Goal: Task Accomplishment & Management: Manage account settings

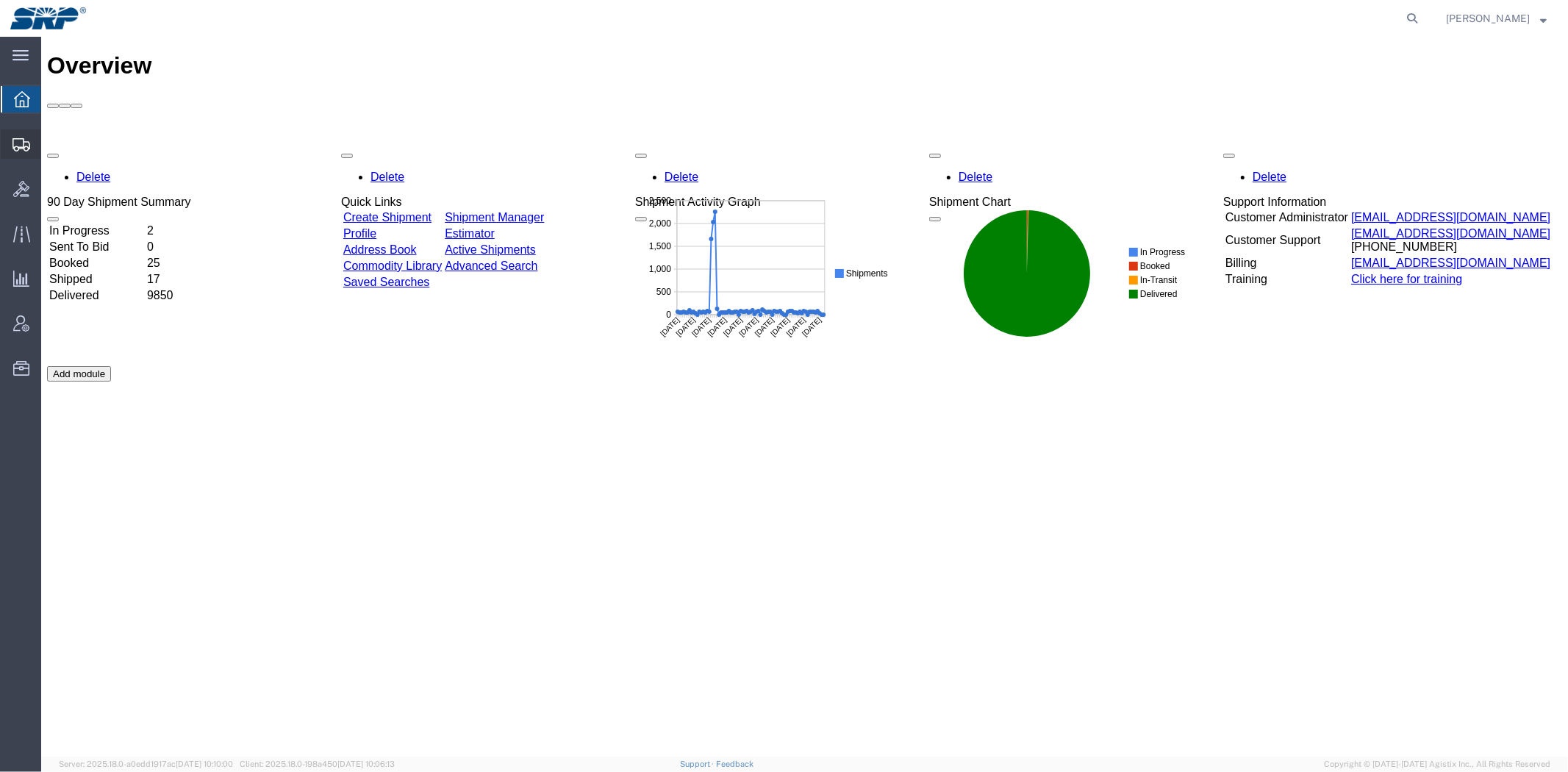
click at [0, 0] on span "Shipment Manager" at bounding box center [0, 0] width 0 height 0
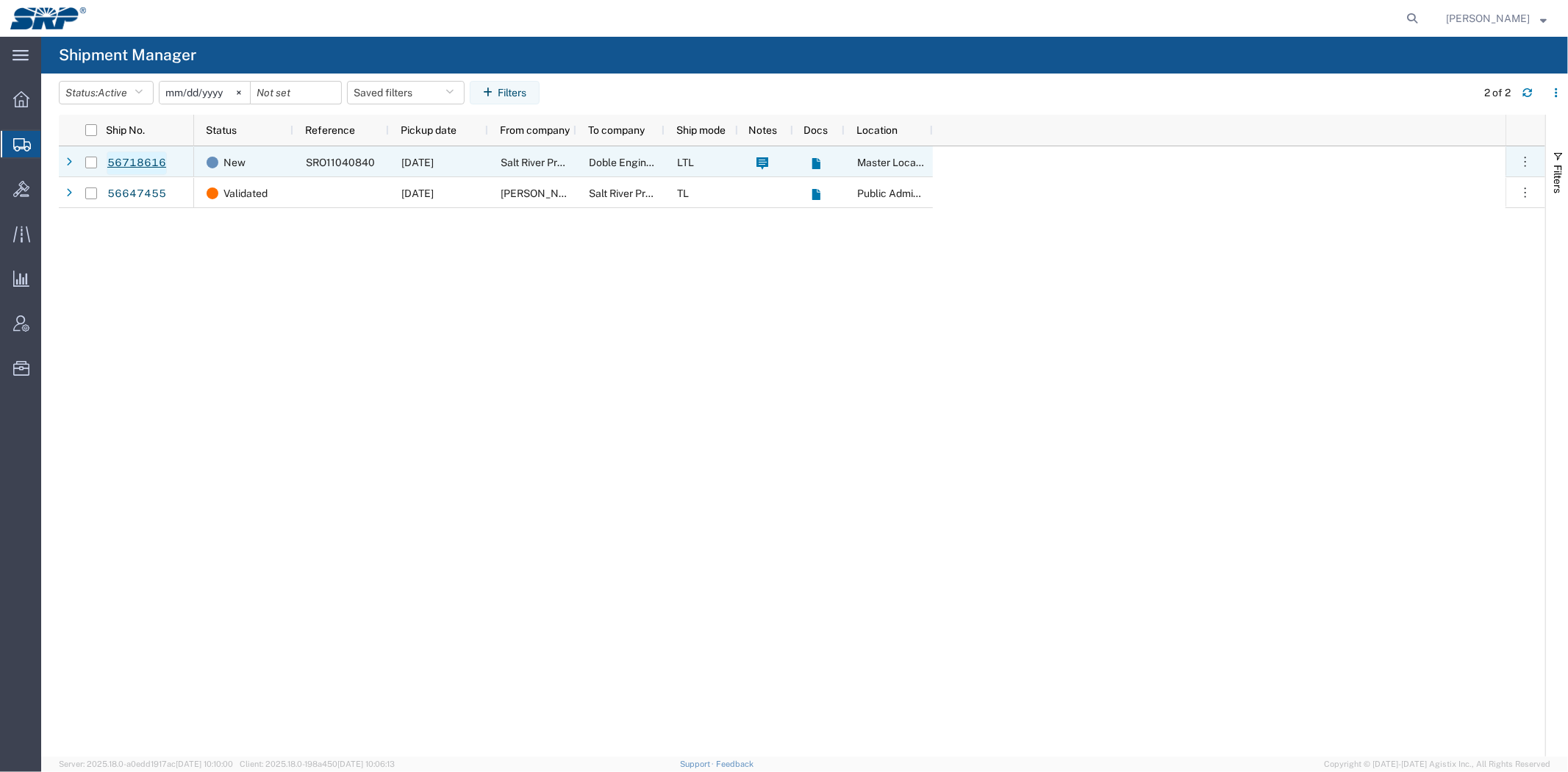
click at [151, 160] on link "56718616" at bounding box center [136, 162] width 60 height 23
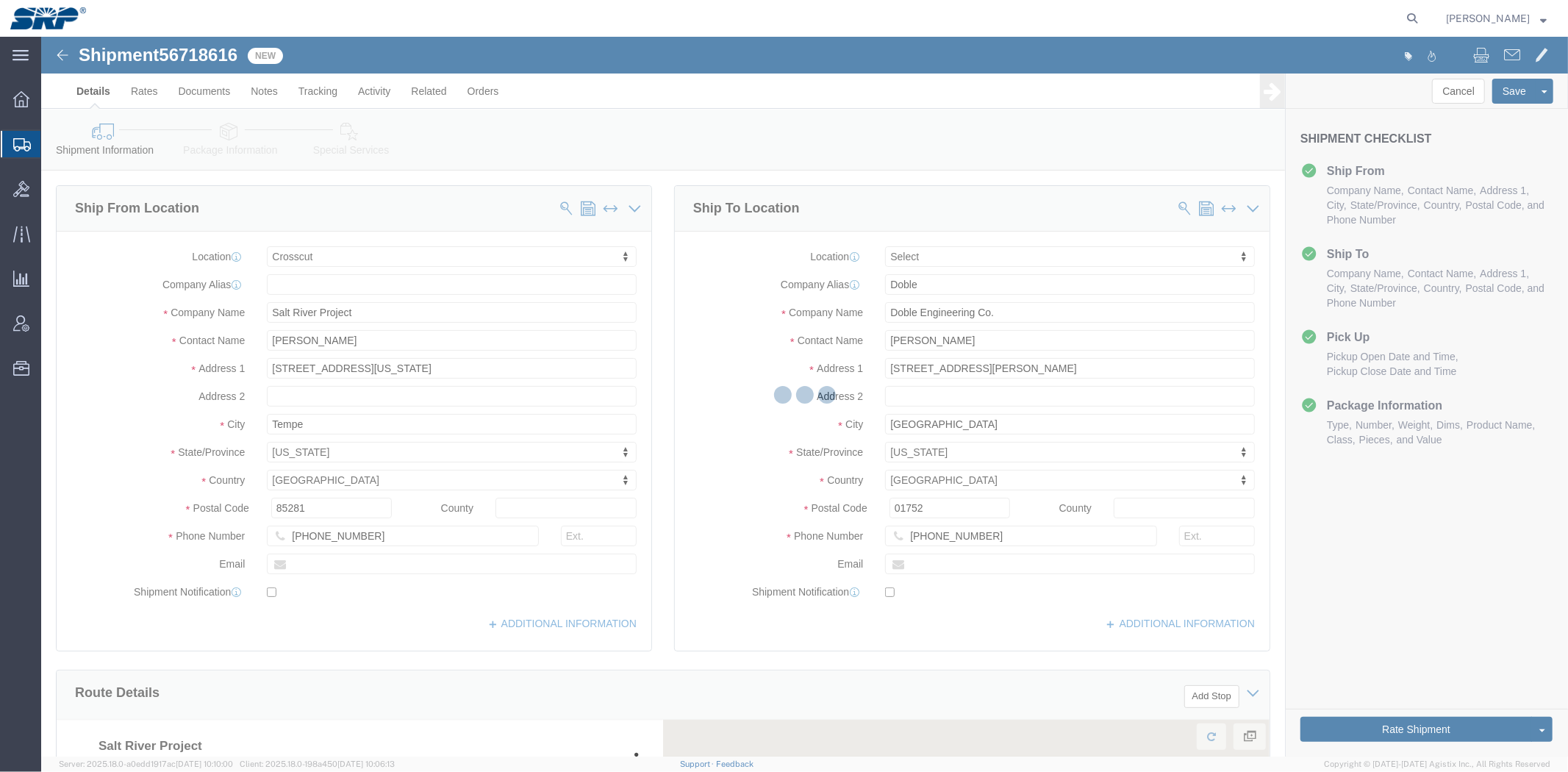
select select "54812"
select select
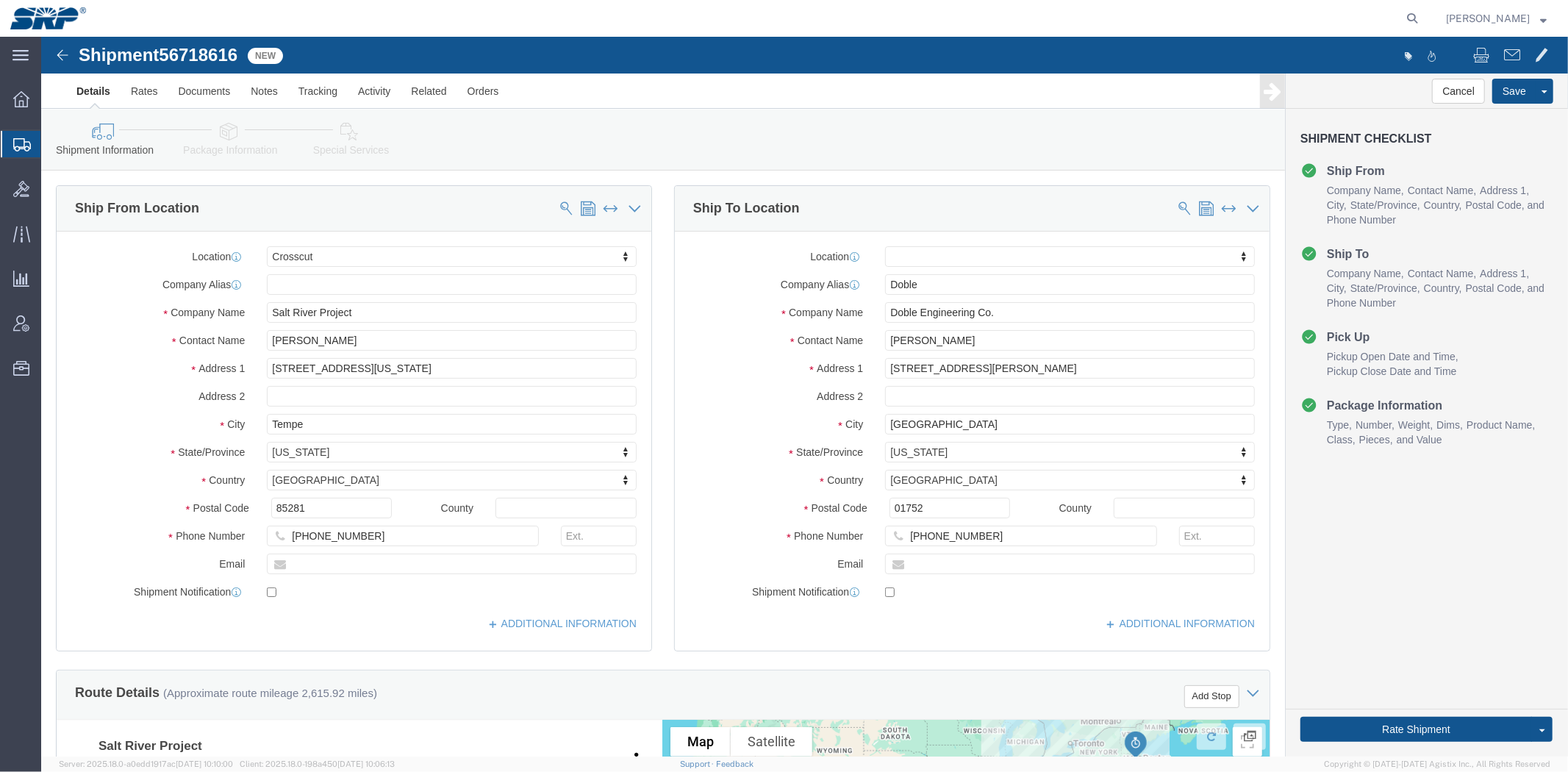
click div "Ship To Location Location My Profile Location 16th Street Facility 27th St Faci…"
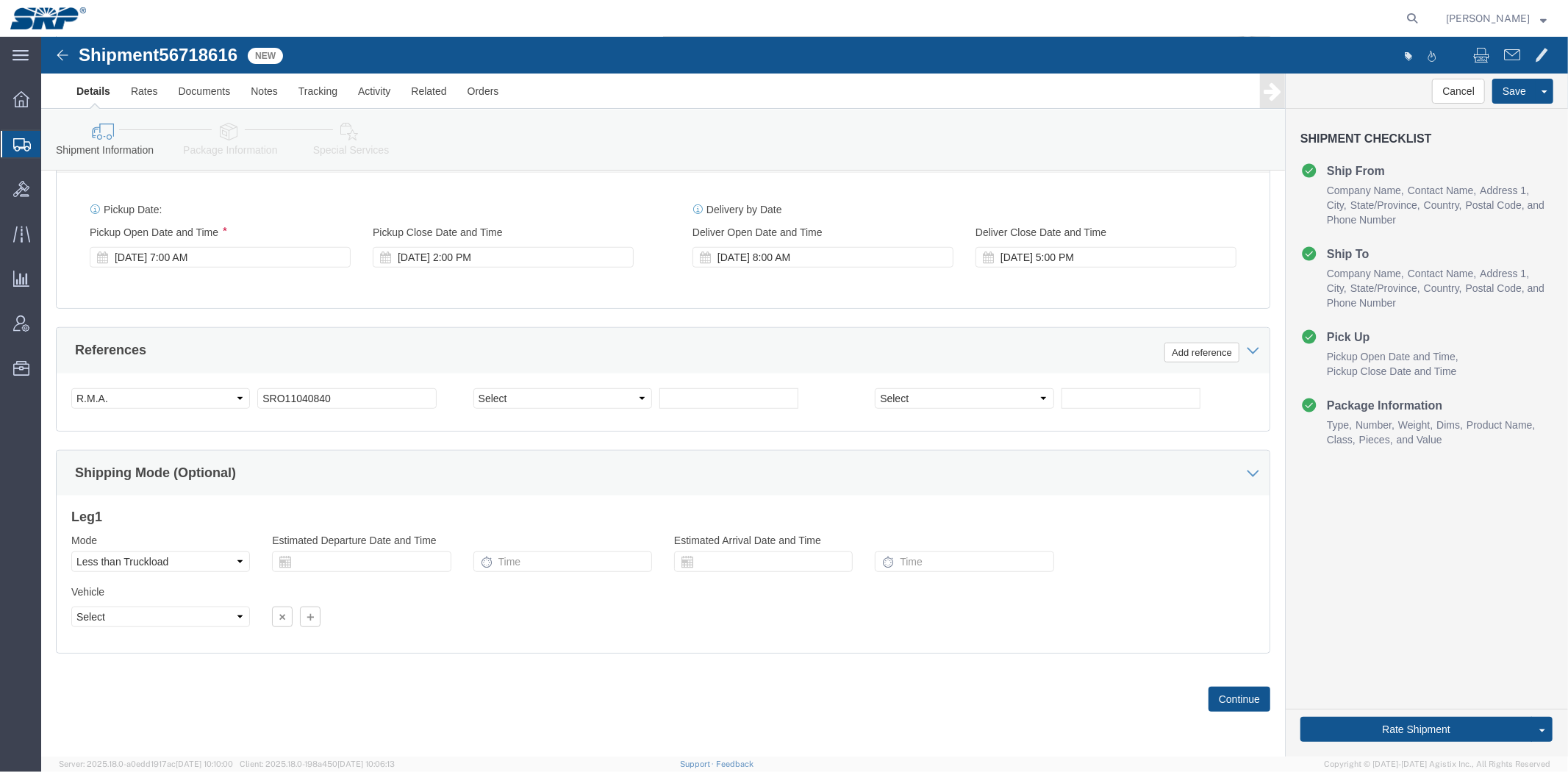
drag, startPoint x: 676, startPoint y: 298, endPoint x: 645, endPoint y: 546, distance: 249.9
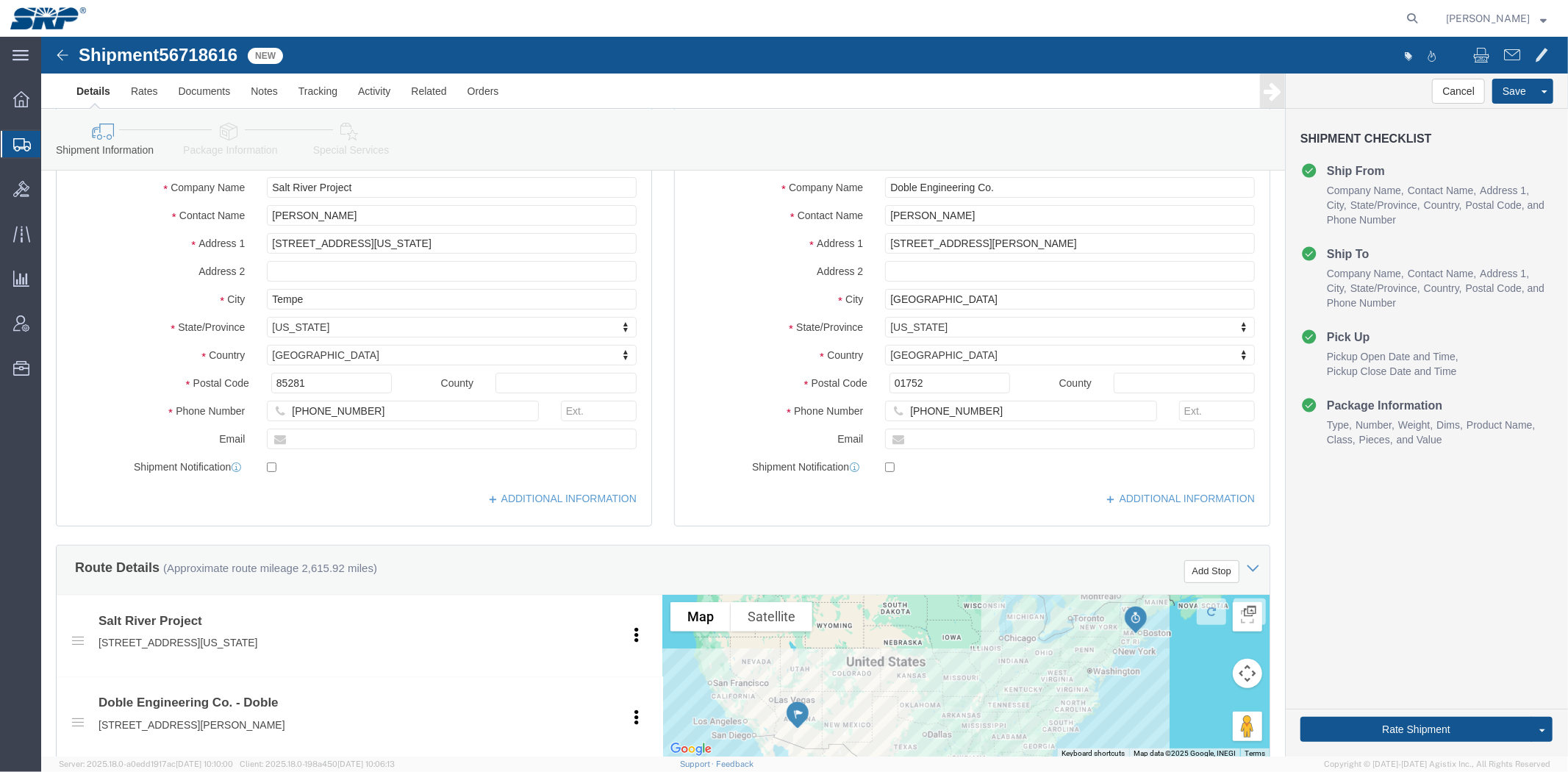
scroll to position [0, 0]
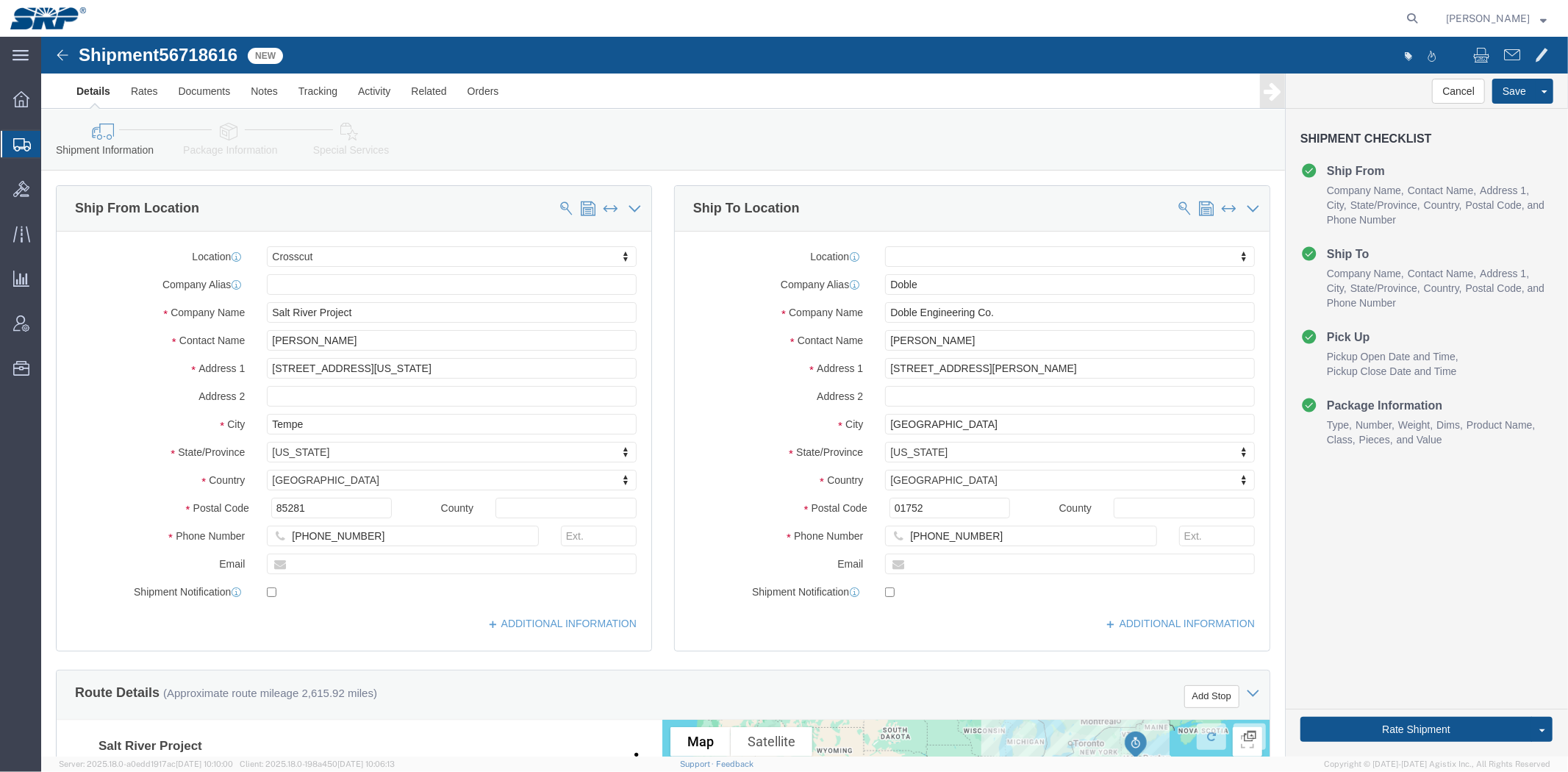
drag, startPoint x: 574, startPoint y: 277, endPoint x: 391, endPoint y: -66, distance: 388.8
click at [0, 0] on span "Shipment Manager" at bounding box center [0, 0] width 0 height 0
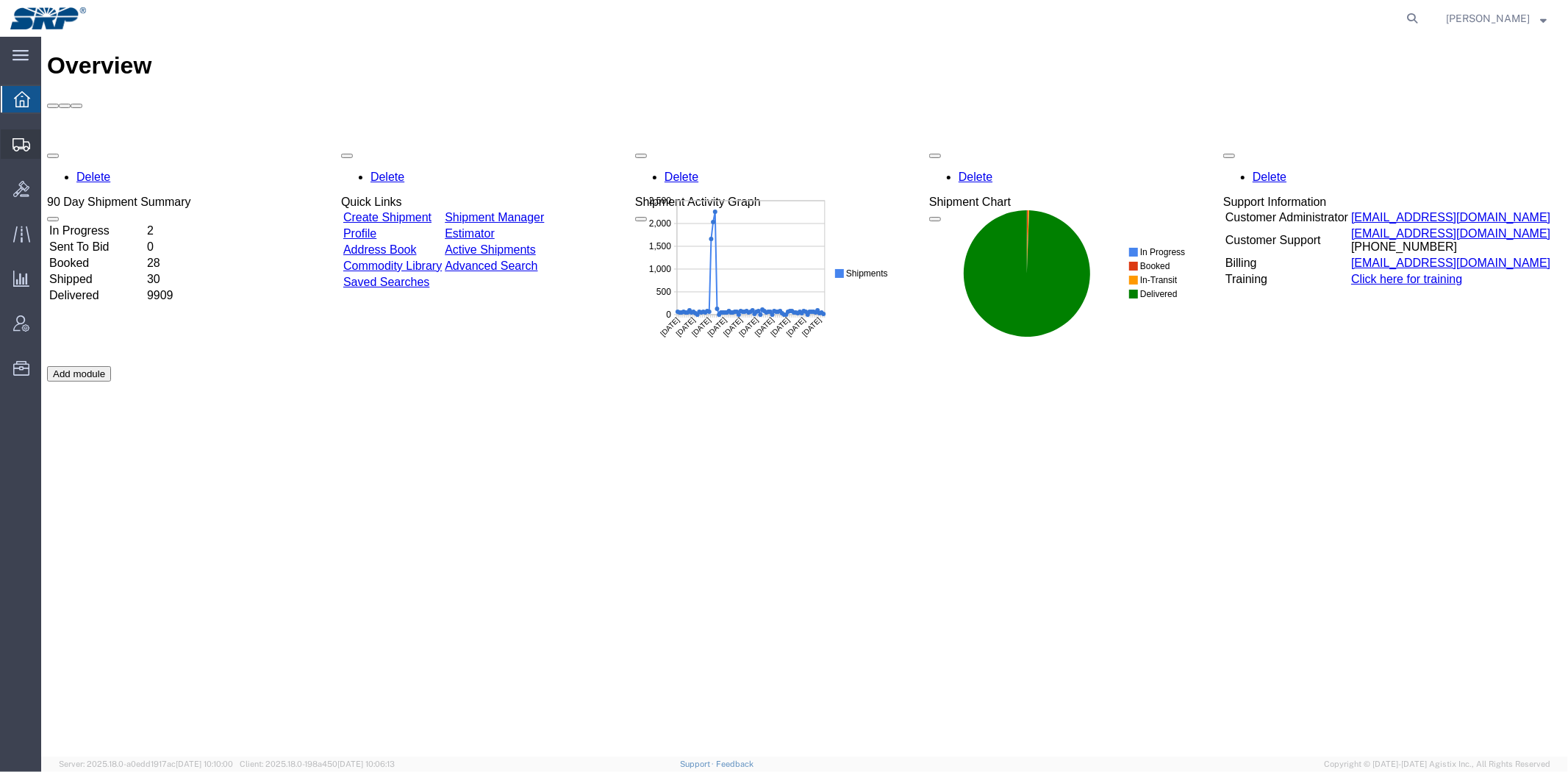
click at [0, 0] on span "Shipment Manager" at bounding box center [0, 0] width 0 height 0
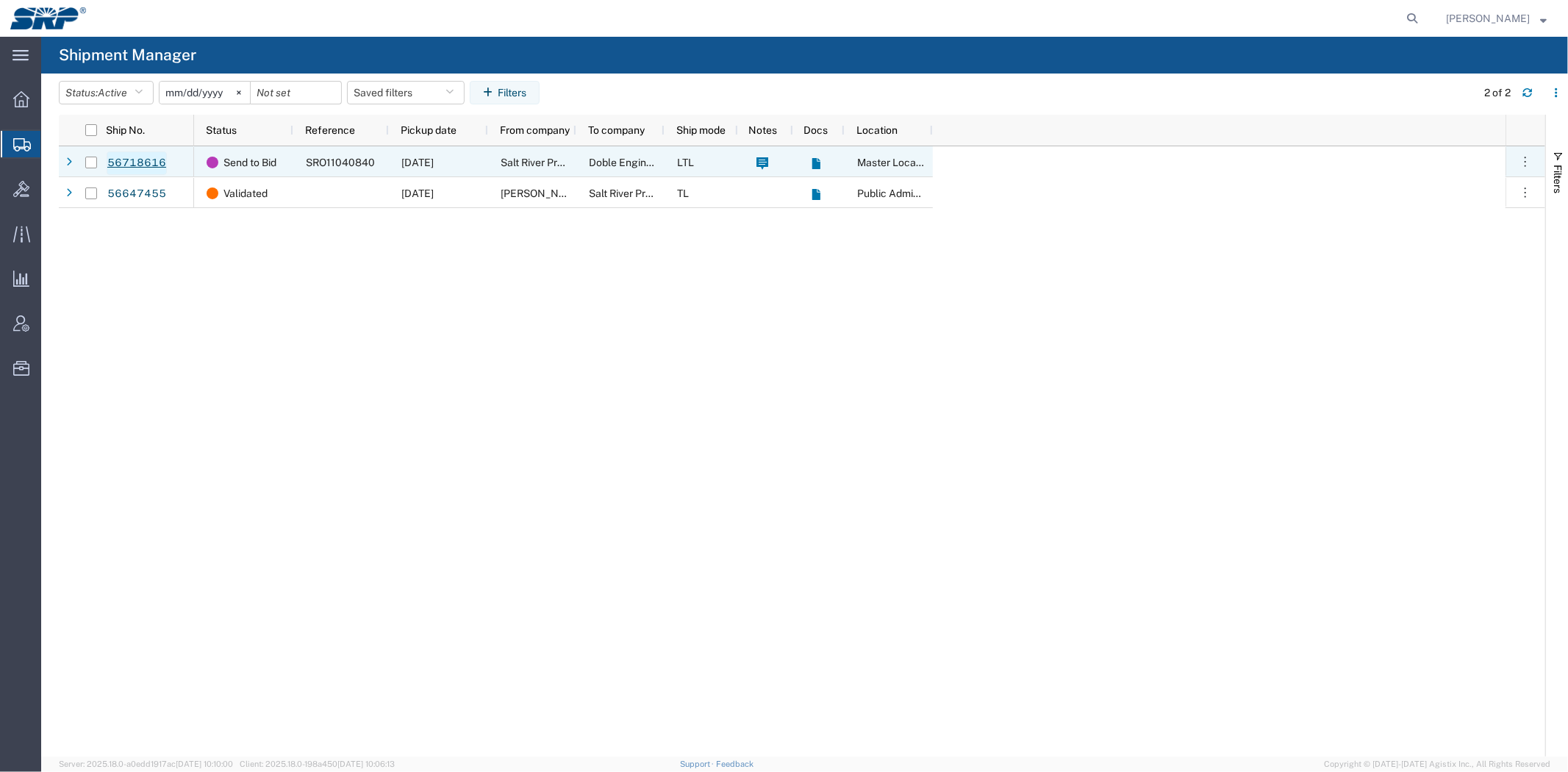
click at [138, 160] on link "56718616" at bounding box center [136, 162] width 60 height 23
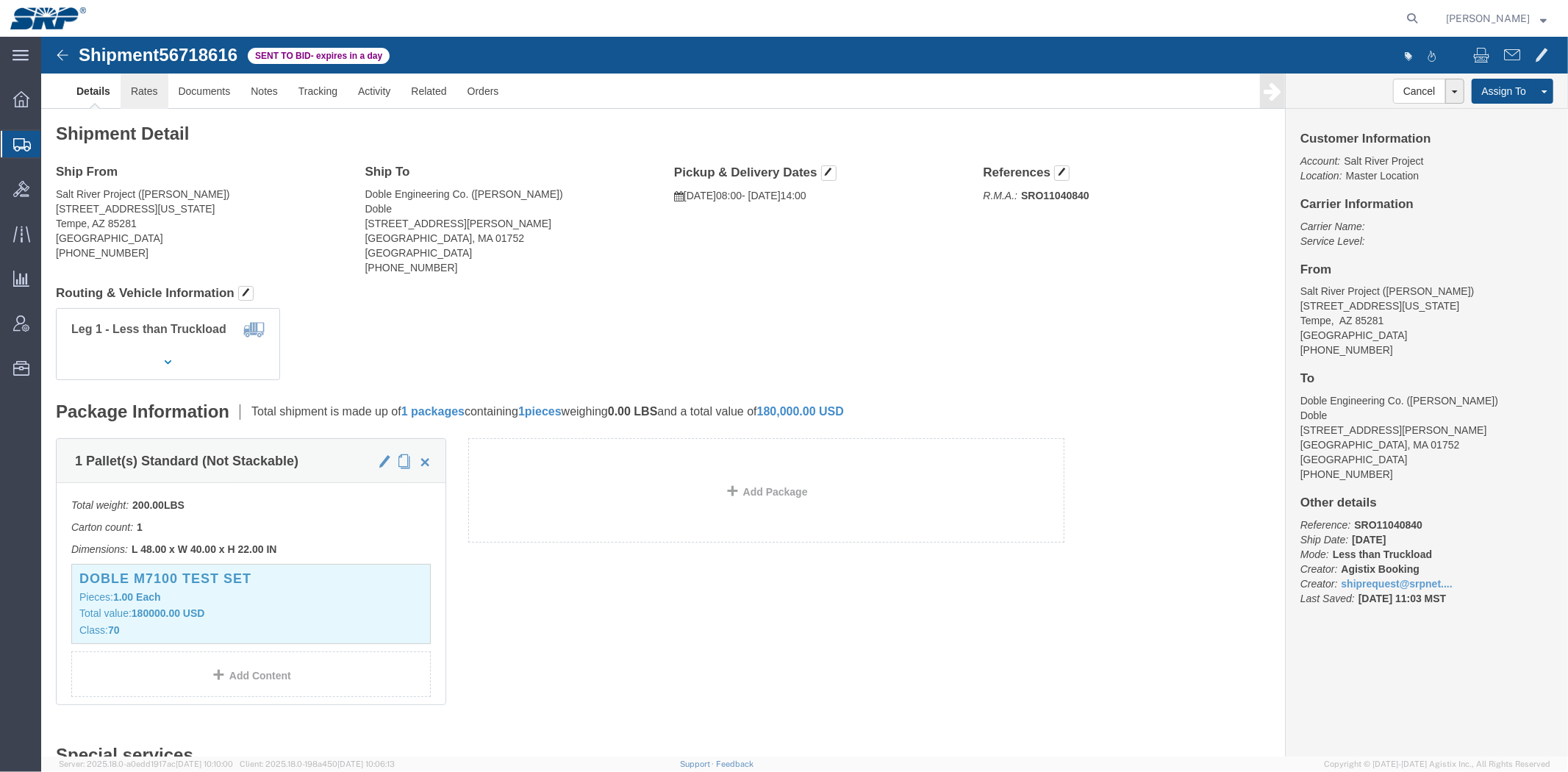
click link "Rates"
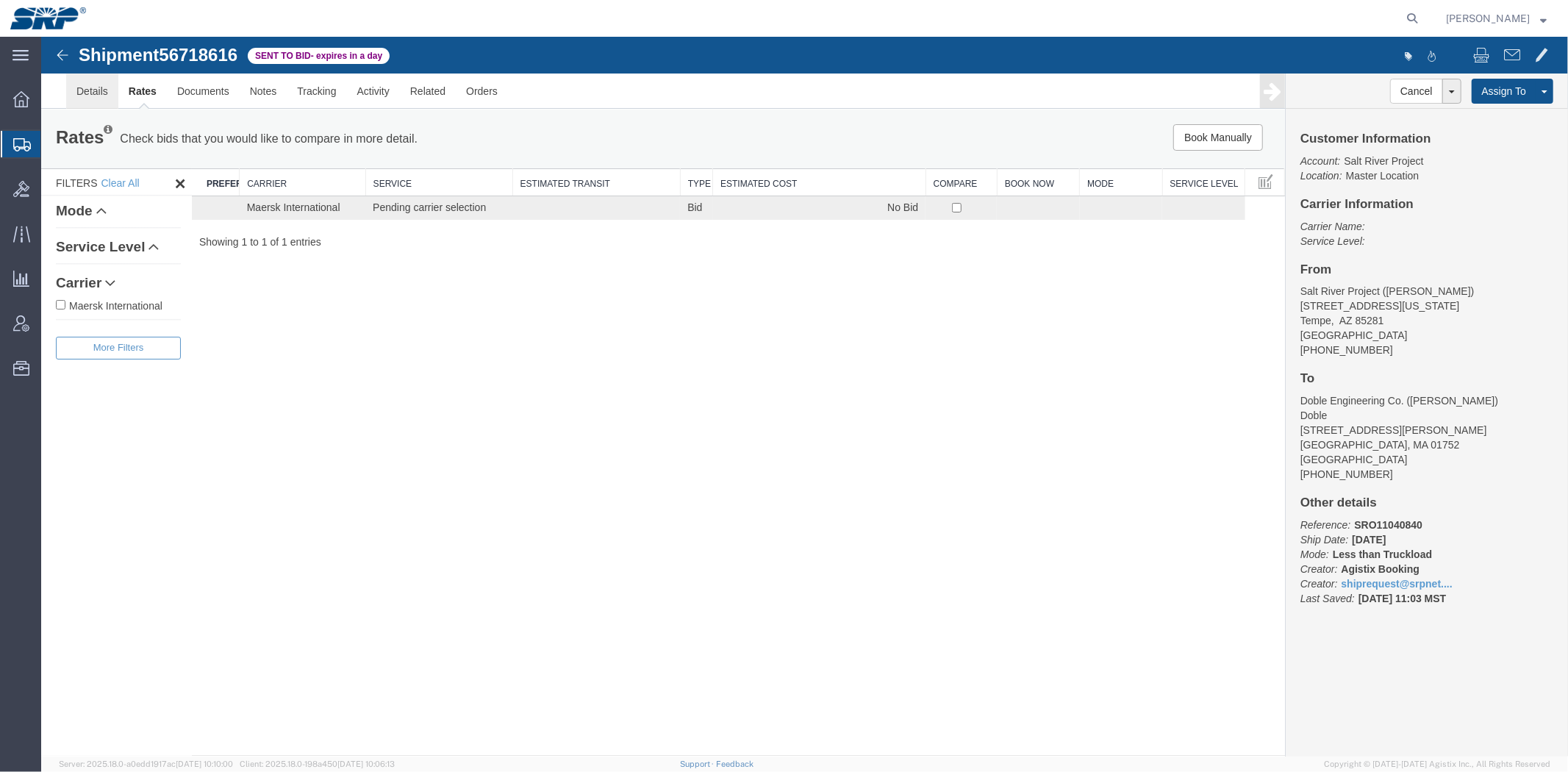
click at [105, 91] on link "Details" at bounding box center [91, 90] width 52 height 35
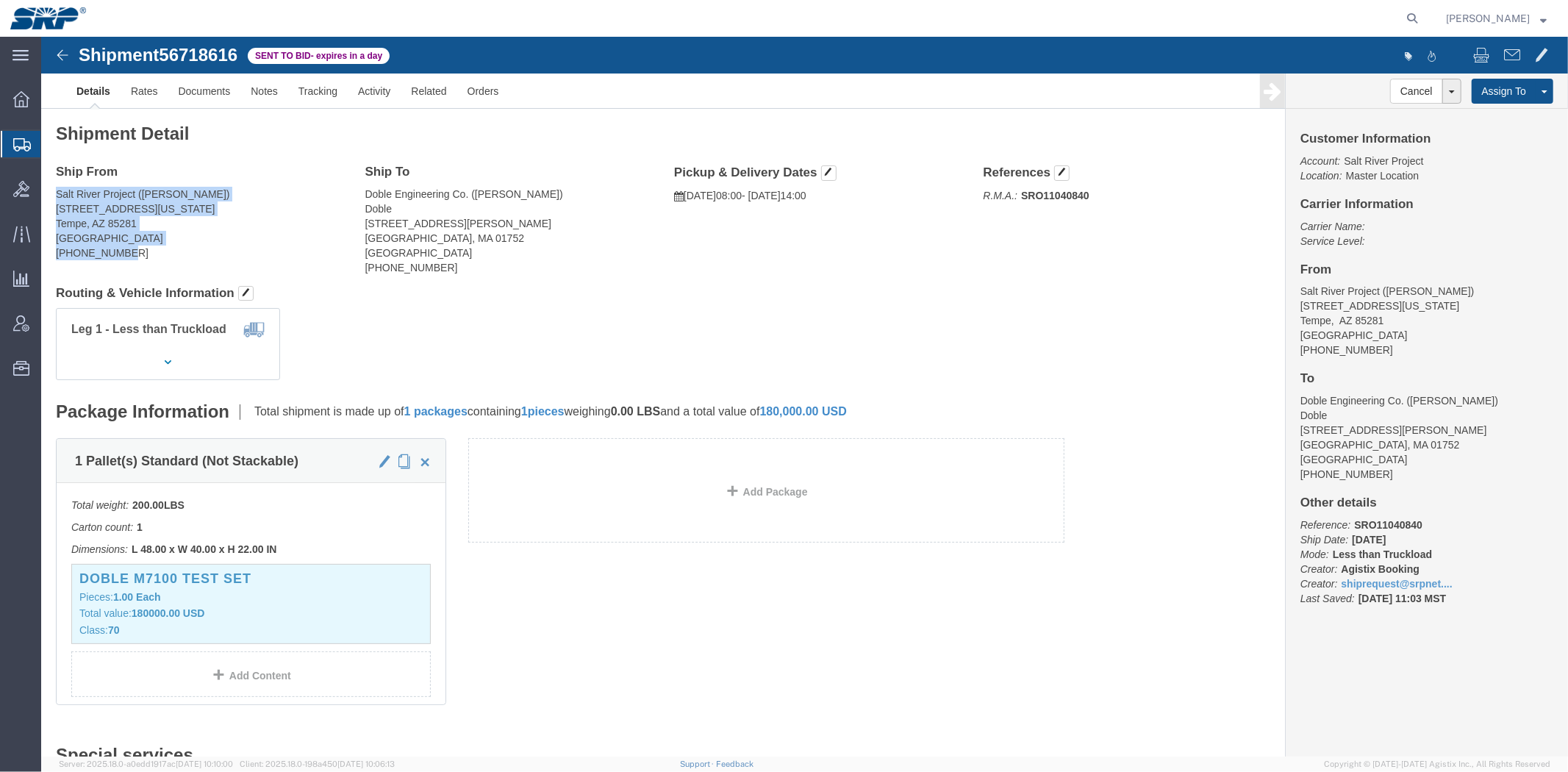
drag, startPoint x: 14, startPoint y: 154, endPoint x: 122, endPoint y: 214, distance: 123.5
click address "Salt River Project ([PERSON_NAME]) [STREET_ADDRESS][US_STATE] [PHONE_NUMBER]"
drag, startPoint x: 1085, startPoint y: 333, endPoint x: 931, endPoint y: 59, distance: 314.3
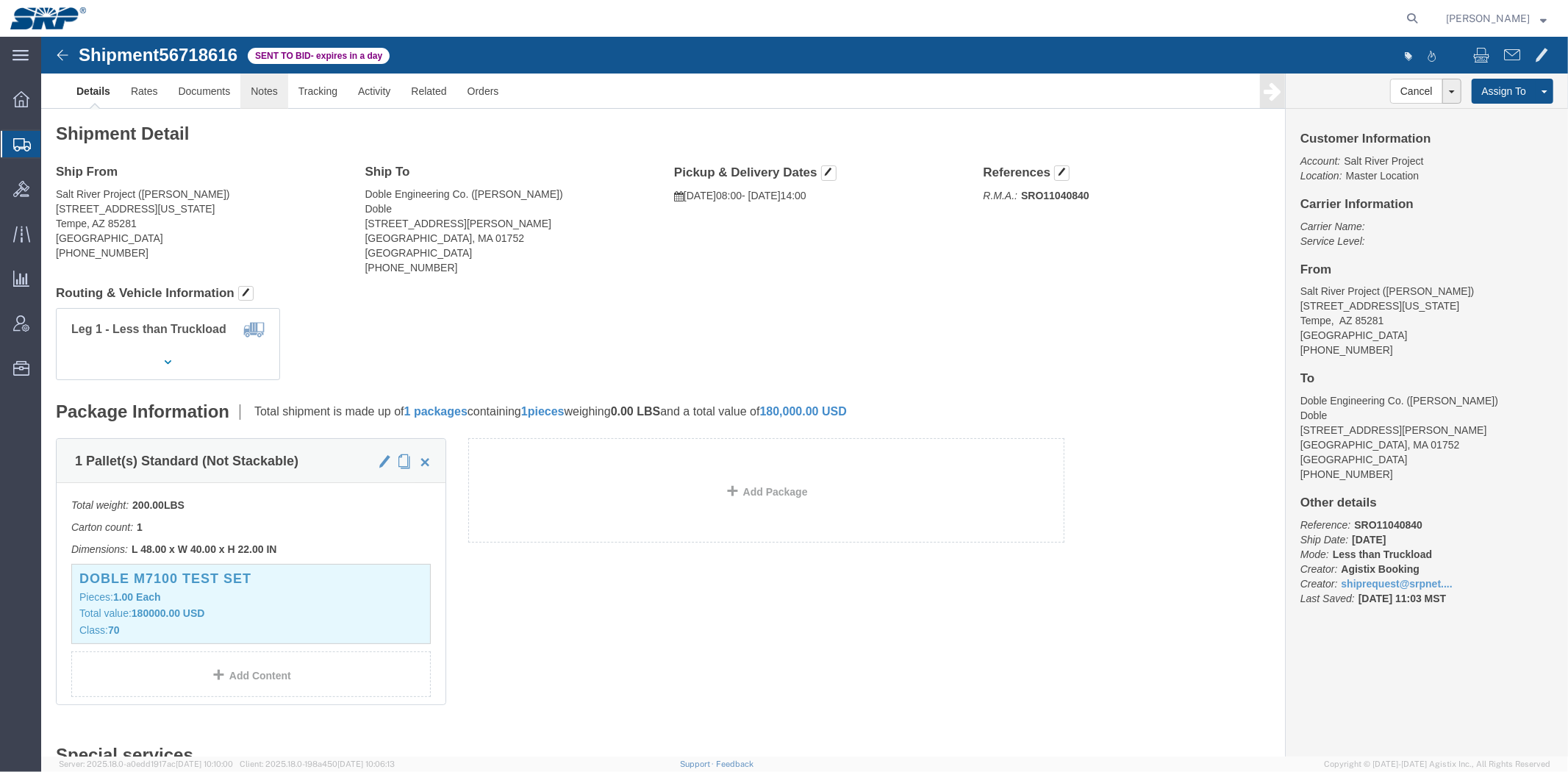
click link "Notes"
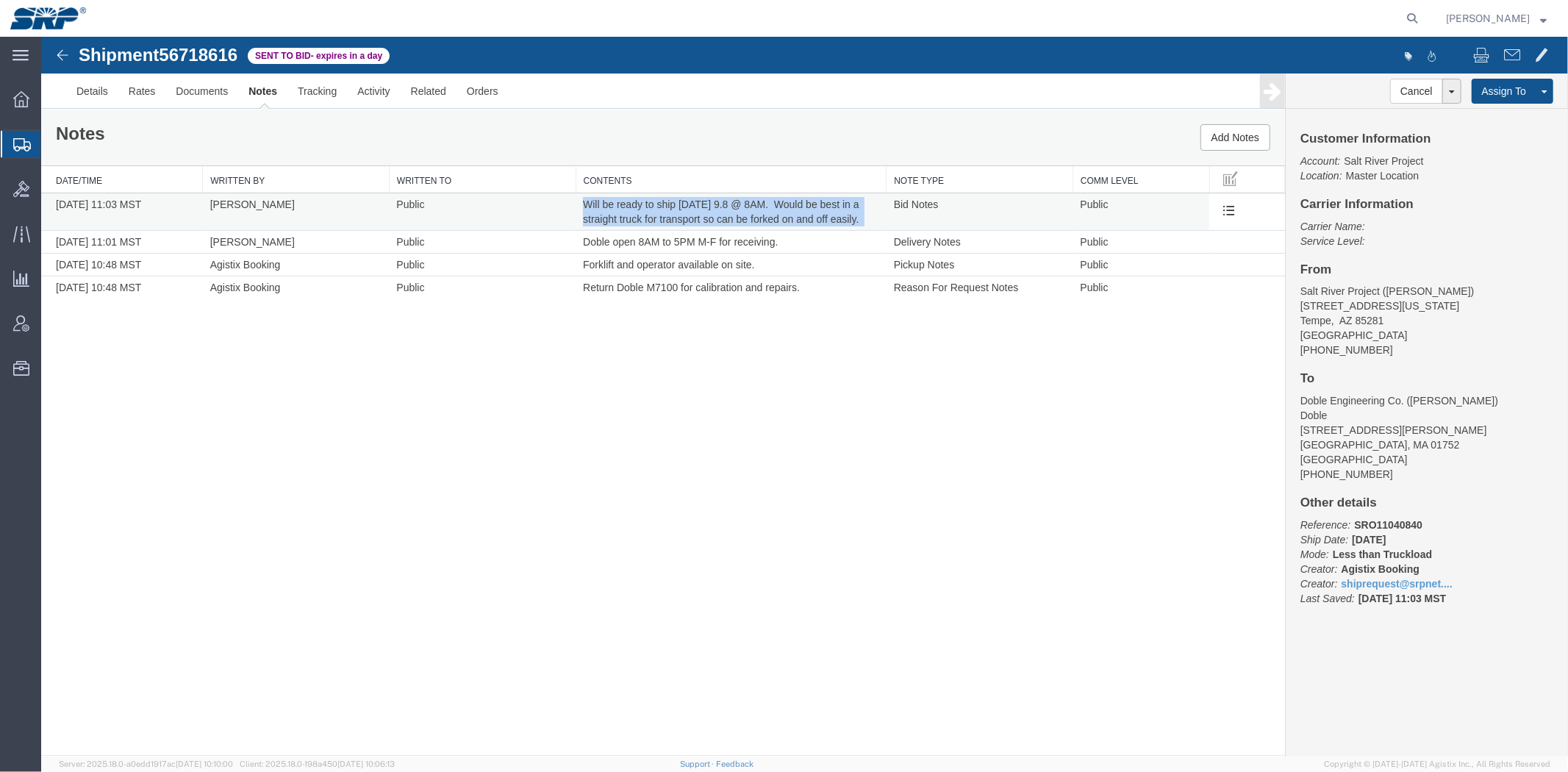
drag, startPoint x: 577, startPoint y: 199, endPoint x: 868, endPoint y: 214, distance: 291.4
click at [868, 214] on td "Will be ready to ship [DATE] 9.8 @ 8AM. Would be best in a straight truck for t…" at bounding box center [730, 211] width 311 height 38
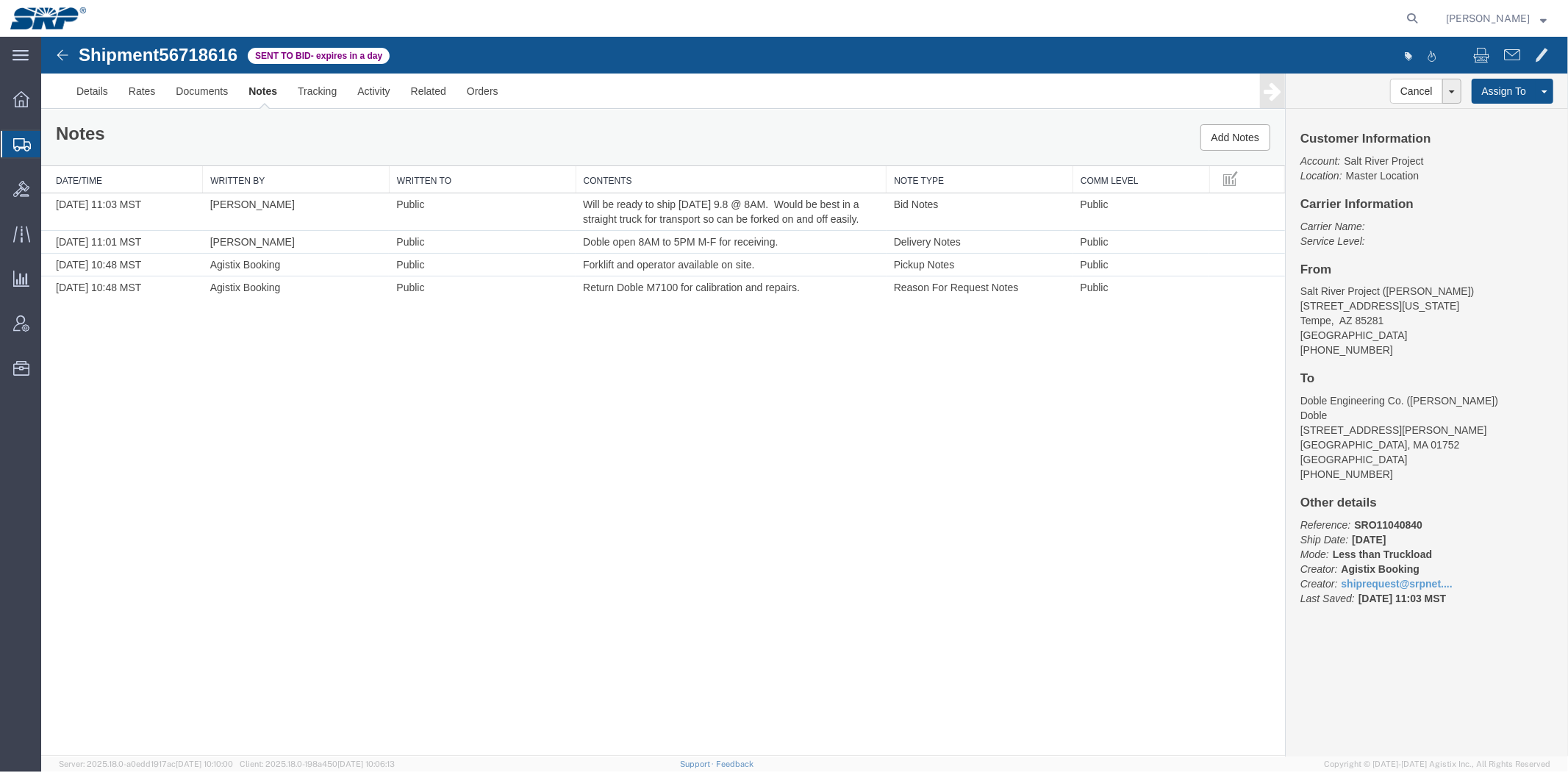
click at [710, 131] on div "Notes Add Notes" at bounding box center [662, 137] width 1244 height 56
click at [84, 102] on link "Details" at bounding box center [91, 90] width 52 height 35
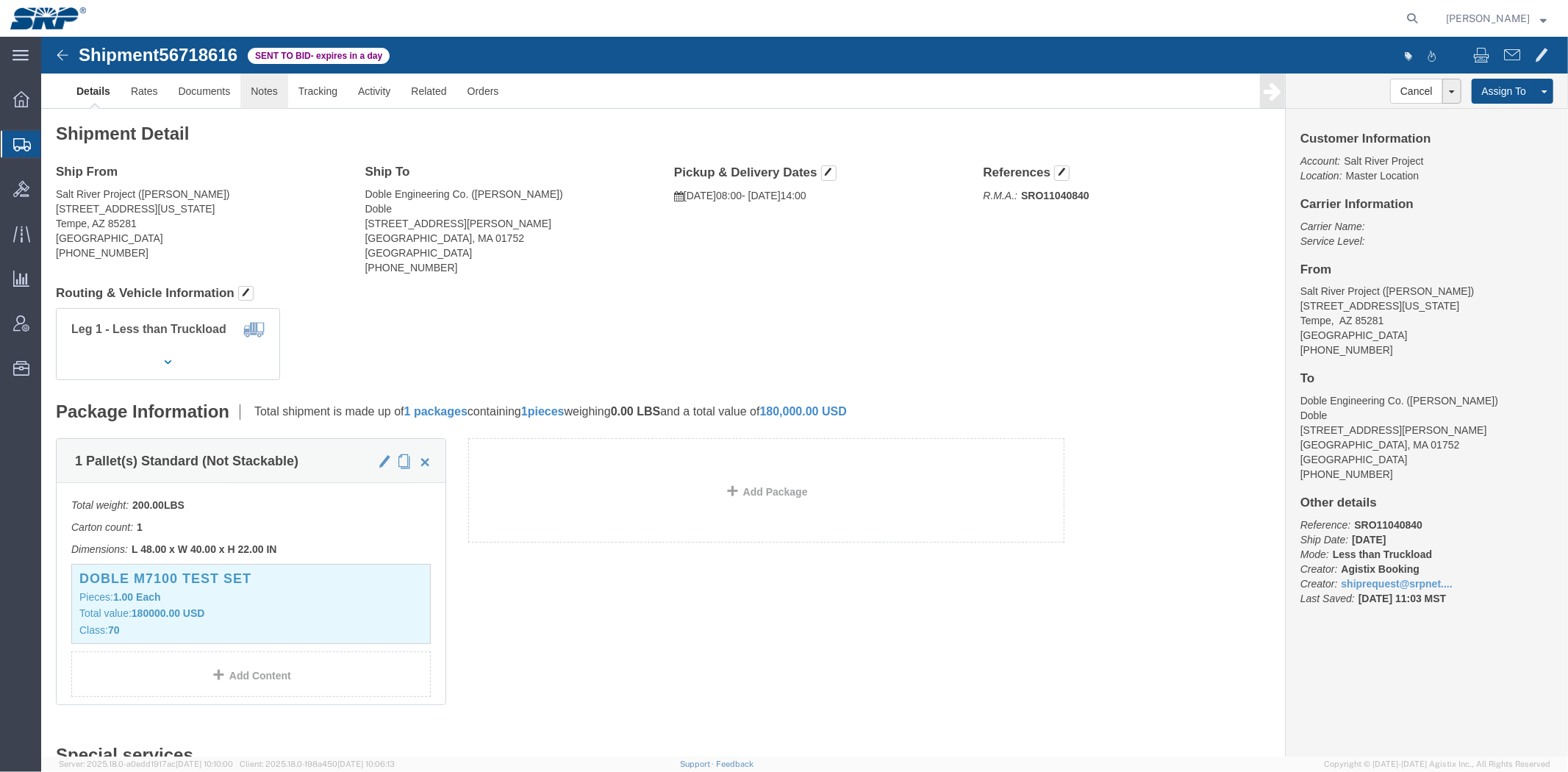
click link "Notes"
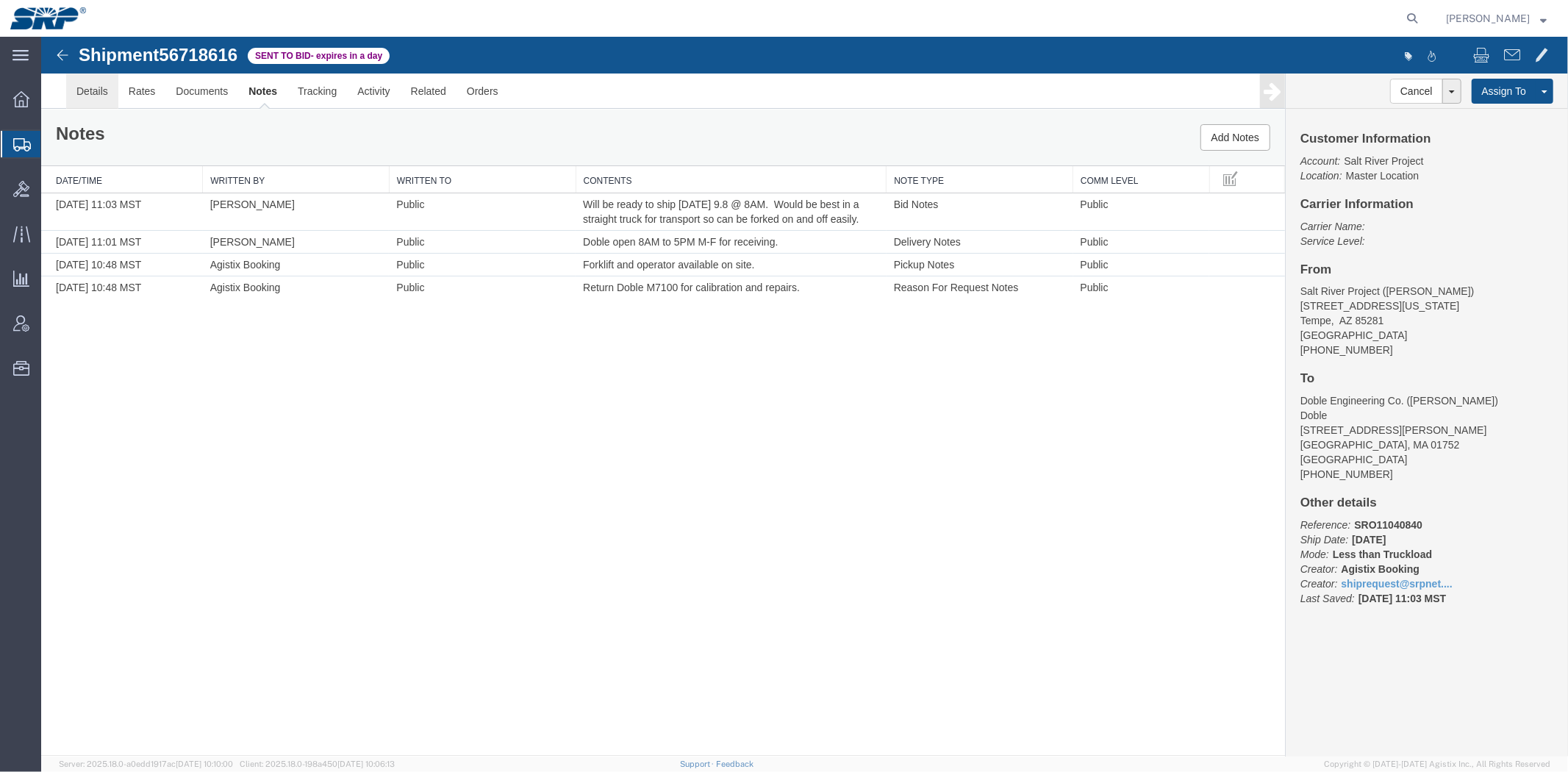
click at [106, 101] on link "Details" at bounding box center [91, 90] width 52 height 35
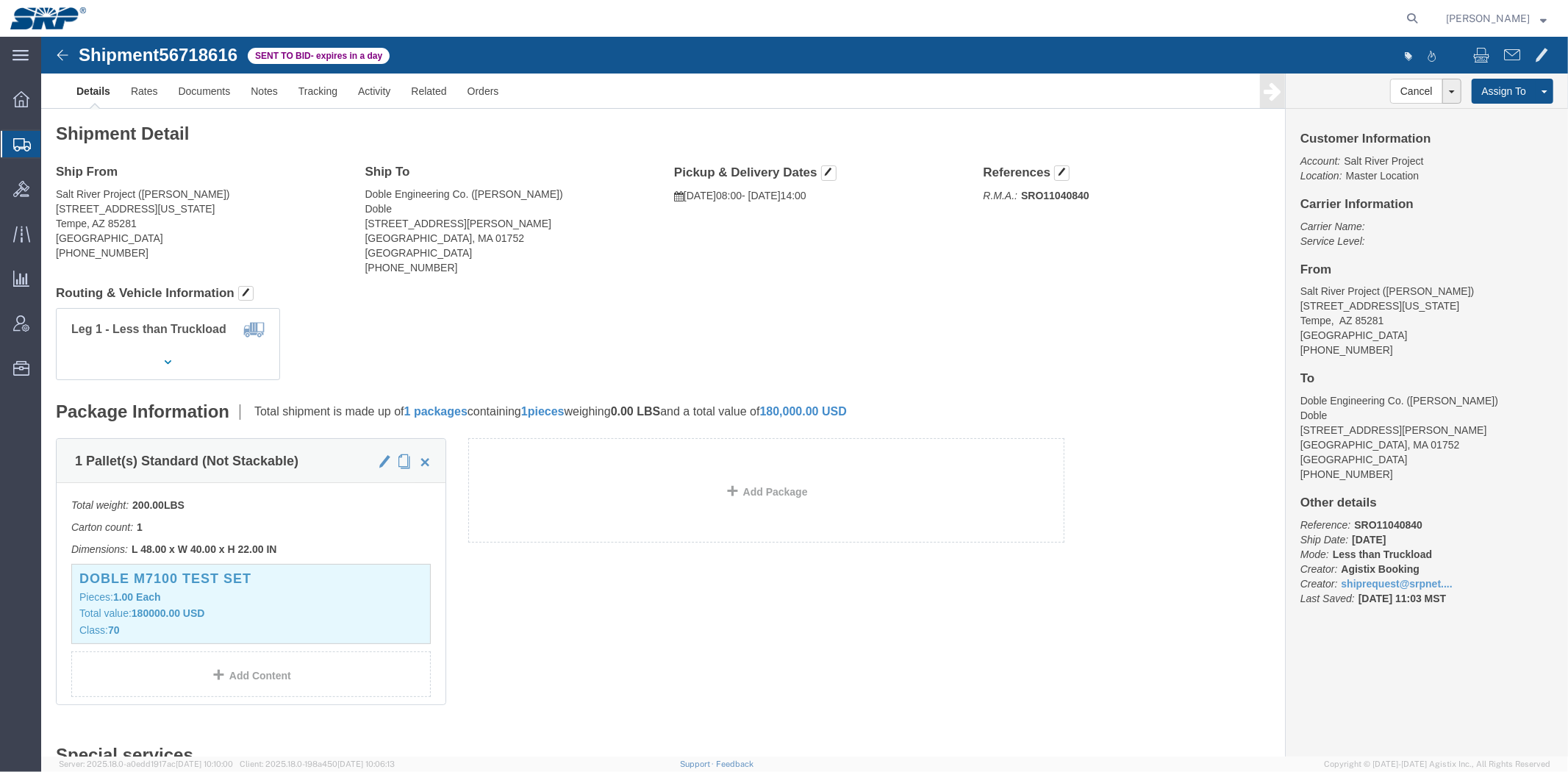
drag, startPoint x: 1081, startPoint y: 277, endPoint x: 1050, endPoint y: 74, distance: 205.4
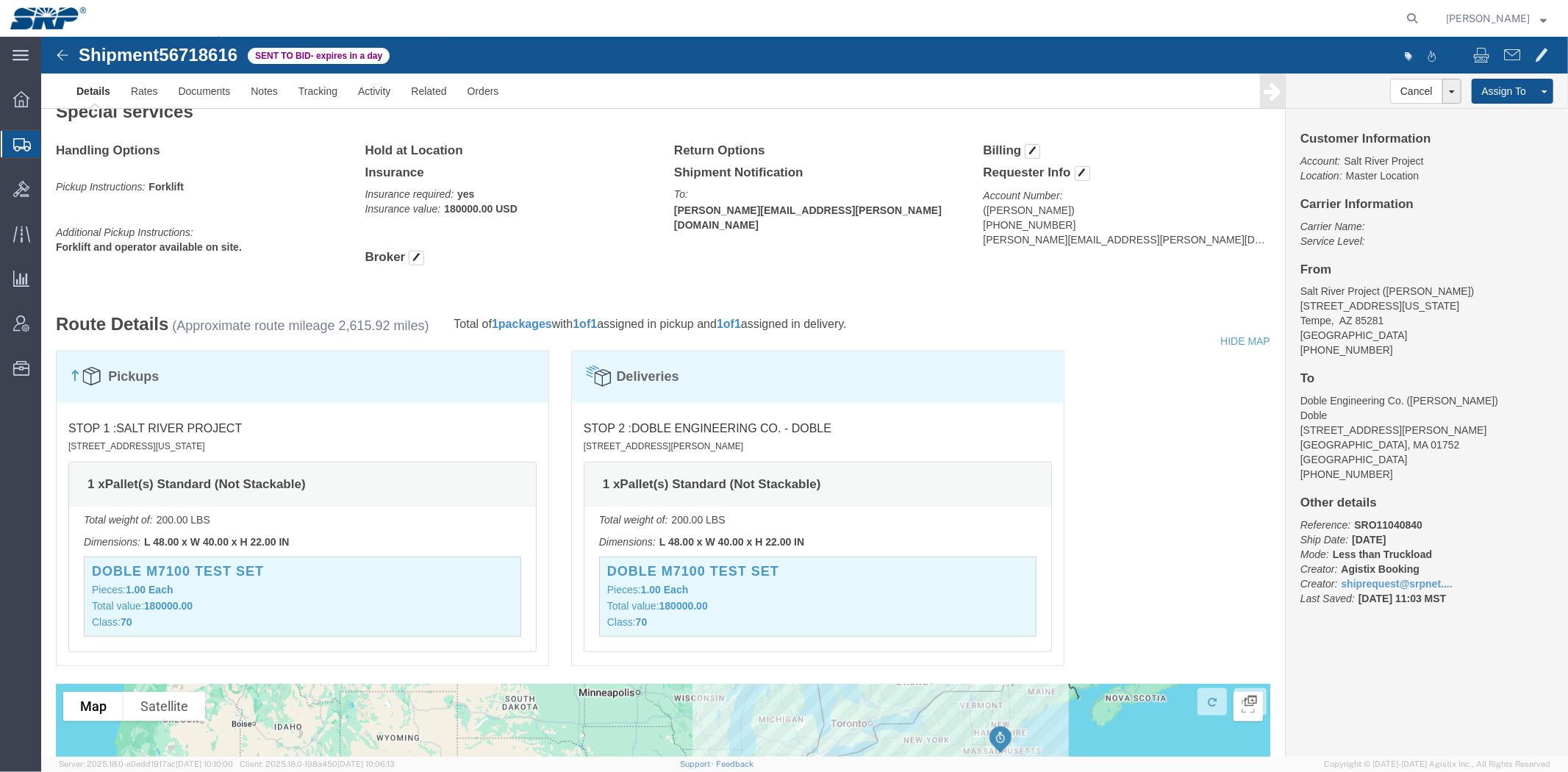
scroll to position [935, 0]
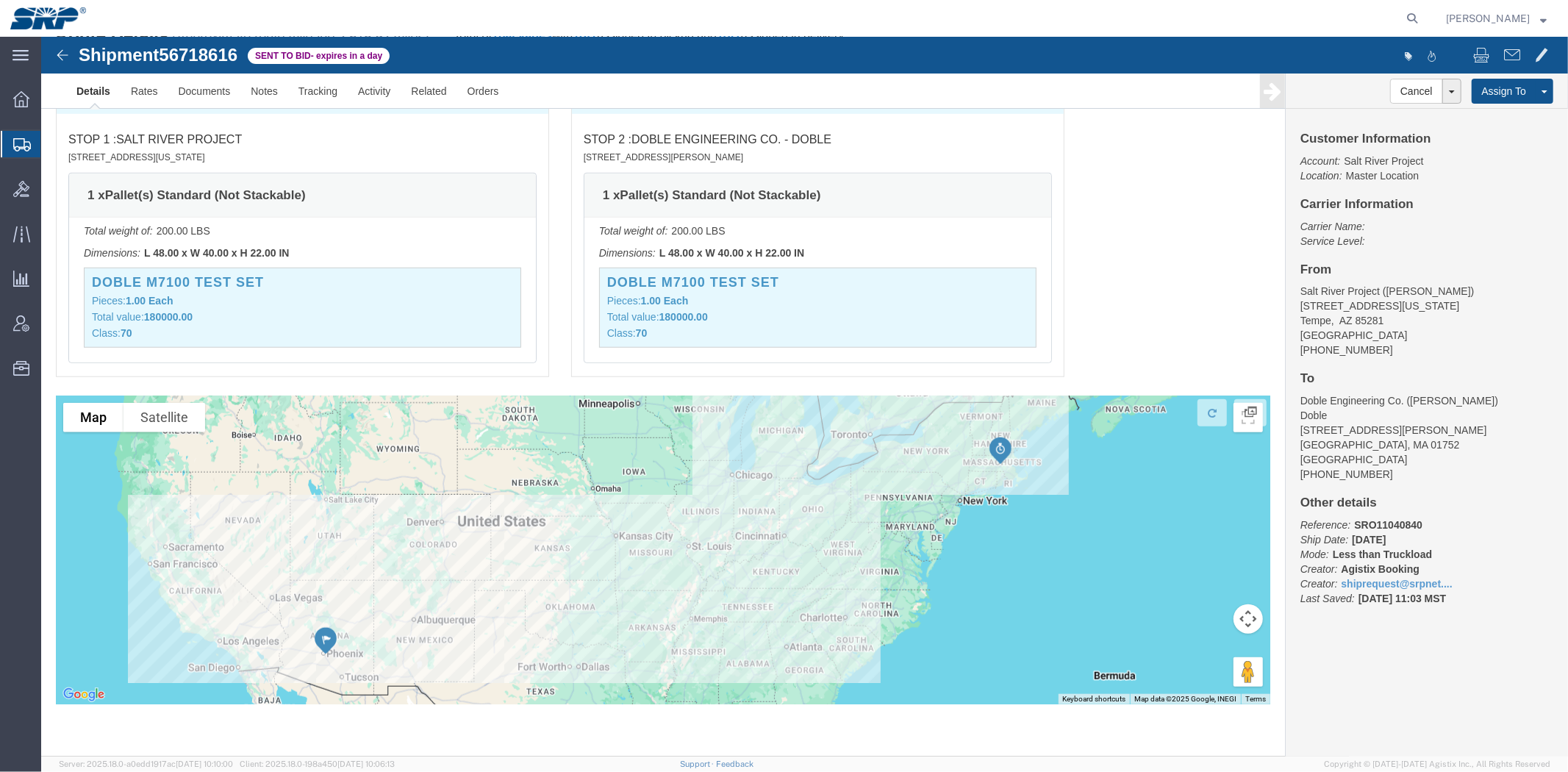
drag, startPoint x: 769, startPoint y: 289, endPoint x: 765, endPoint y: 473, distance: 184.0
click span "[DATE] 11:03 MST"
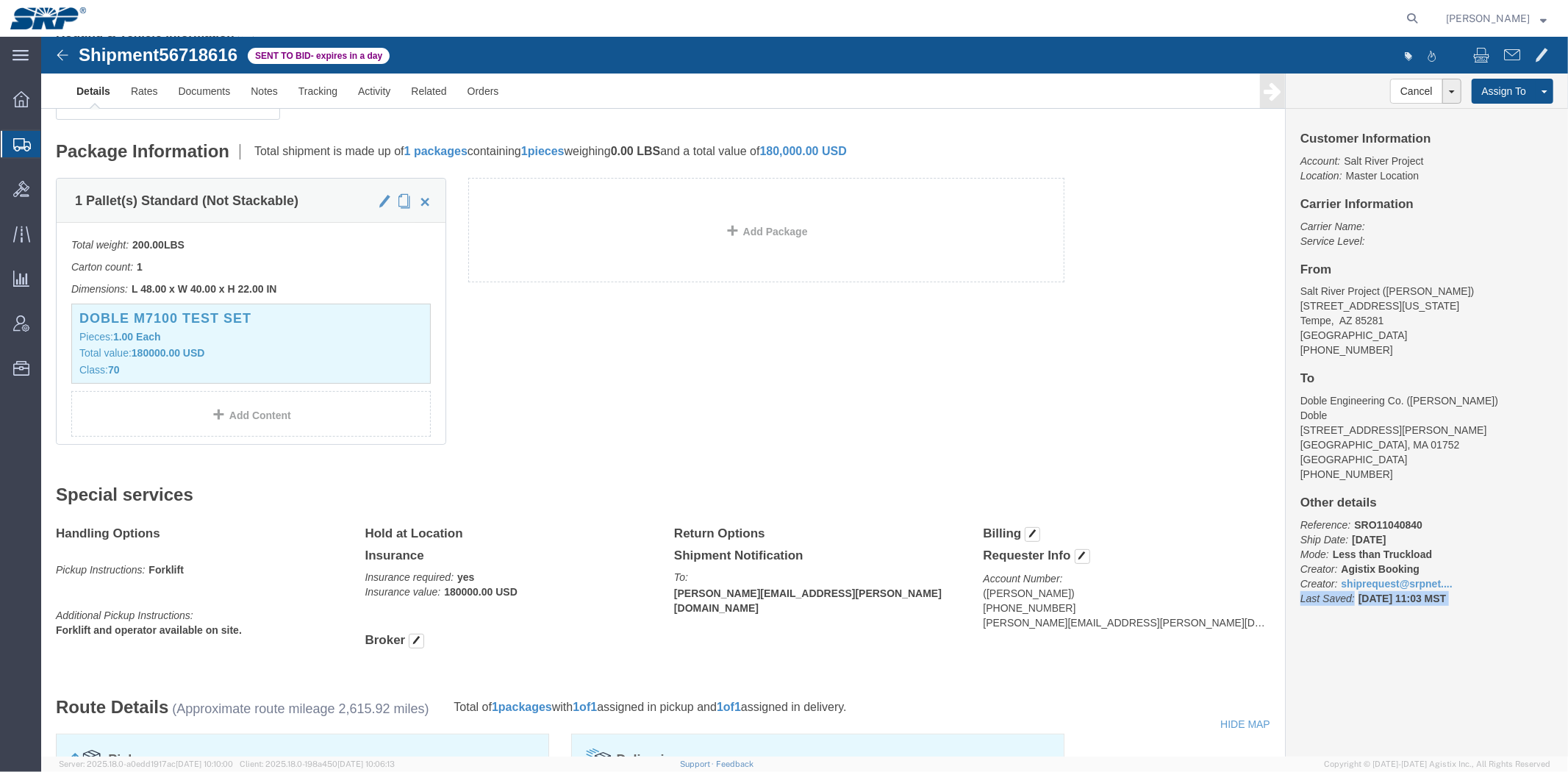
scroll to position [0, 0]
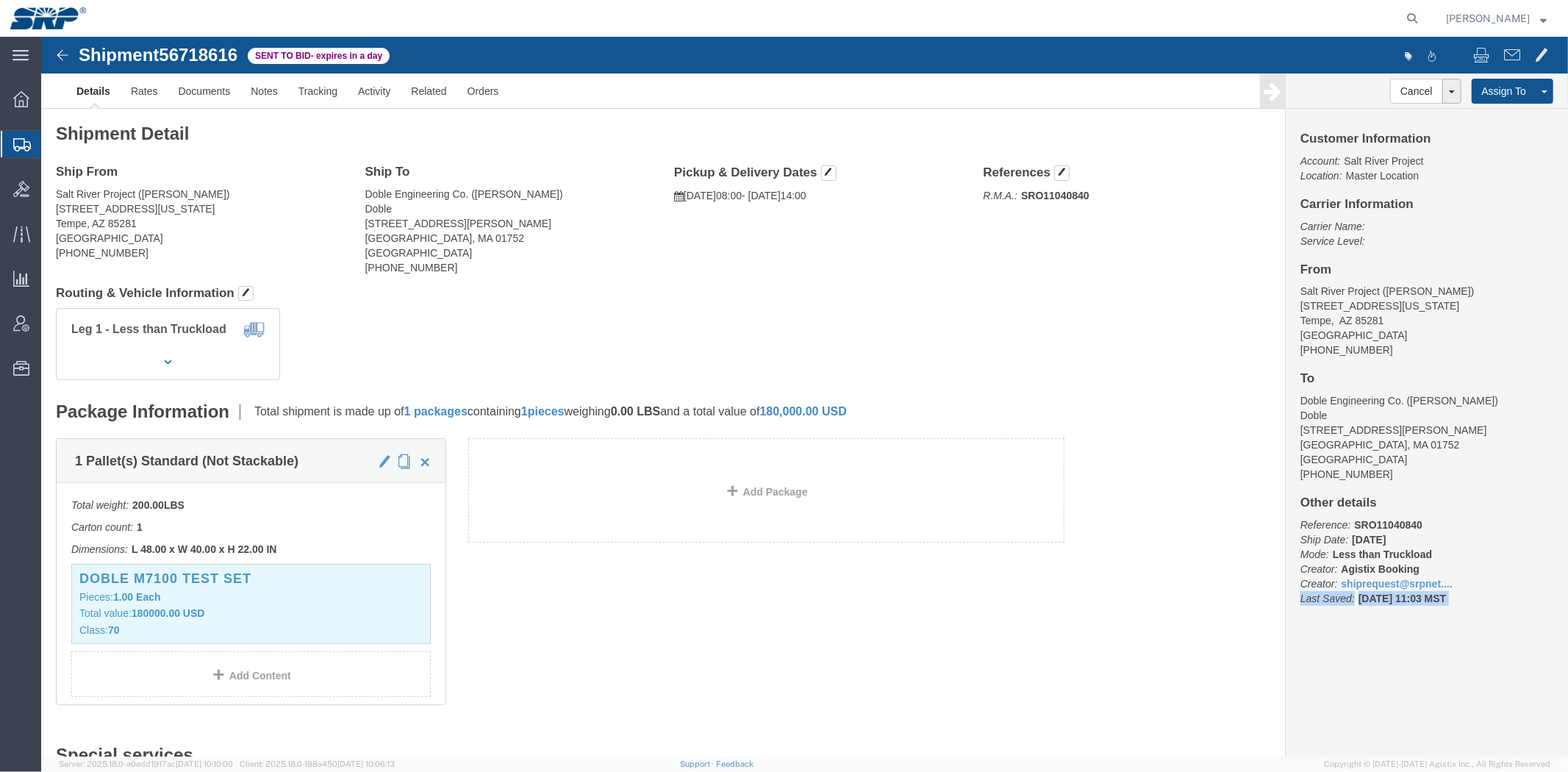
drag, startPoint x: 1311, startPoint y: 610, endPoint x: 1079, endPoint y: 162, distance: 504.5
click div "Leg 1 - Less than Truckload"
click link "Rates"
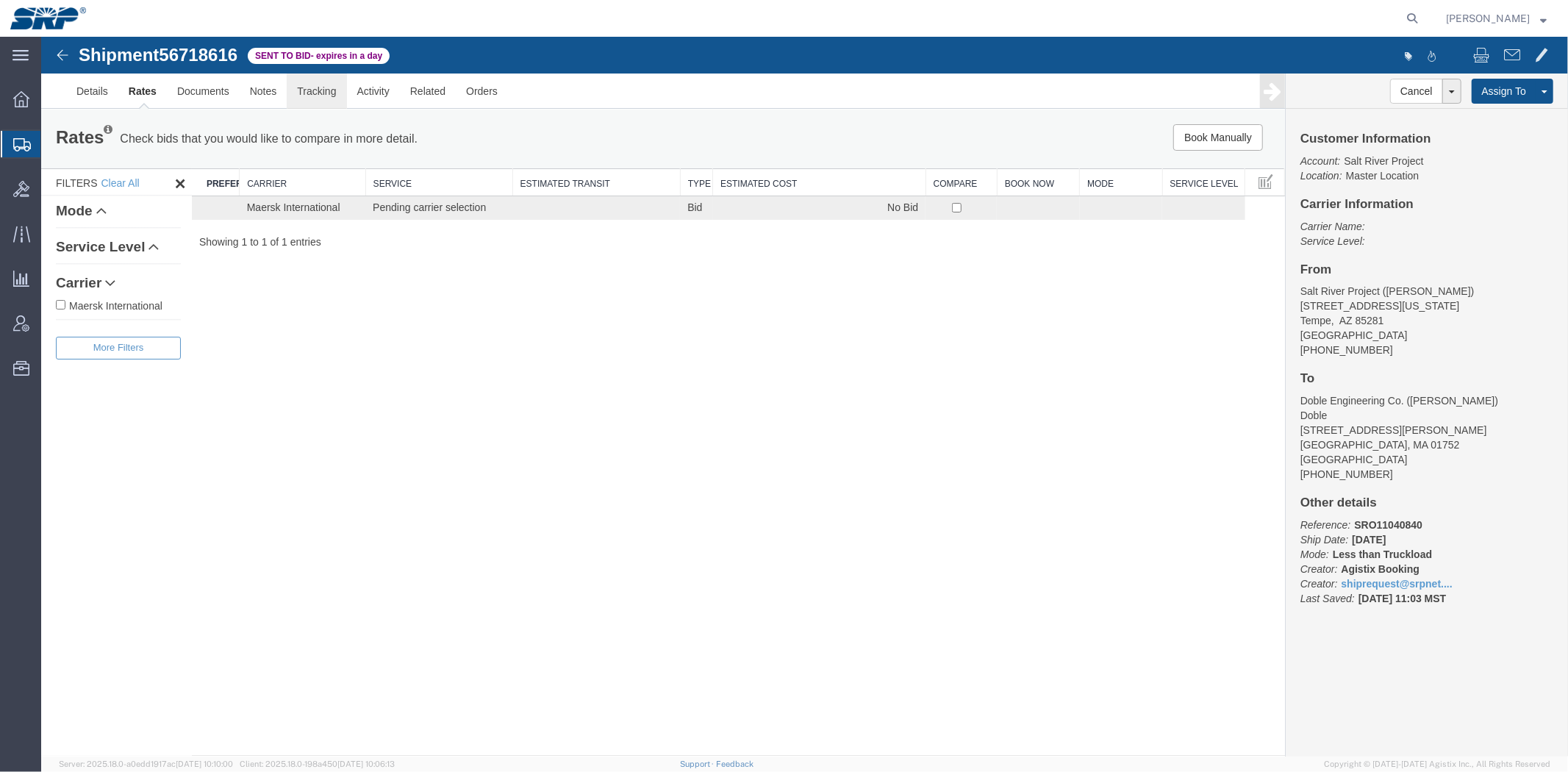
click at [287, 88] on link "Tracking" at bounding box center [315, 90] width 59 height 35
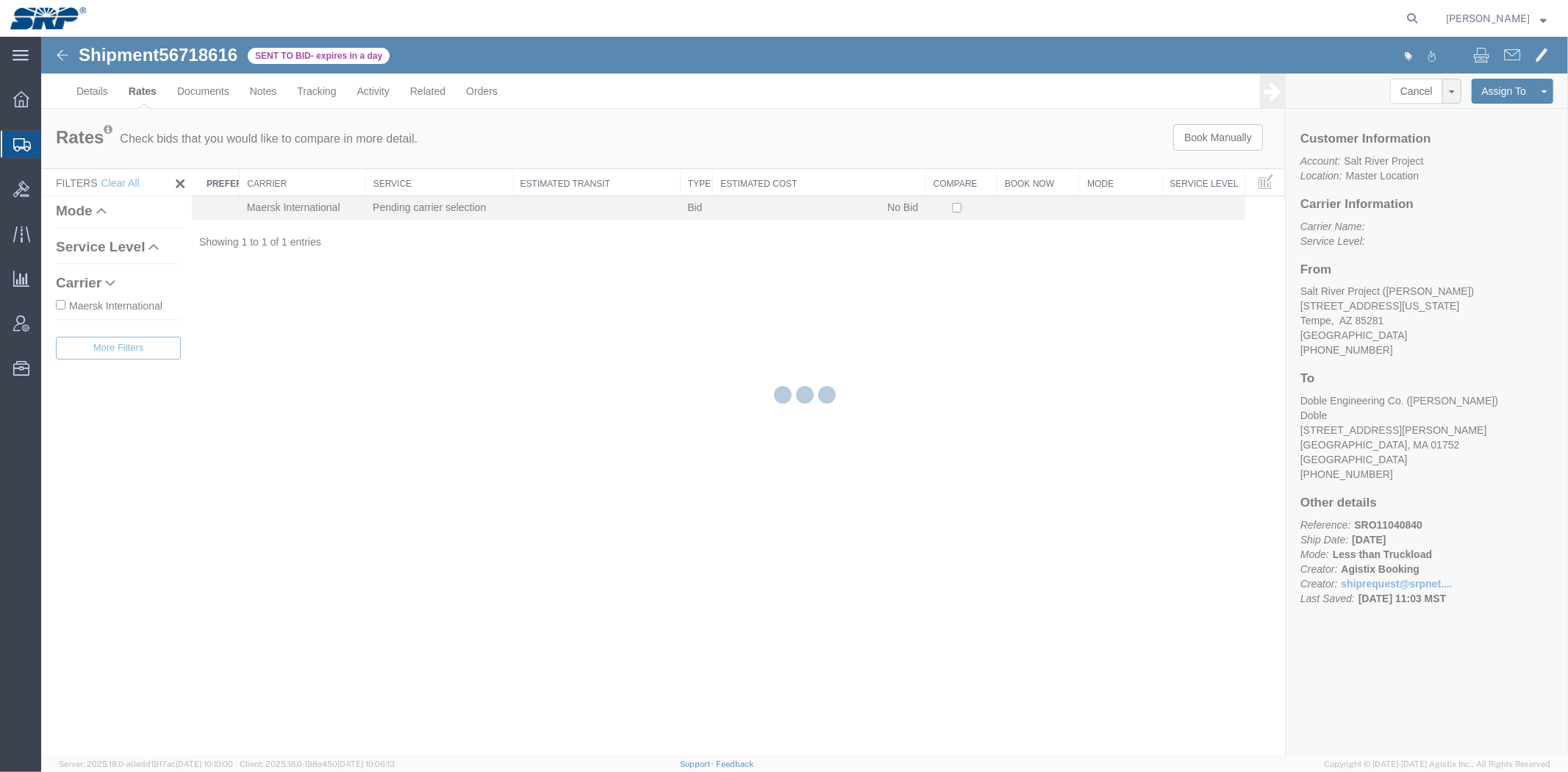
click at [274, 90] on div at bounding box center [804, 397] width 1527 height 720
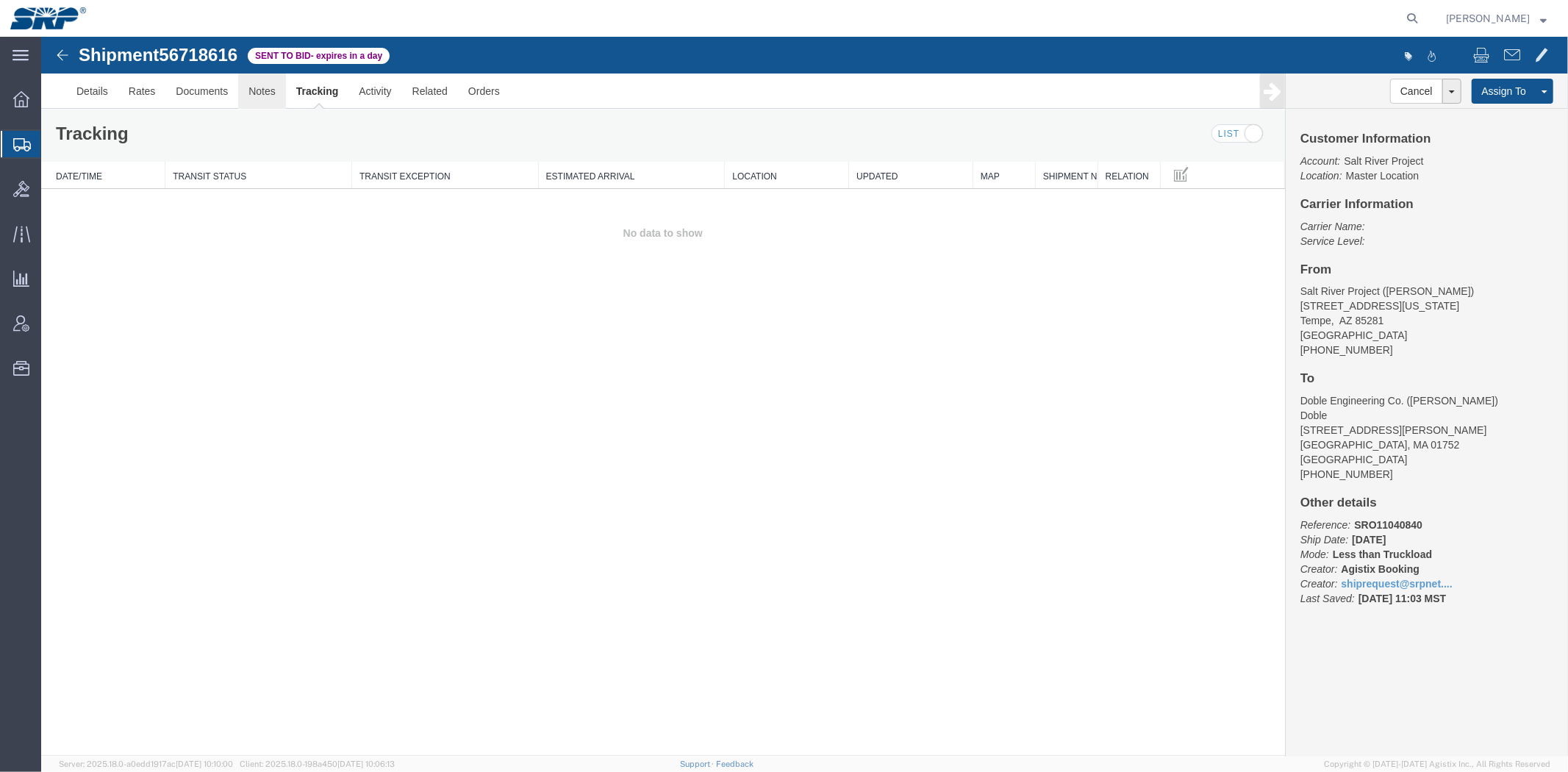
click at [258, 89] on link "Notes" at bounding box center [262, 90] width 48 height 35
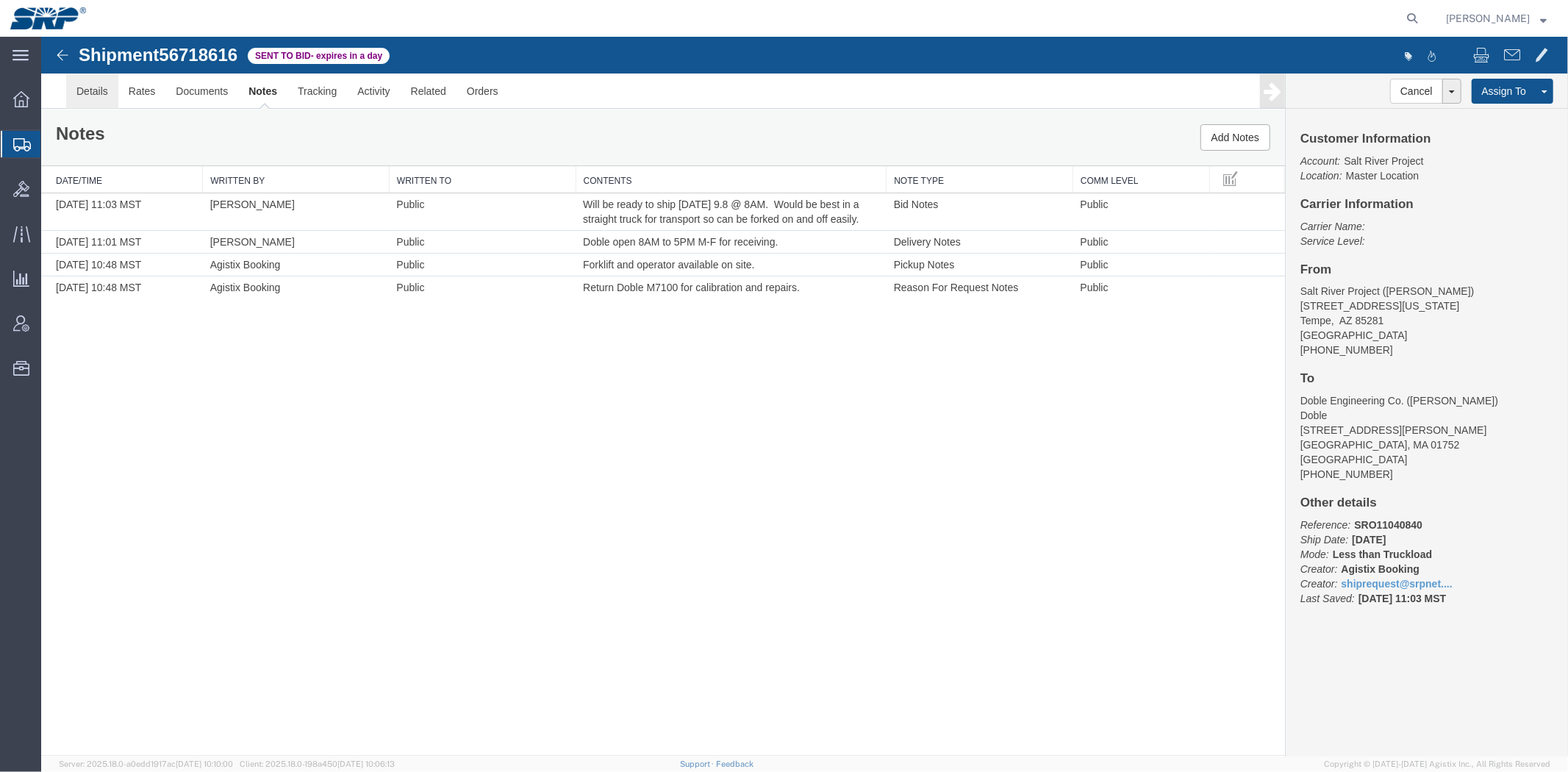
click at [88, 95] on link "Details" at bounding box center [91, 90] width 52 height 35
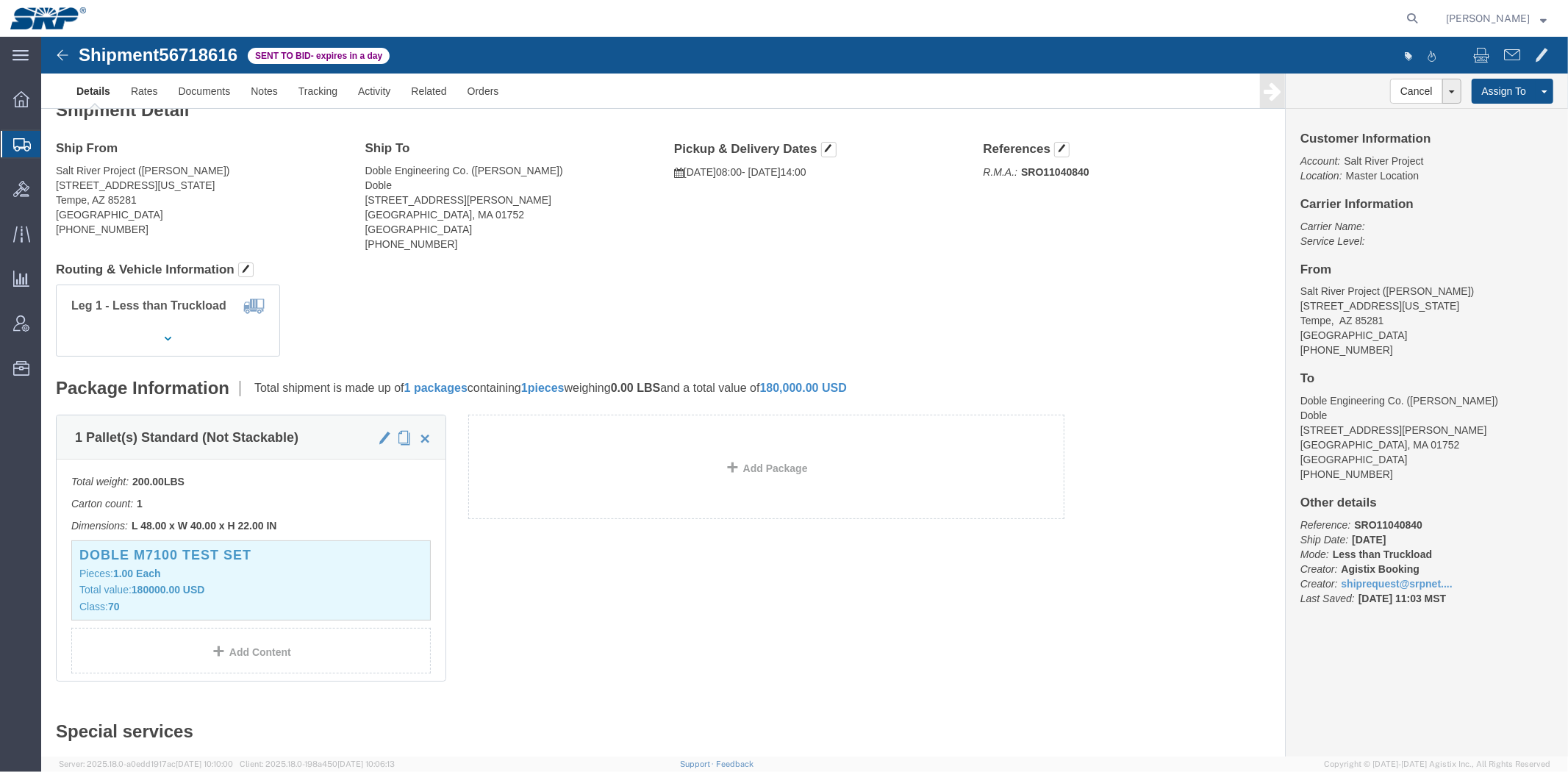
drag, startPoint x: 529, startPoint y: 250, endPoint x: 529, endPoint y: 265, distance: 15.0
click div "Leg 1 - Less than Truckload"
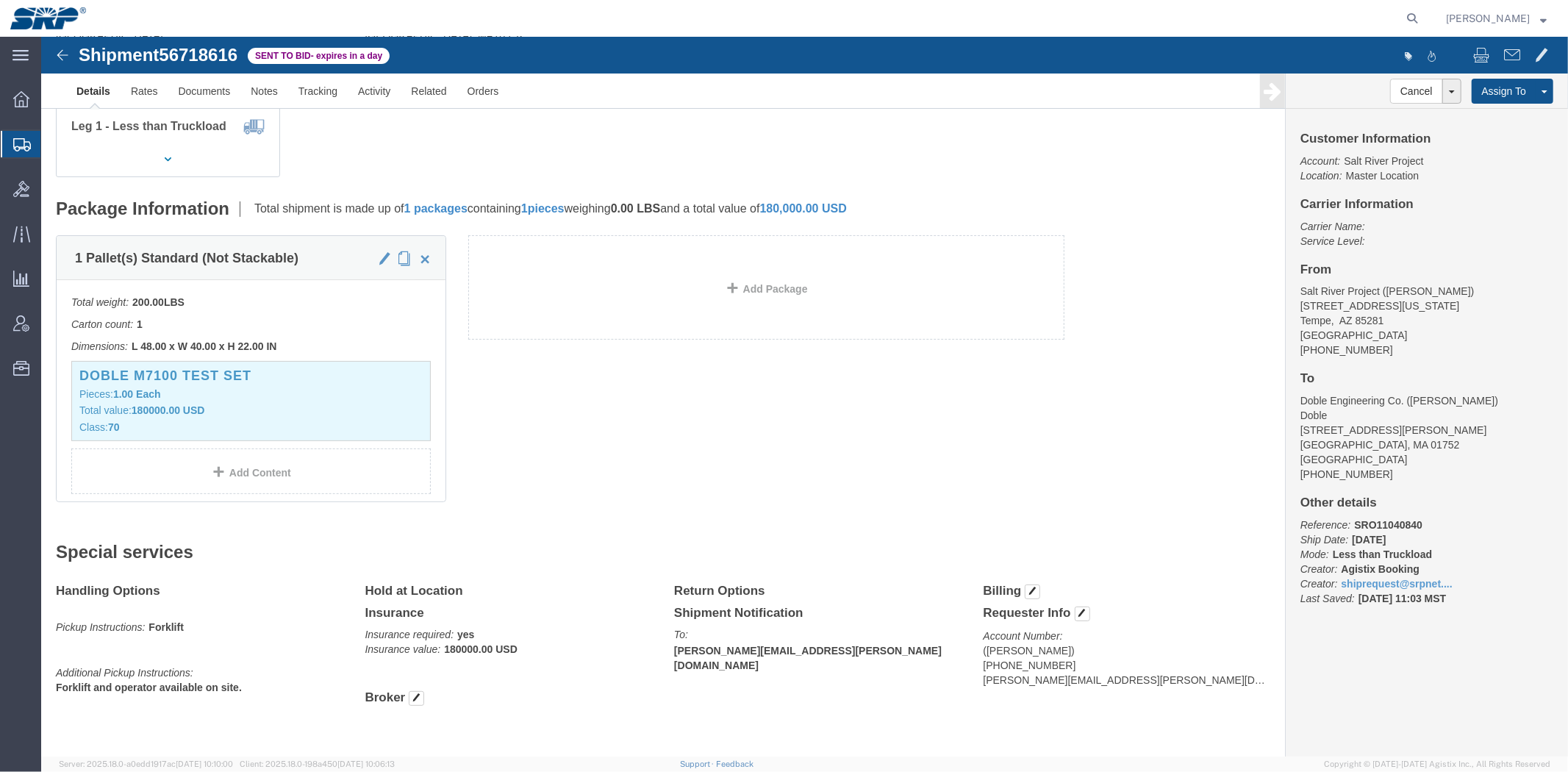
scroll to position [218, 0]
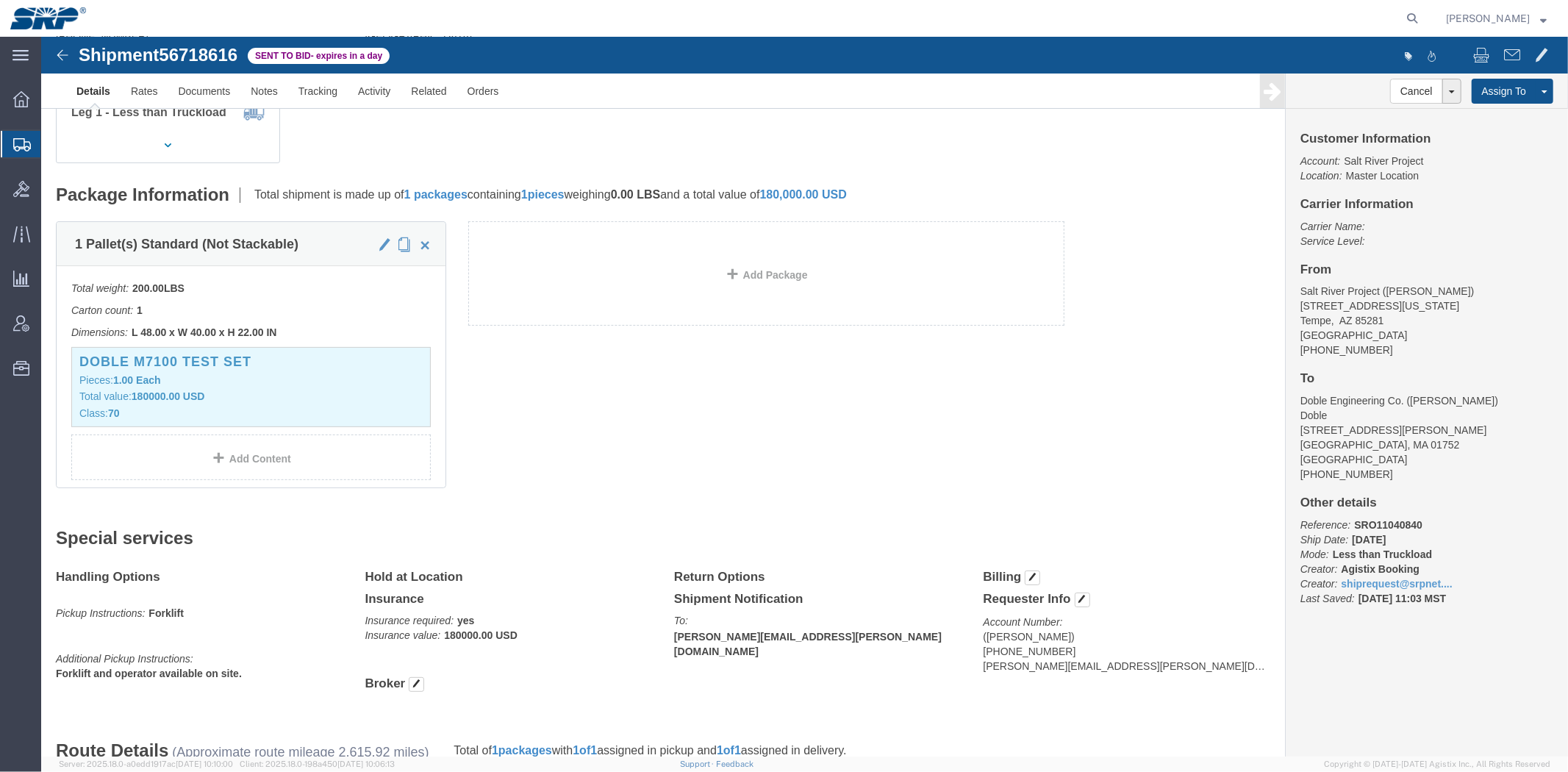
drag, startPoint x: 528, startPoint y: 265, endPoint x: 526, endPoint y: 287, distance: 22.1
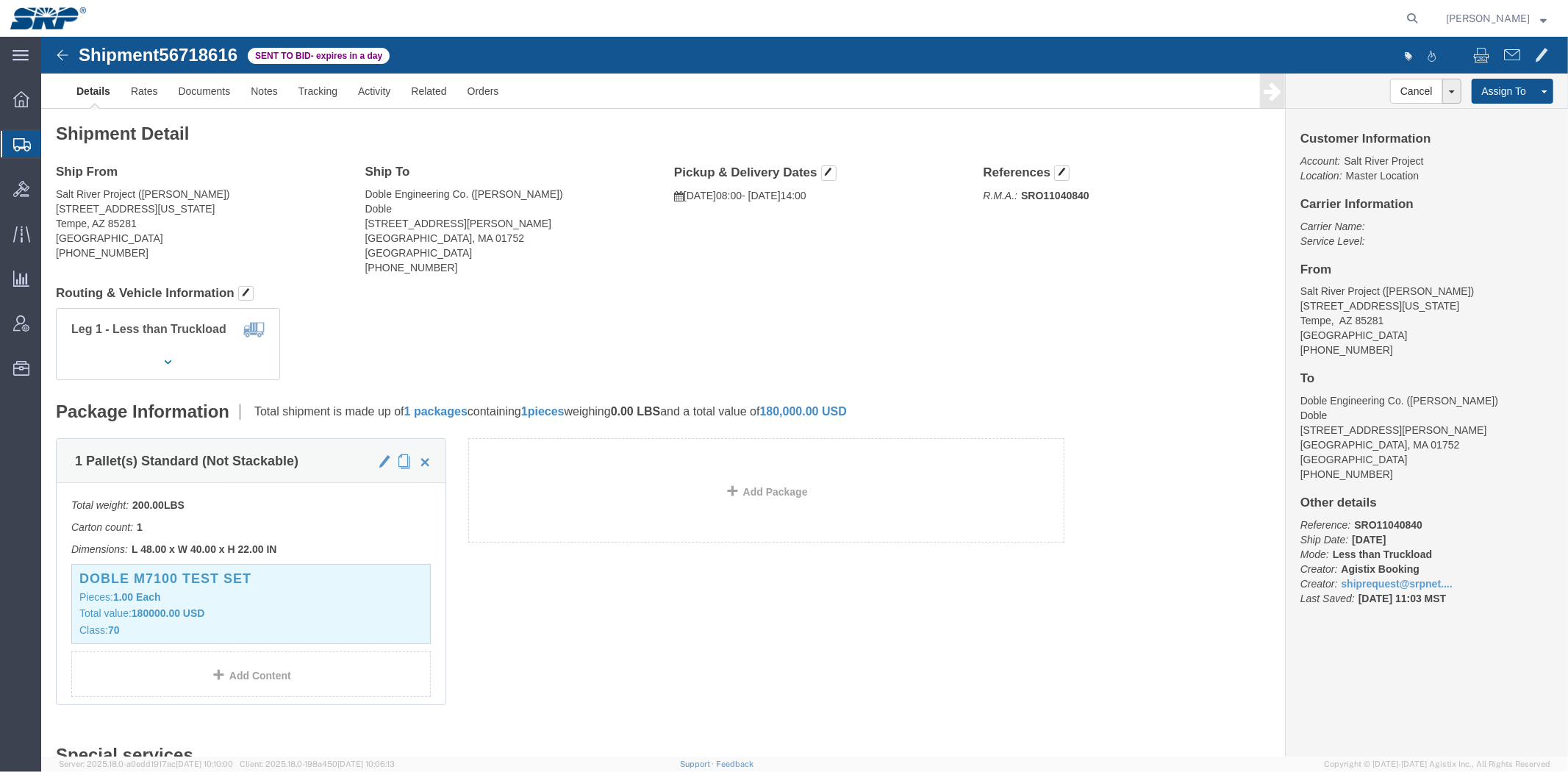
drag, startPoint x: 478, startPoint y: 429, endPoint x: 433, endPoint y: 217, distance: 216.7
click h4 "Routing & Vehicle Information"
drag, startPoint x: 624, startPoint y: 132, endPoint x: 1086, endPoint y: 155, distance: 462.6
click div "Ship From Salt River Project ([PERSON_NAME]) [STREET_ADDRESS][US_STATE] [PHONE_…"
click div "Leg 1 - Less than Truckload"
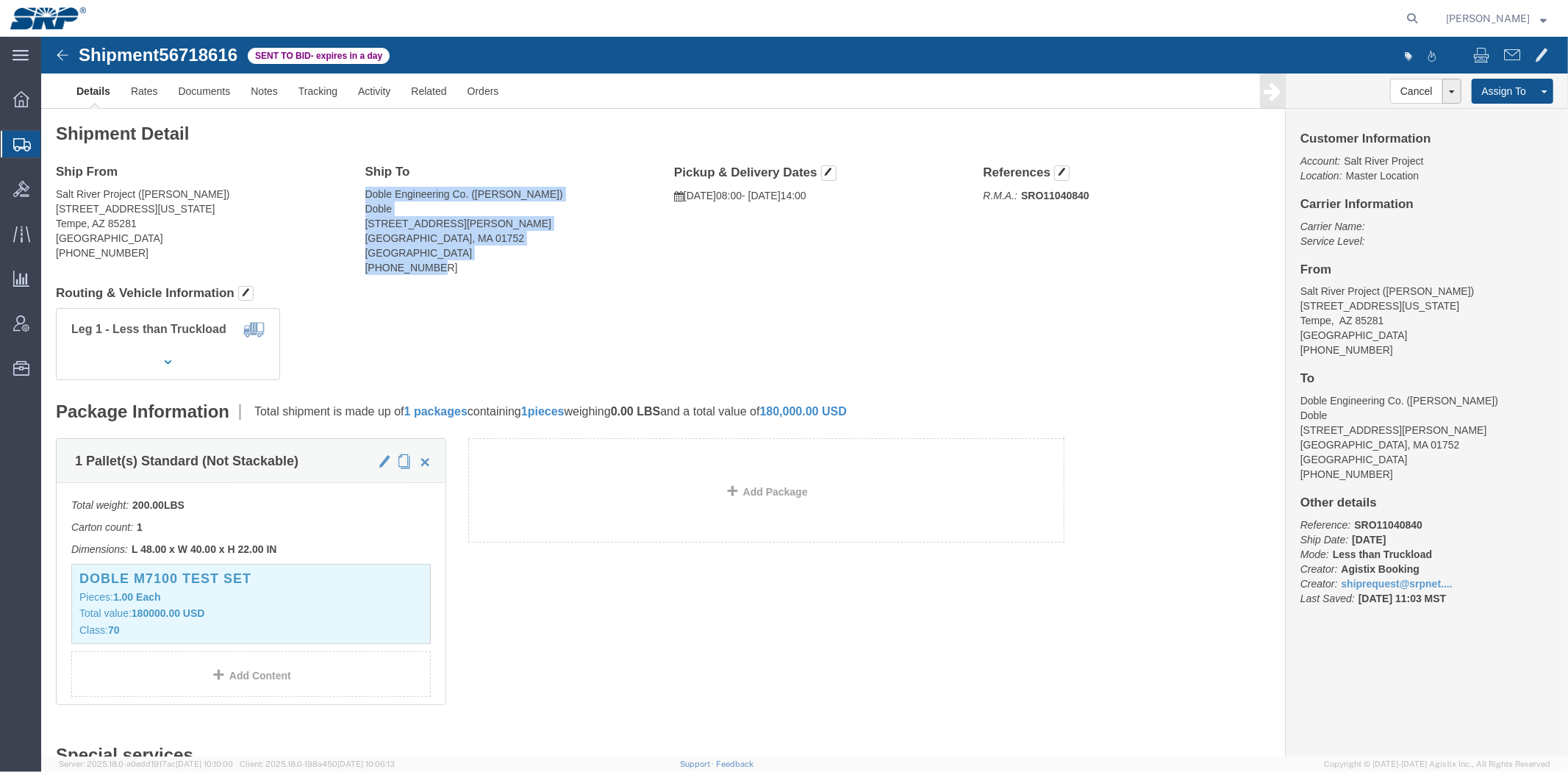
drag, startPoint x: 324, startPoint y: 152, endPoint x: 458, endPoint y: 235, distance: 157.6
click address "Doble Engineering Co. ([PERSON_NAME]) [PERSON_NAME] [STREET_ADDRESS][PERSON_NAM…"
click div "Shipment Detail Ship From Salt River Project ([PERSON_NAME]) [STREET_ADDRESS][U…"
click div "Ship From Salt River Project ([PERSON_NAME]) [STREET_ADDRESS][US_STATE] [PHONE_…"
click div "Shipment Detail Ship From Salt River Project ([PERSON_NAME]) [STREET_ADDRESS][U…"
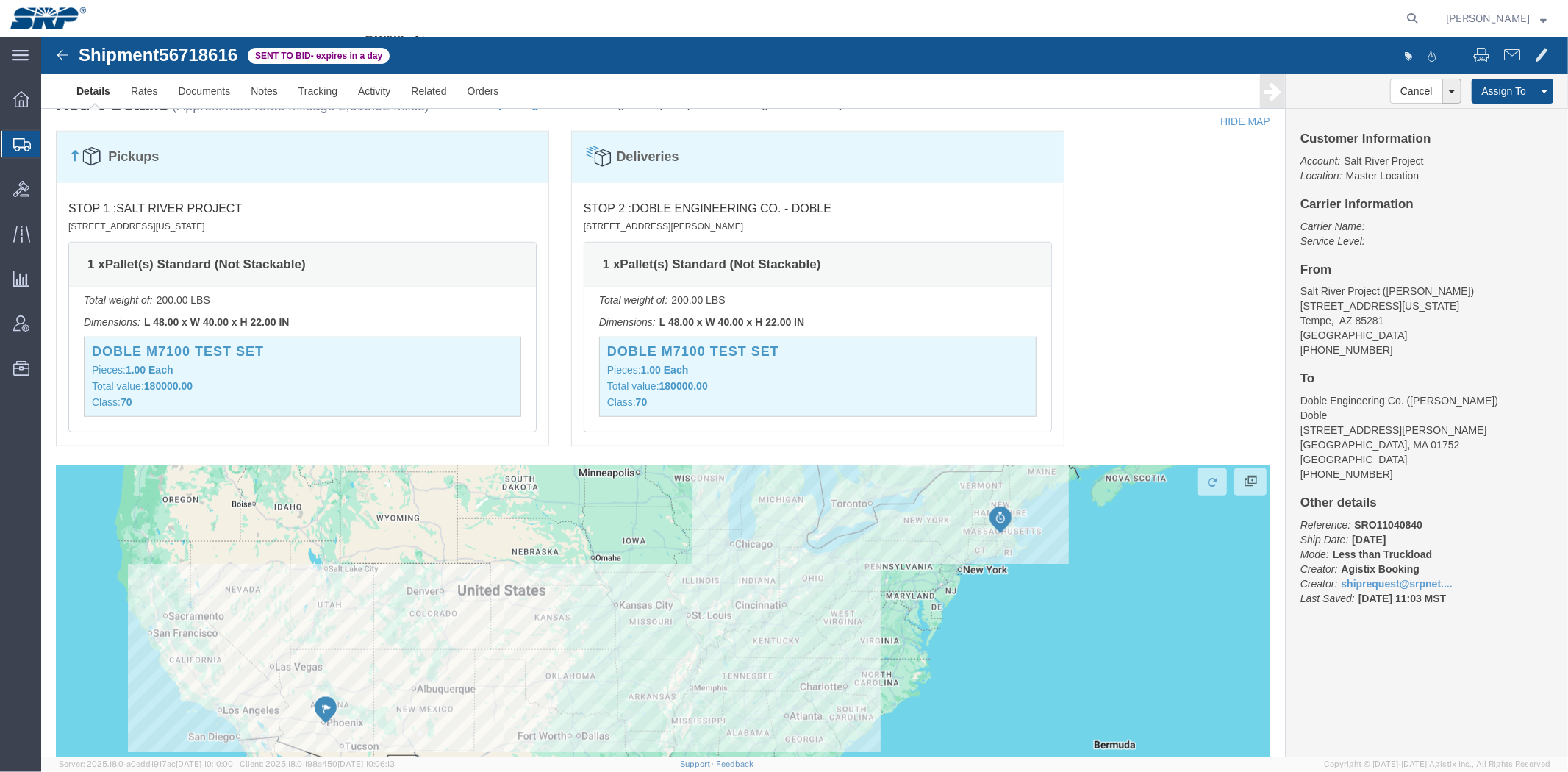
drag, startPoint x: 1050, startPoint y: 242, endPoint x: 1044, endPoint y: 312, distance: 70.3
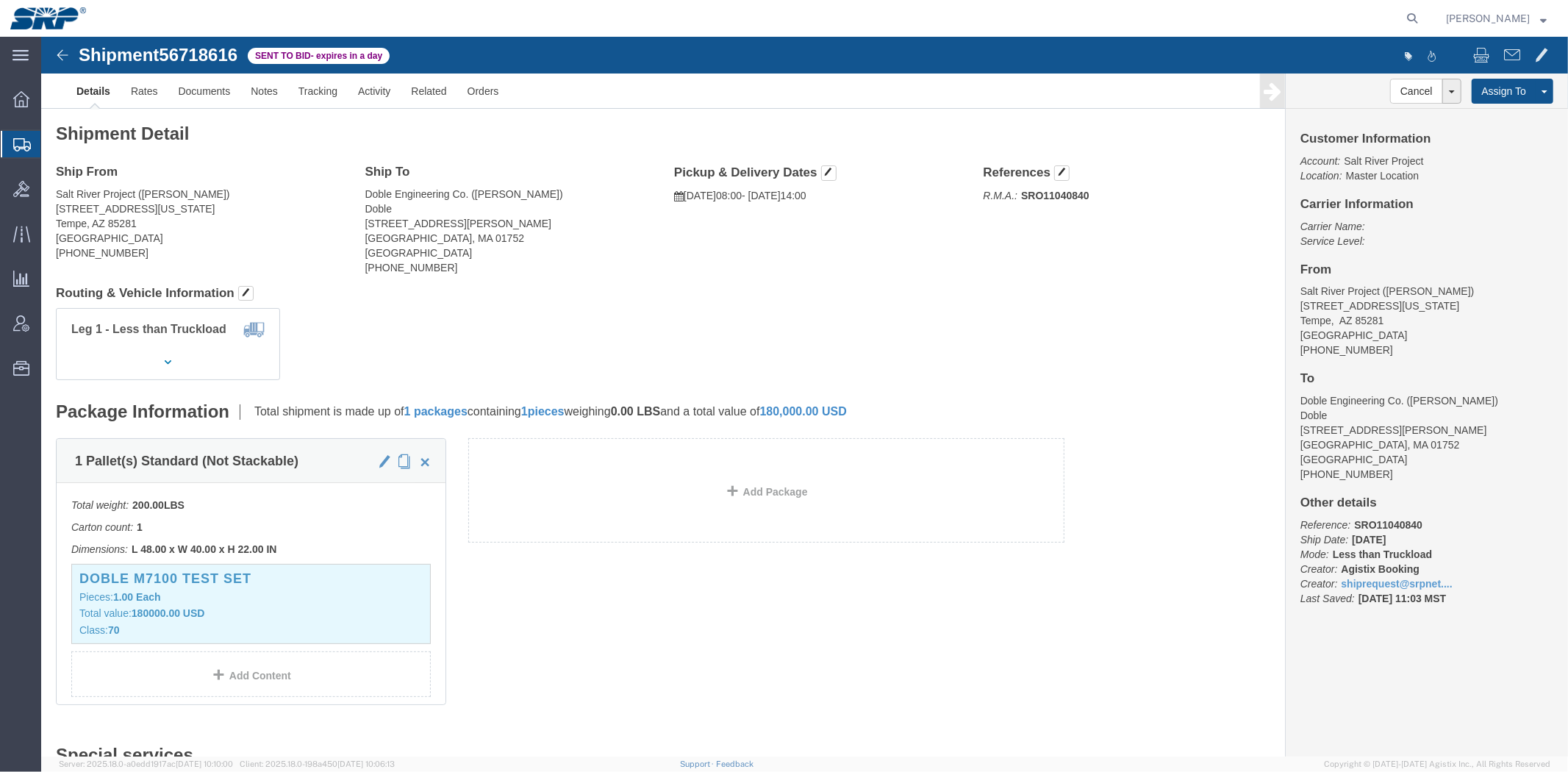
drag, startPoint x: 1085, startPoint y: 349, endPoint x: 927, endPoint y: 92, distance: 301.7
click link "Notes"
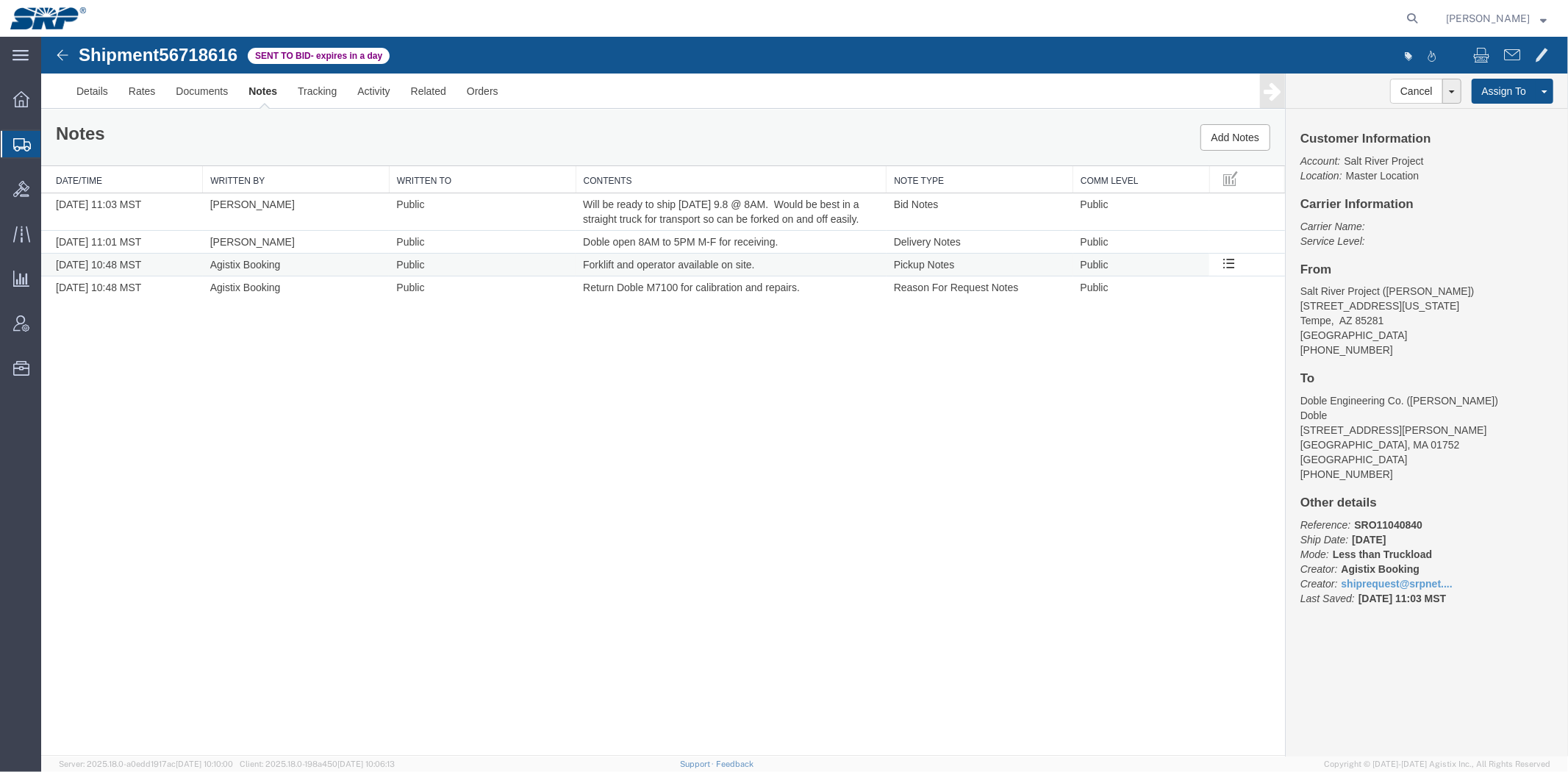
click at [661, 266] on span "Forklift and operator available on site." at bounding box center [668, 264] width 171 height 12
click at [650, 239] on span "Doble open 8AM to 5PM M-F for receiving." at bounding box center [680, 241] width 195 height 12
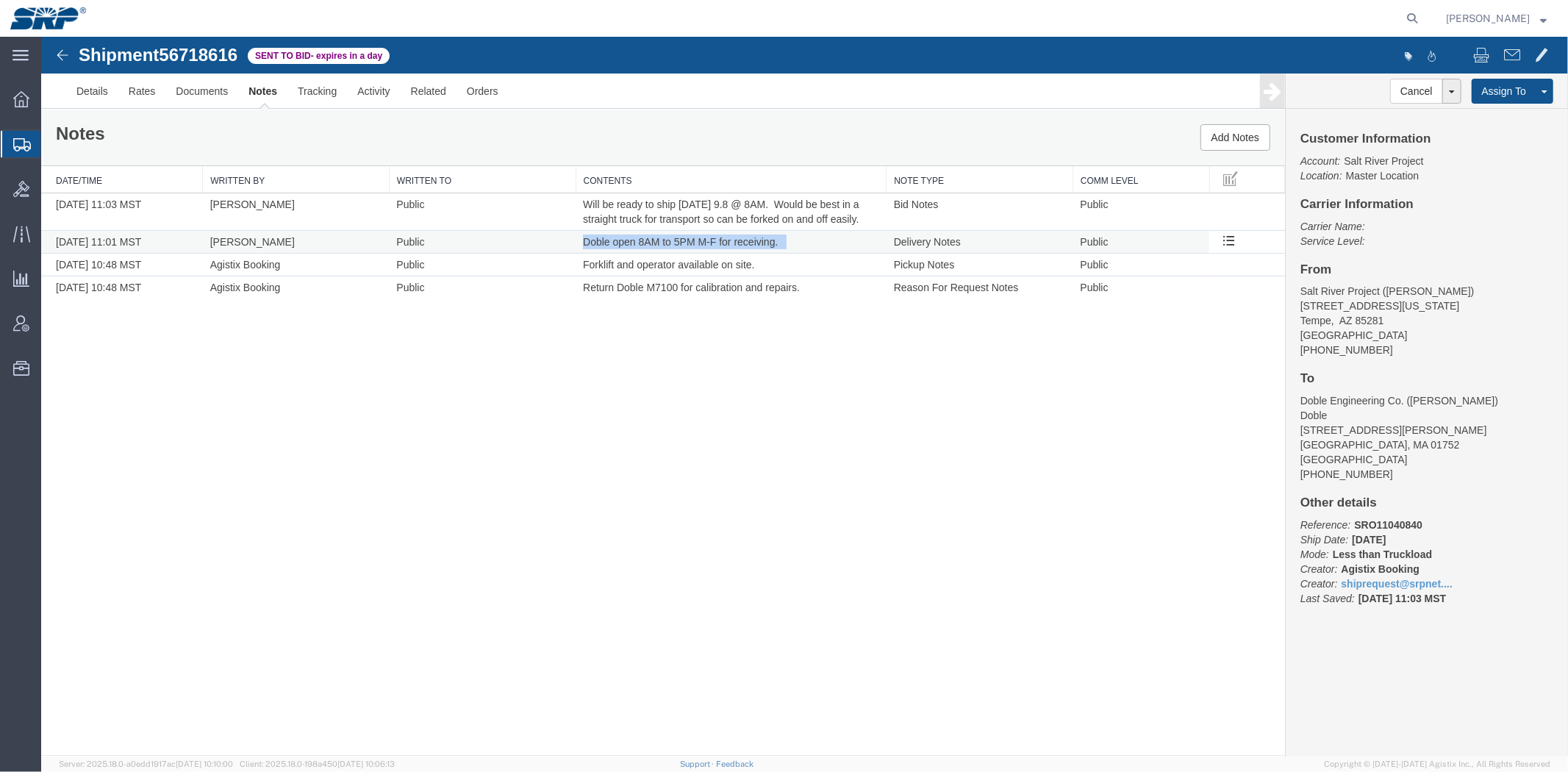
click at [650, 239] on span "Doble open 8AM to 5PM M-F for receiving." at bounding box center [680, 241] width 195 height 12
click at [707, 221] on span "Will be ready to ship [DATE] 9.8 @ 8AM. Would be best in a straight truck for t…" at bounding box center [722, 210] width 278 height 26
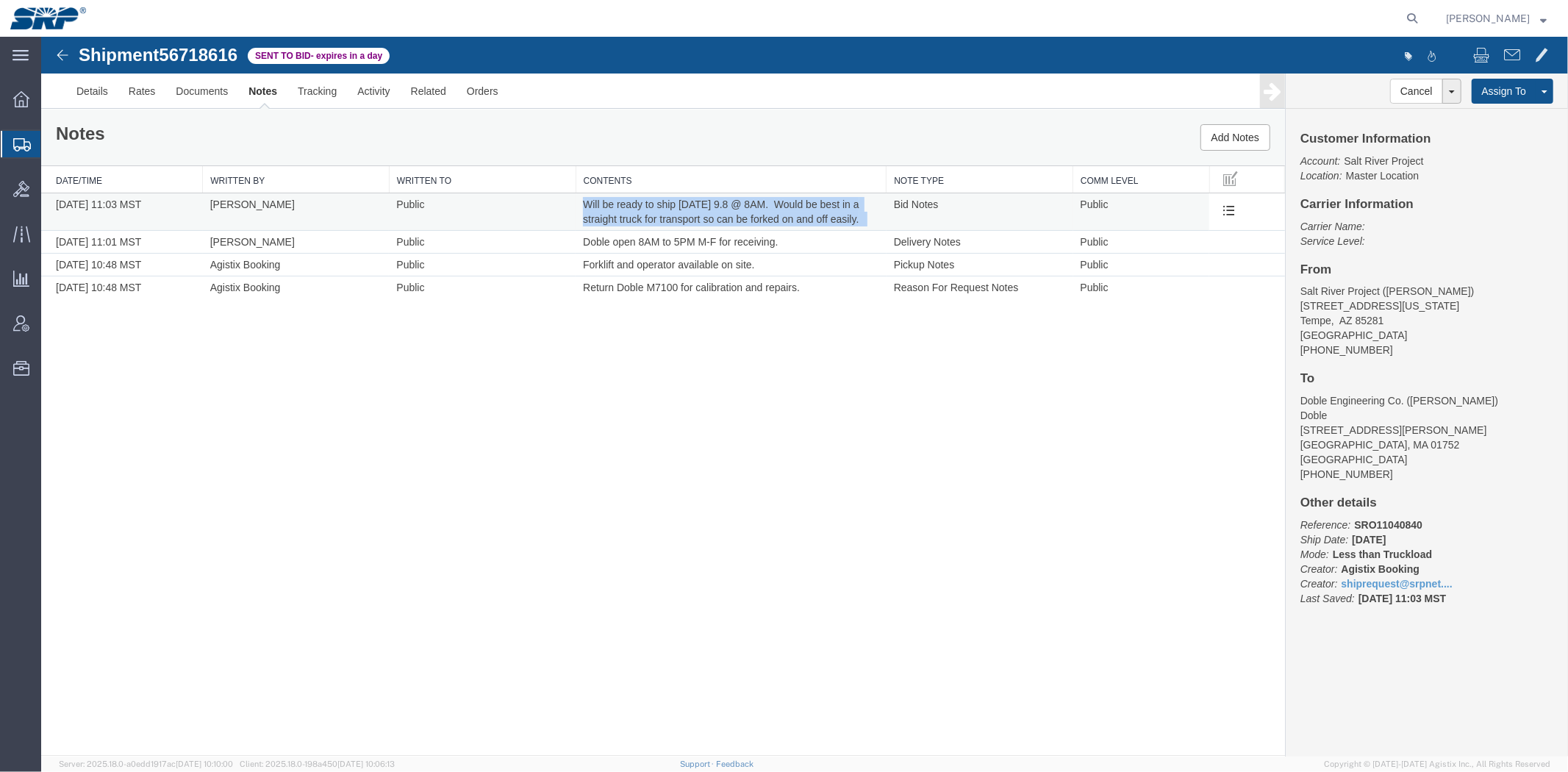
click at [707, 220] on span "Will be ready to ship [DATE] 9.8 @ 8AM. Would be best in a straight truck for t…" at bounding box center [722, 210] width 278 height 26
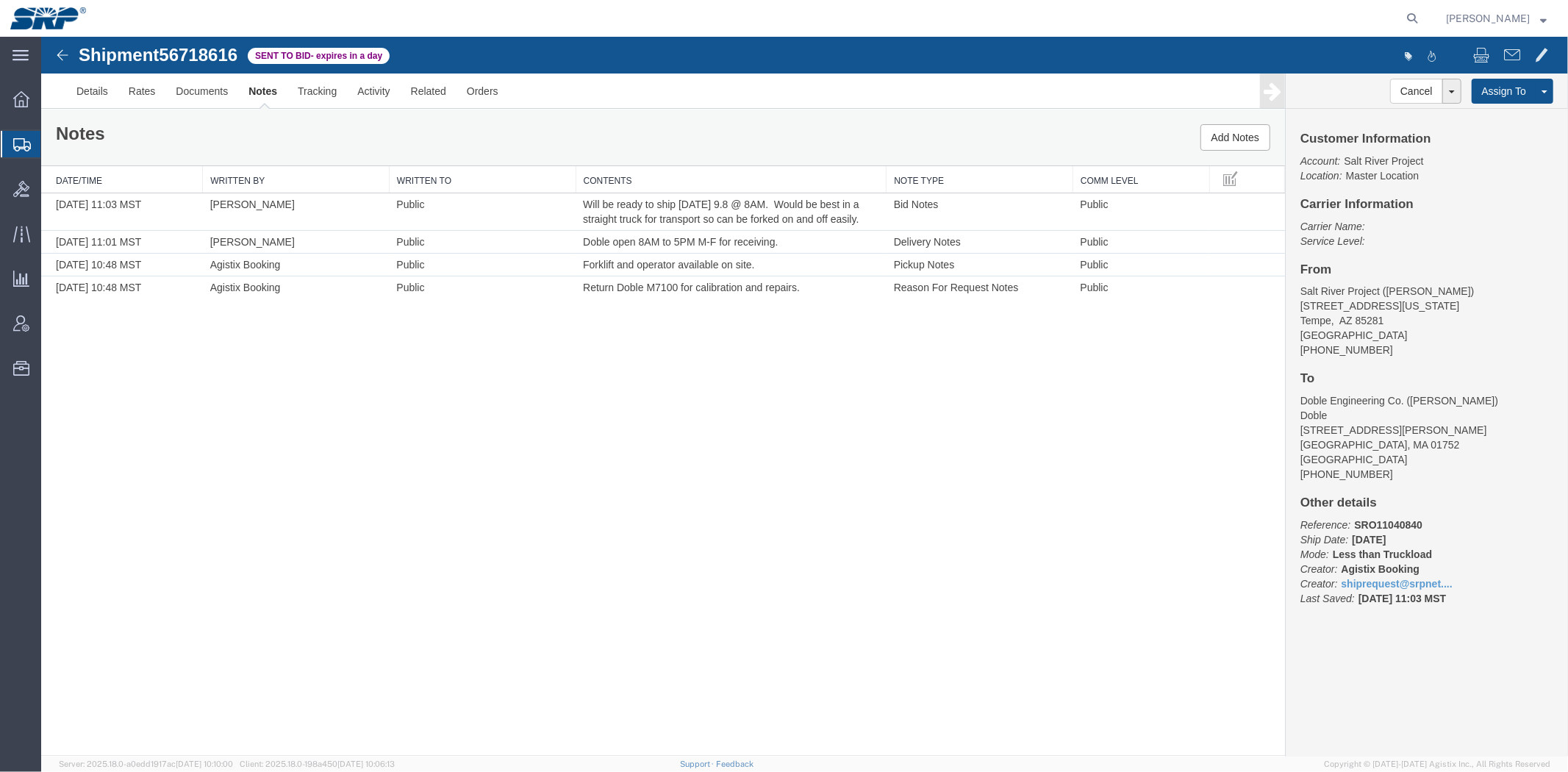
click at [893, 544] on div "Shipment 56718616 4 of 4 Sent to Bid - expires in a day Details Rates Documents…" at bounding box center [804, 395] width 1527 height 719
click at [103, 93] on link "Details" at bounding box center [91, 90] width 52 height 35
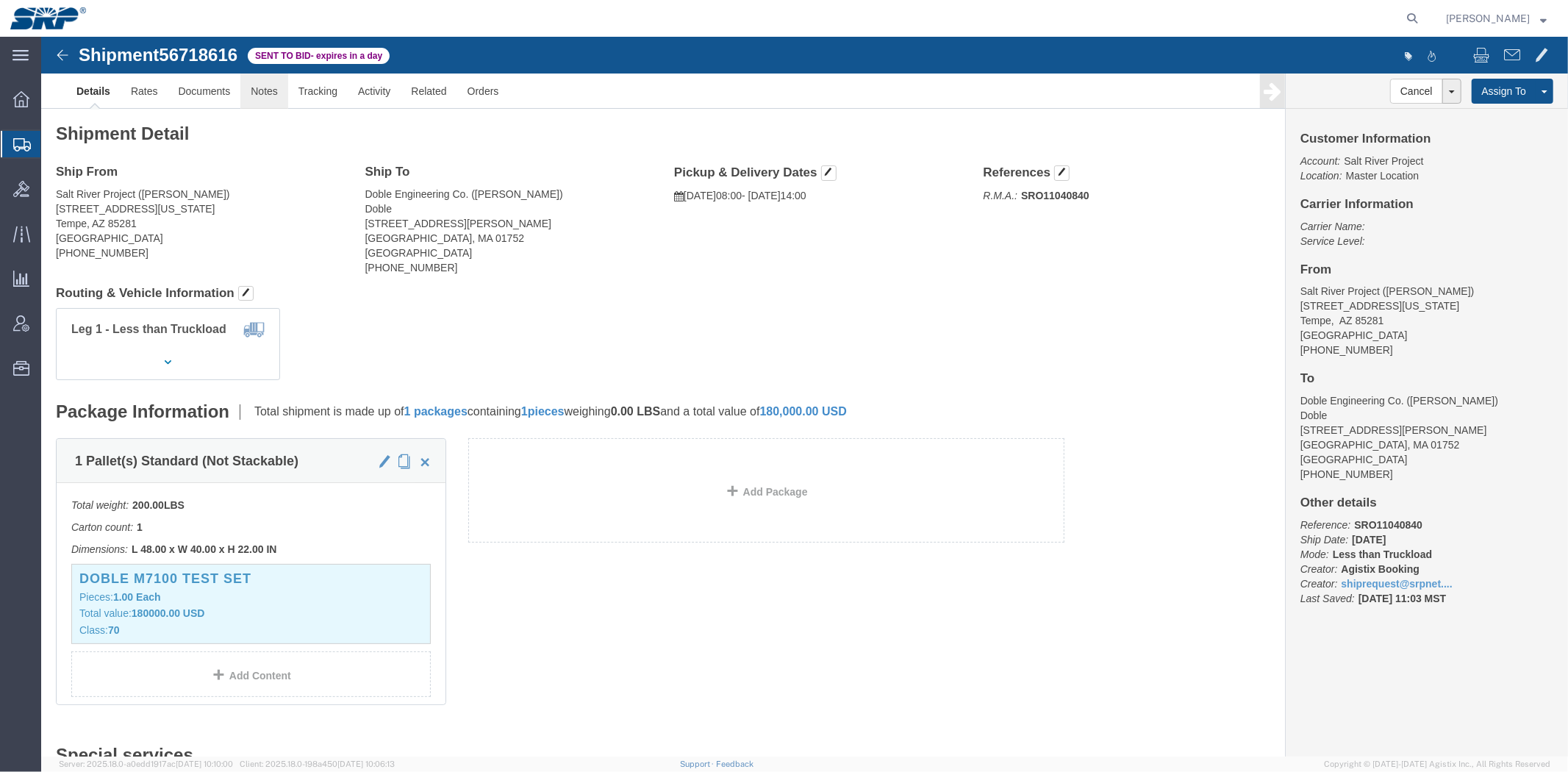
click link "Notes"
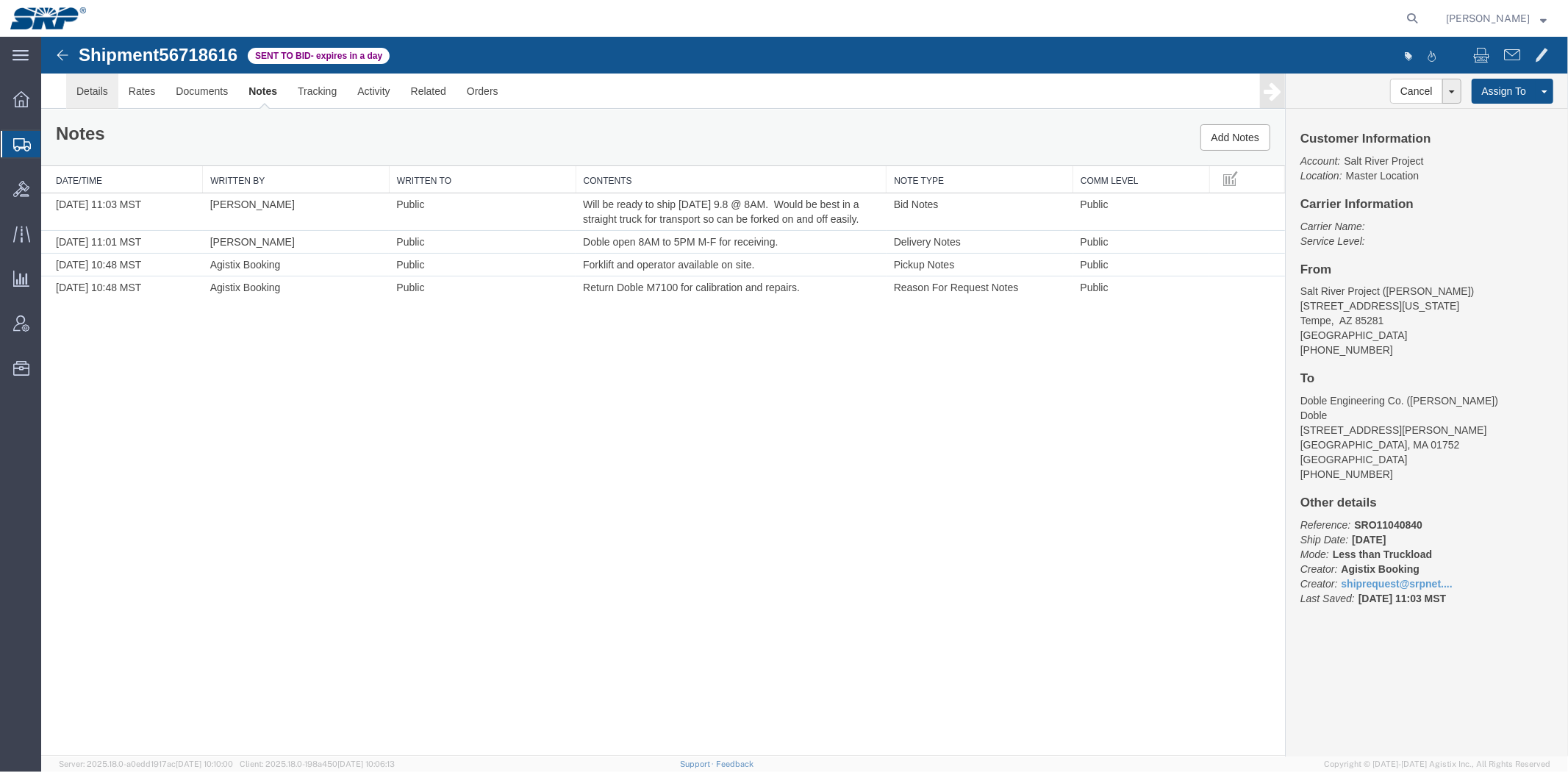
click at [94, 90] on link "Details" at bounding box center [91, 90] width 52 height 35
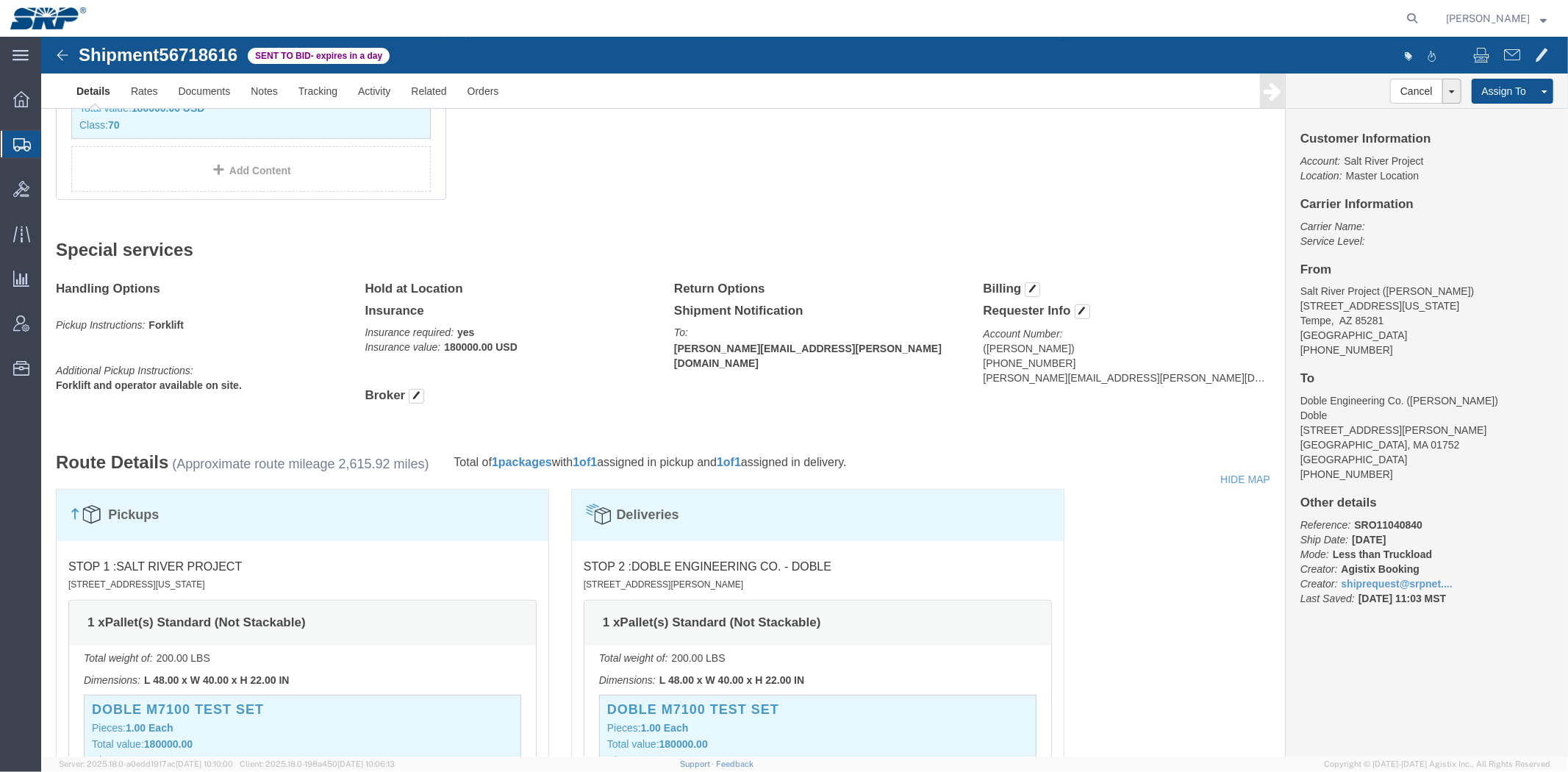
drag, startPoint x: 342, startPoint y: 114, endPoint x: 344, endPoint y: 208, distance: 94.0
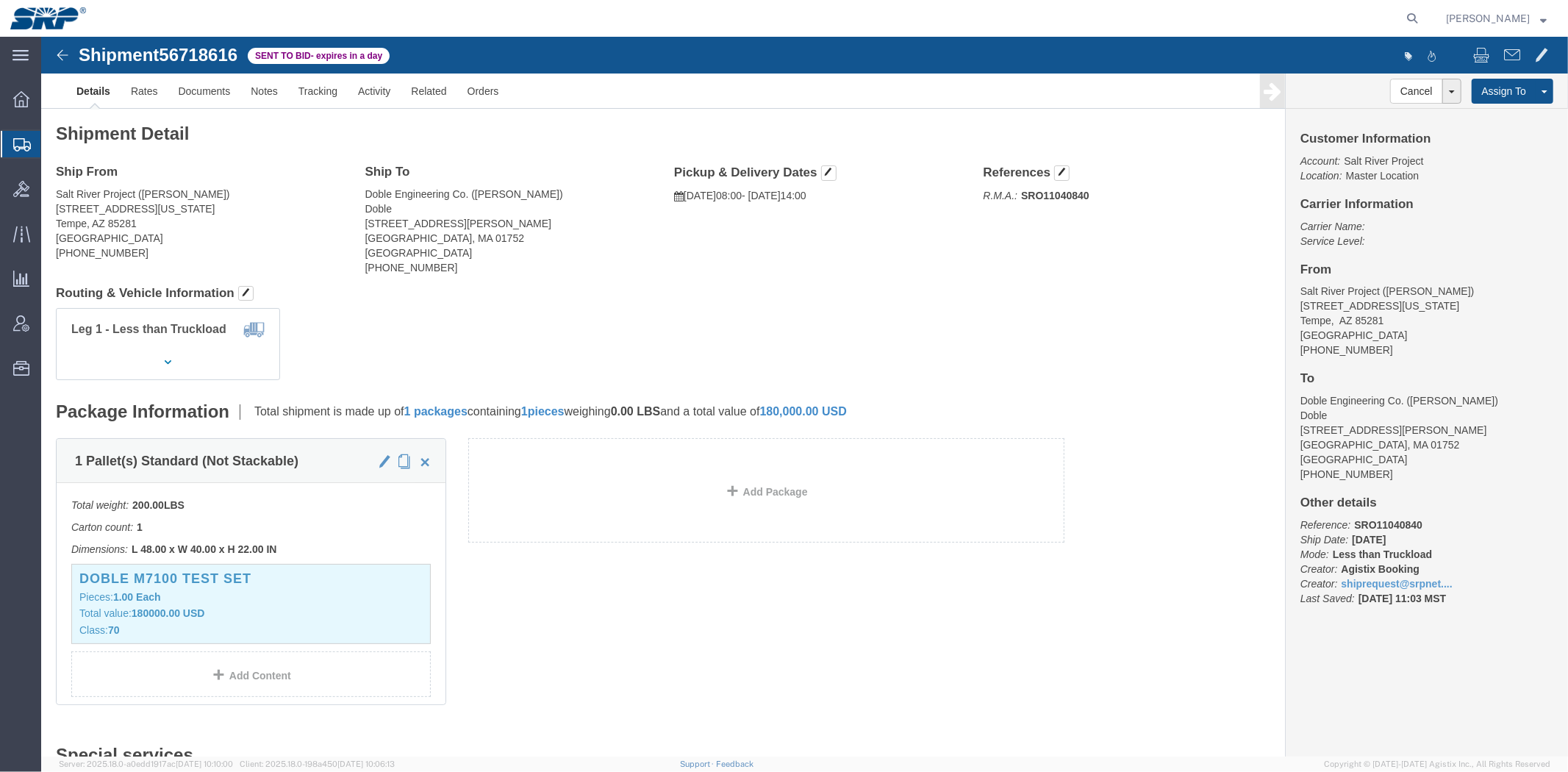
drag, startPoint x: 781, startPoint y: 281, endPoint x: 697, endPoint y: 130, distance: 172.8
drag, startPoint x: 563, startPoint y: 616, endPoint x: 391, endPoint y: 96, distance: 547.7
click link "Rates"
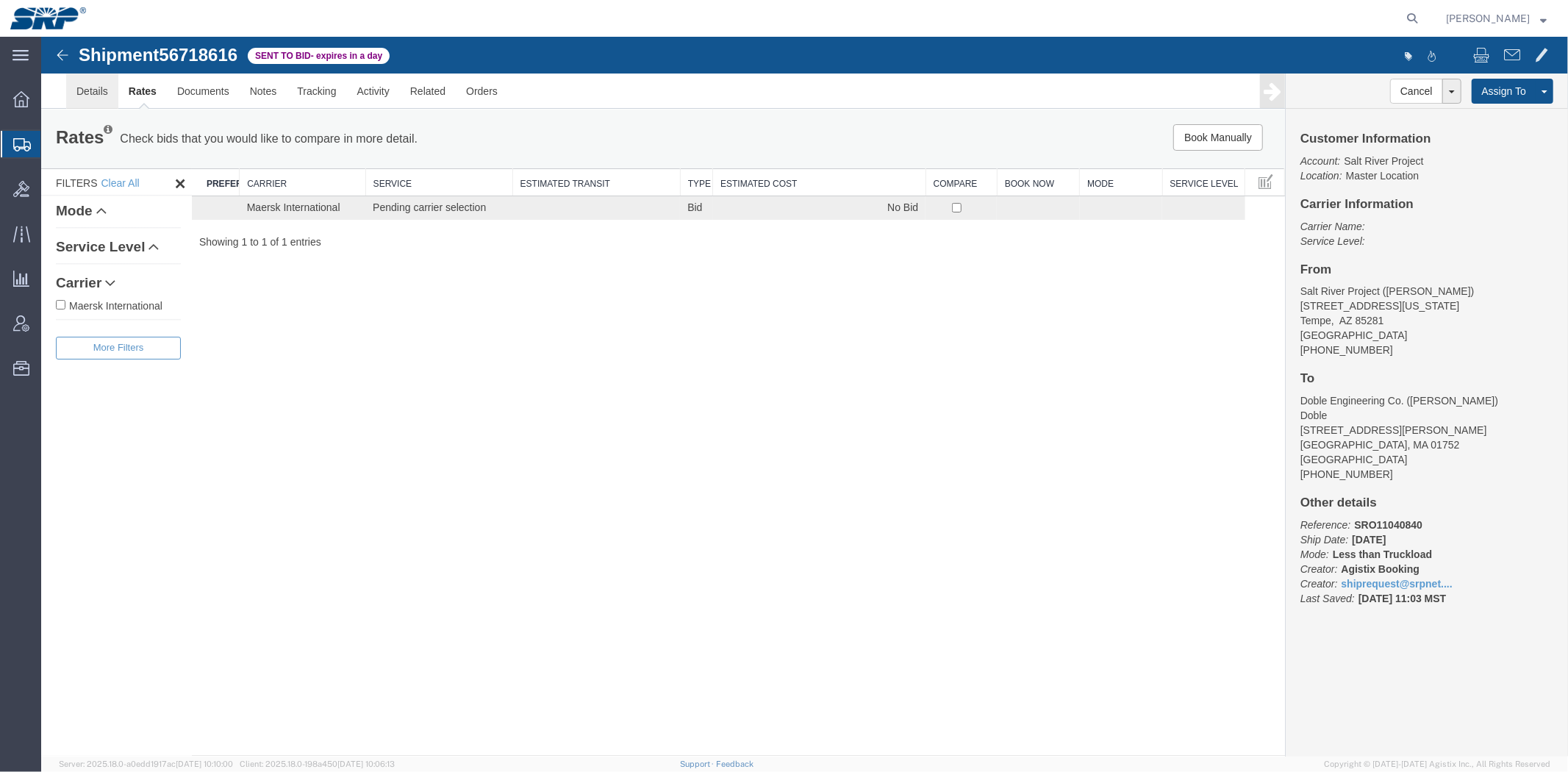
click at [107, 94] on link "Details" at bounding box center [91, 90] width 52 height 35
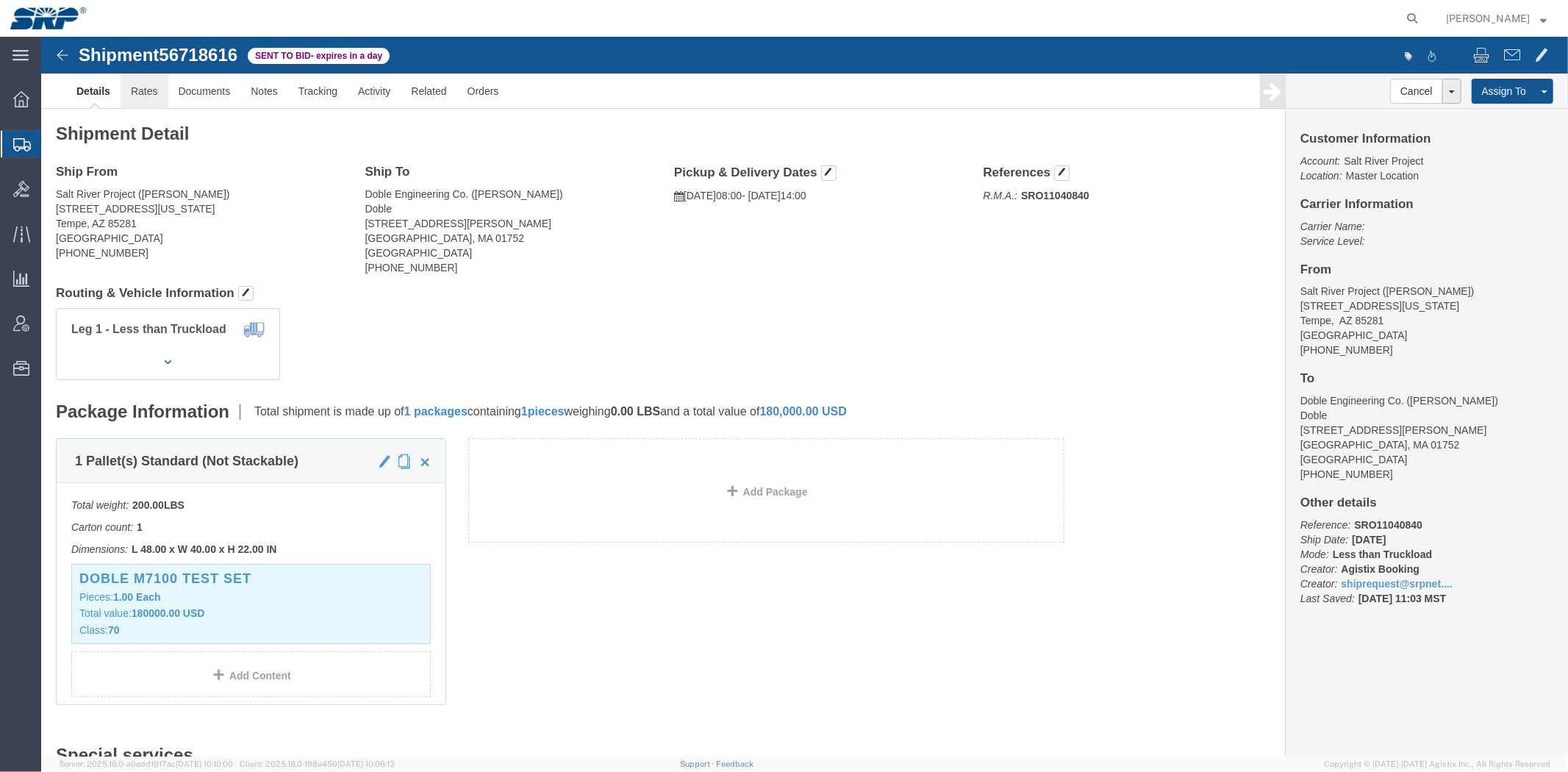
click link "Rates"
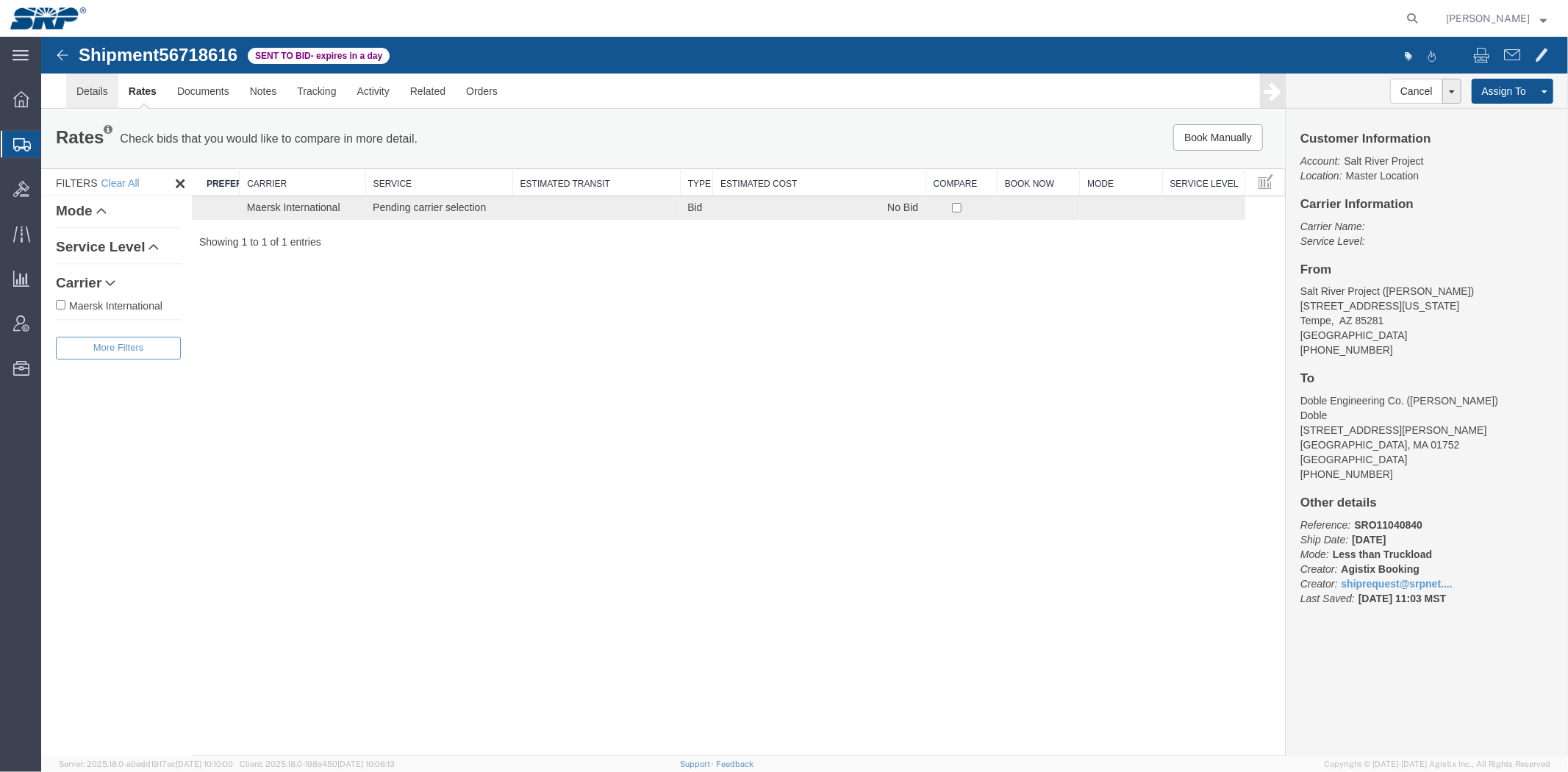
click at [75, 96] on link "Details" at bounding box center [91, 90] width 52 height 35
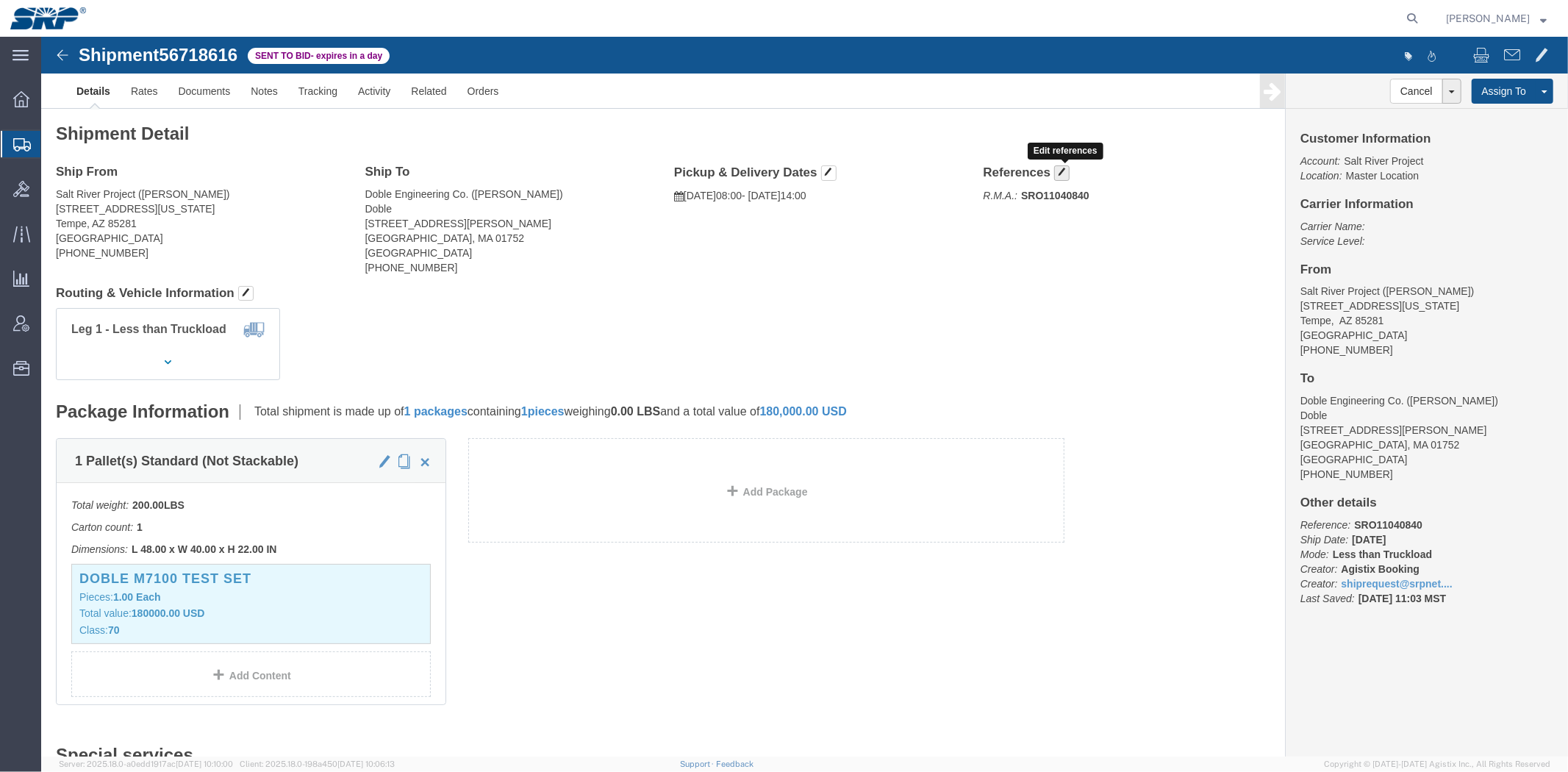
click span "button"
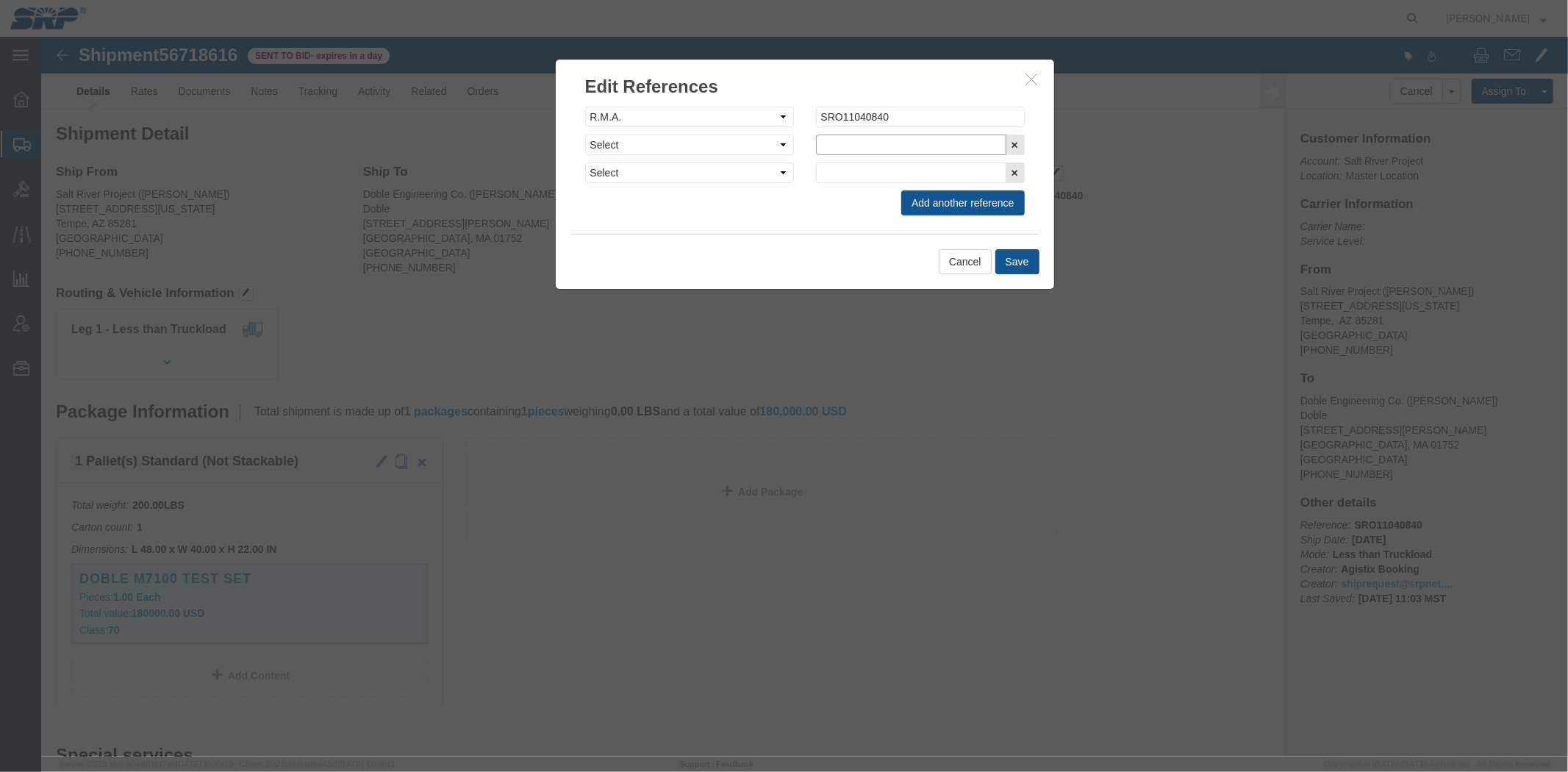
click input "text"
click select "Select Account Type Activity ID Airline Appointment Number ASN Batch Request # …"
select select "PURCHORD"
drag, startPoint x: 594, startPoint y: 102, endPoint x: 619, endPoint y: 101, distance: 25.0
click select "Select Account Type Activity ID Airline Appointment Number ASN Batch Request # …"
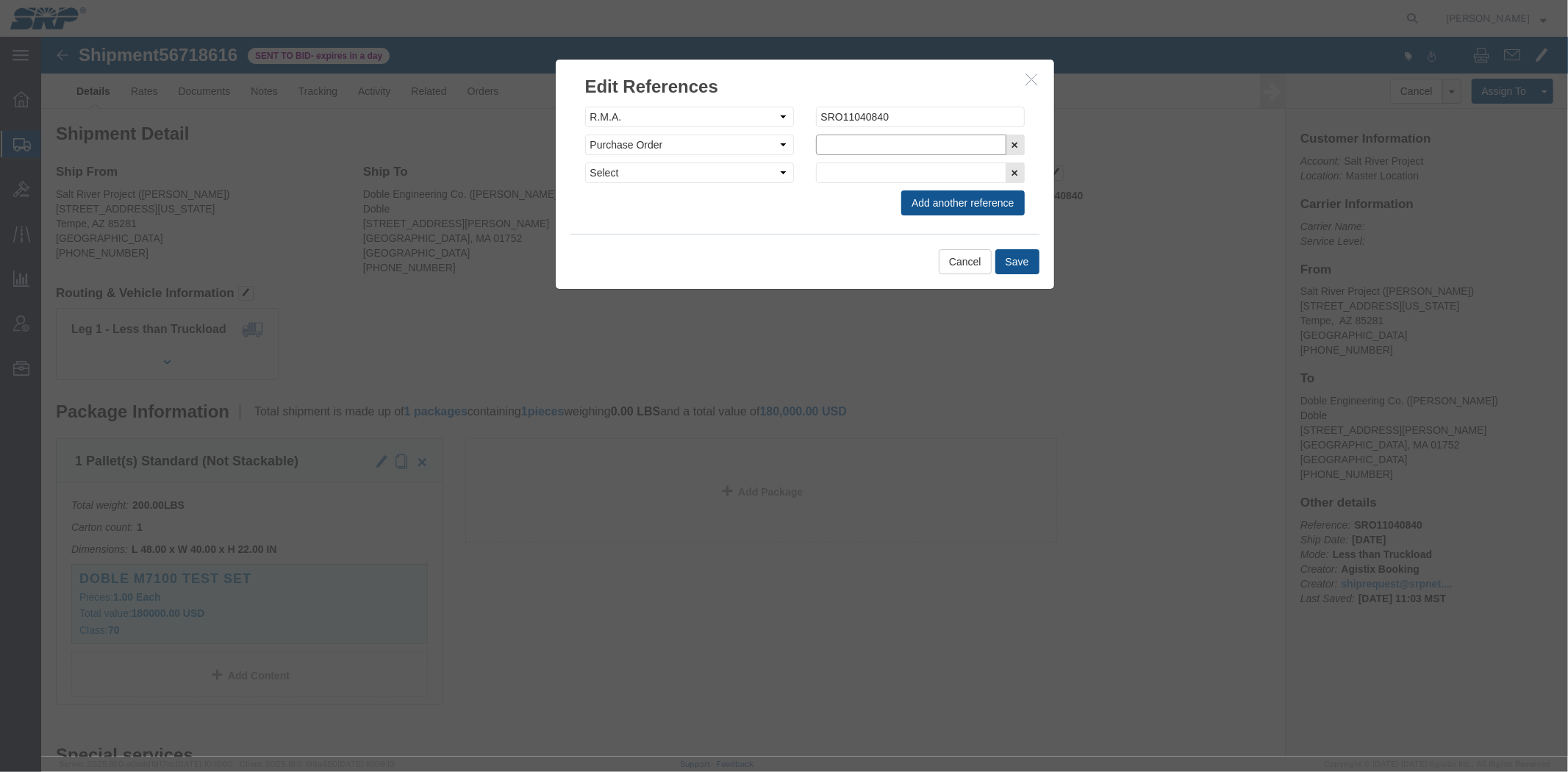
click input "text"
click div "Select Account Type Activity ID Airline Appointment Number ASN Batch Request # …"
click input "text"
paste input "8200042035"
type input "8200042035"
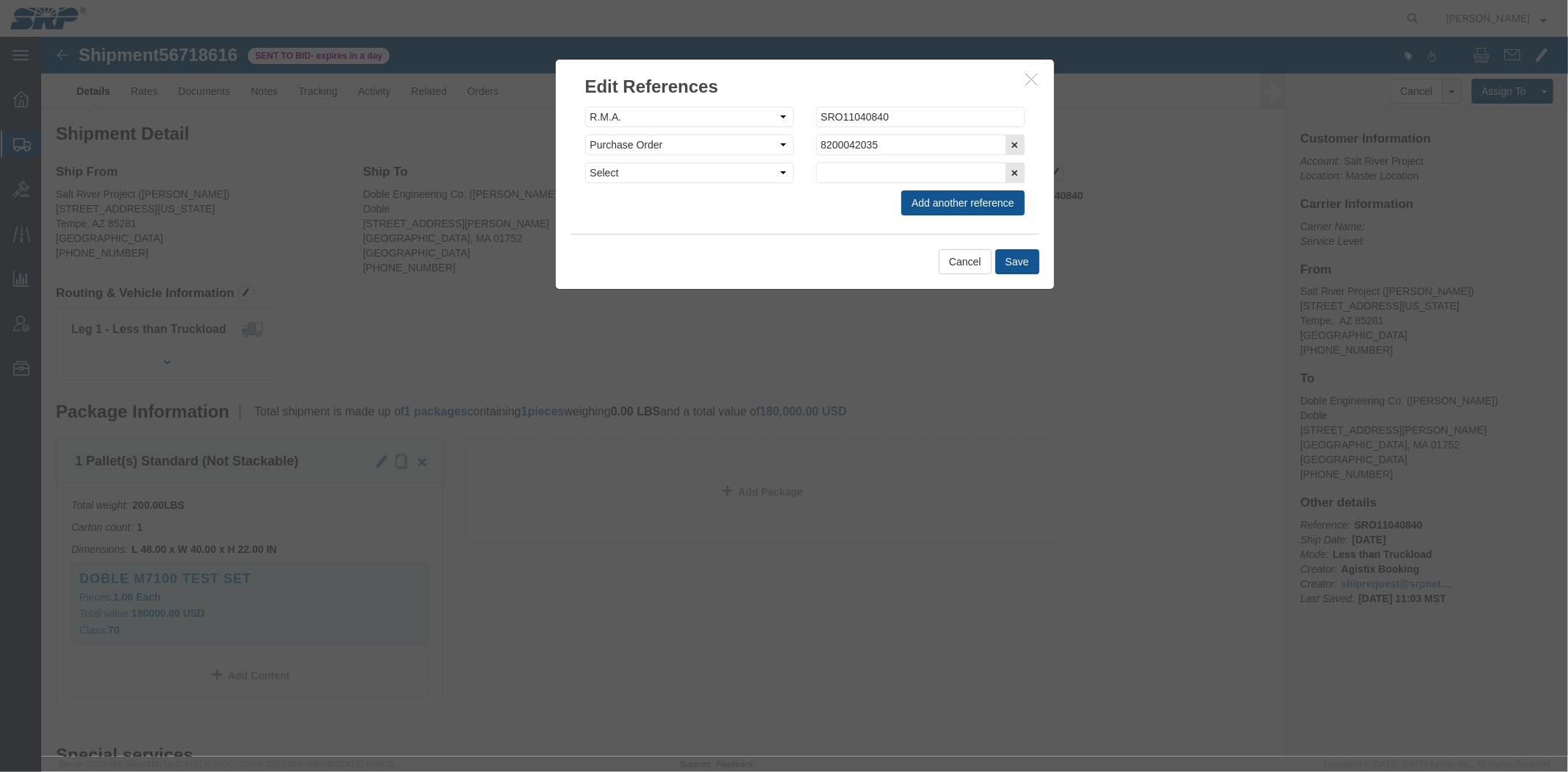
drag, startPoint x: 786, startPoint y: 35, endPoint x: 725, endPoint y: 31, distance: 61.1
click h2 "Edit References"
click button "Save"
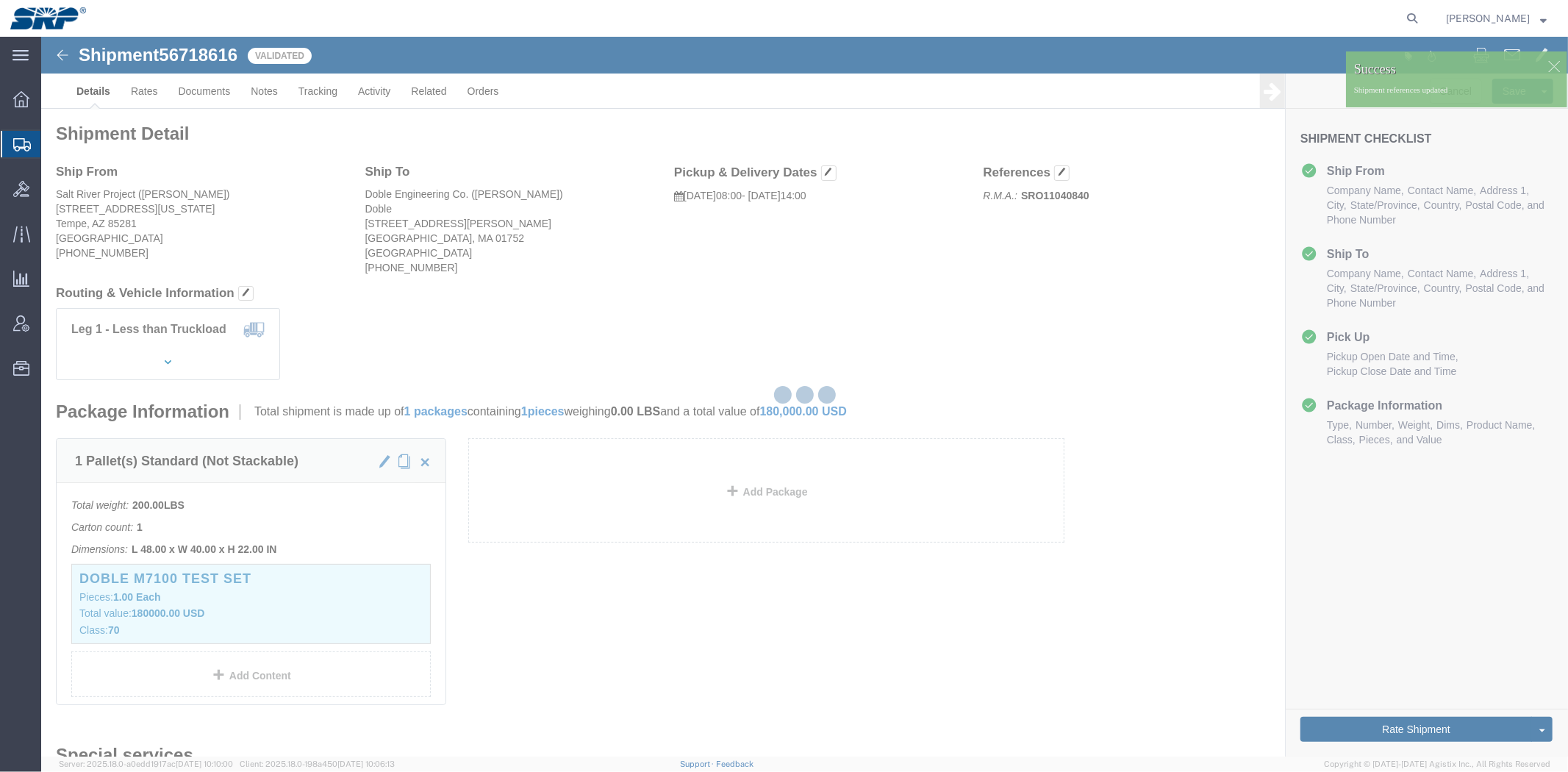
click at [994, 239] on div at bounding box center [804, 397] width 1527 height 720
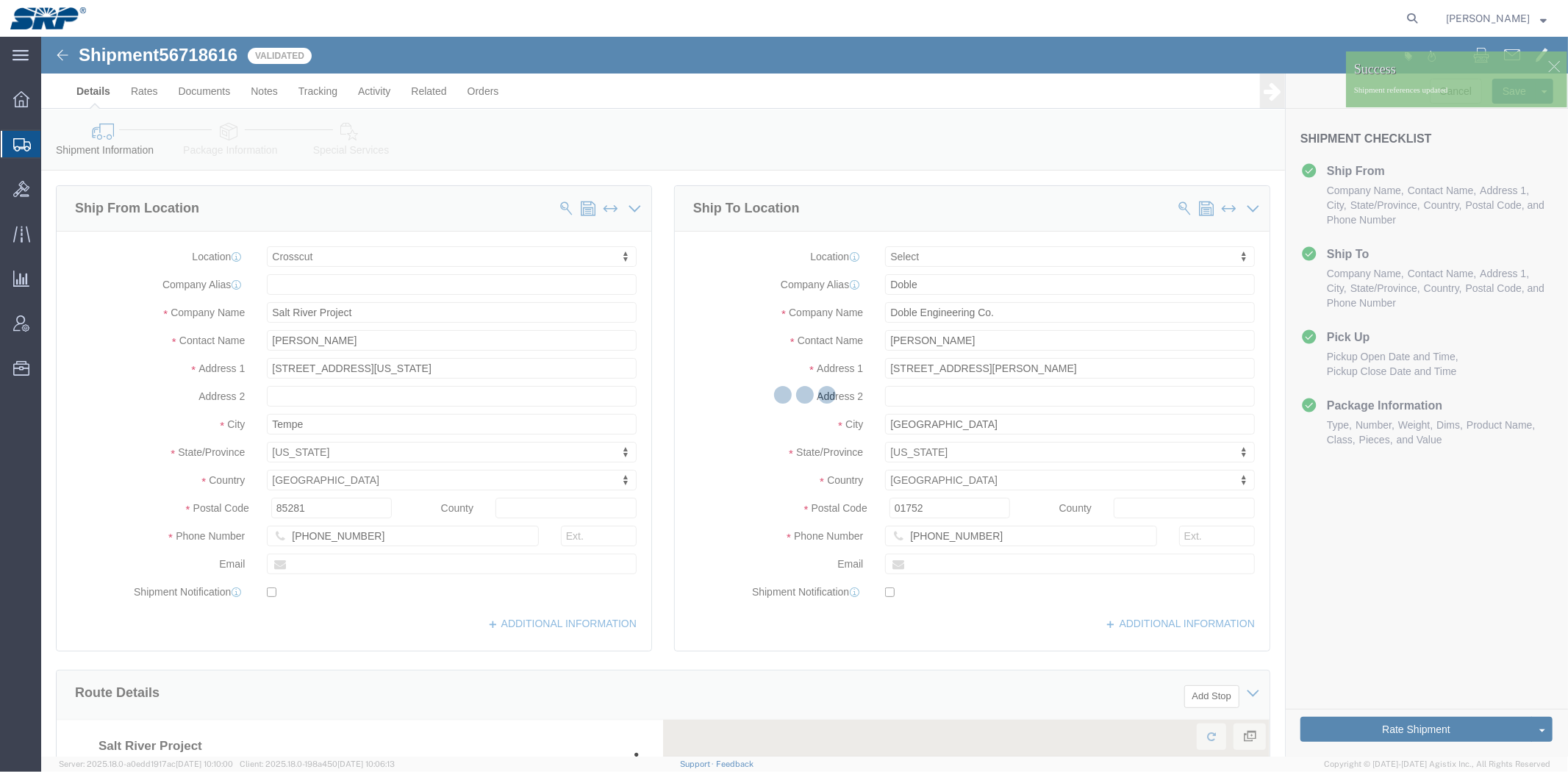
select select "54812"
select select
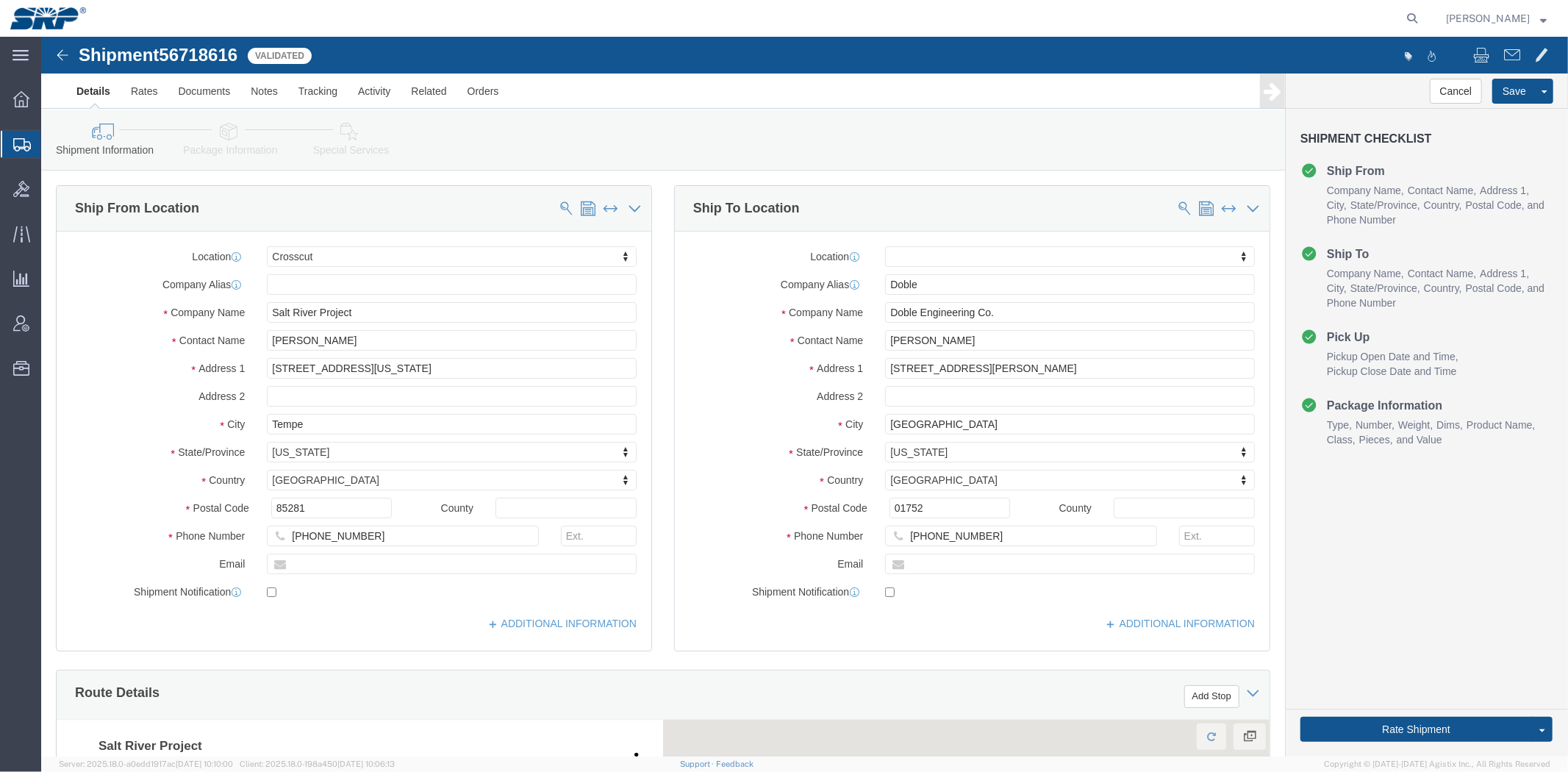
click div "Ship To Location"
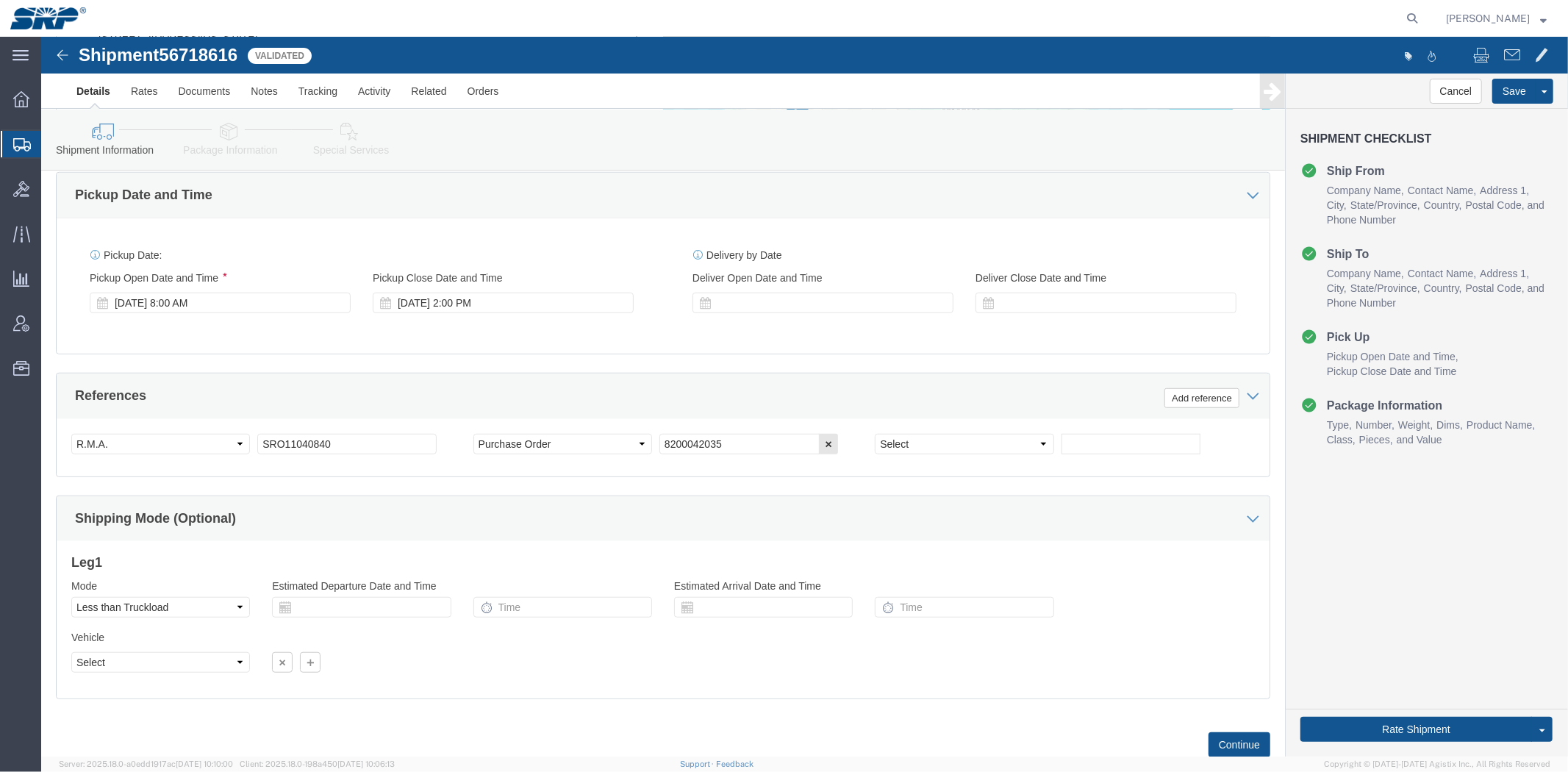
scroll to position [781, 0]
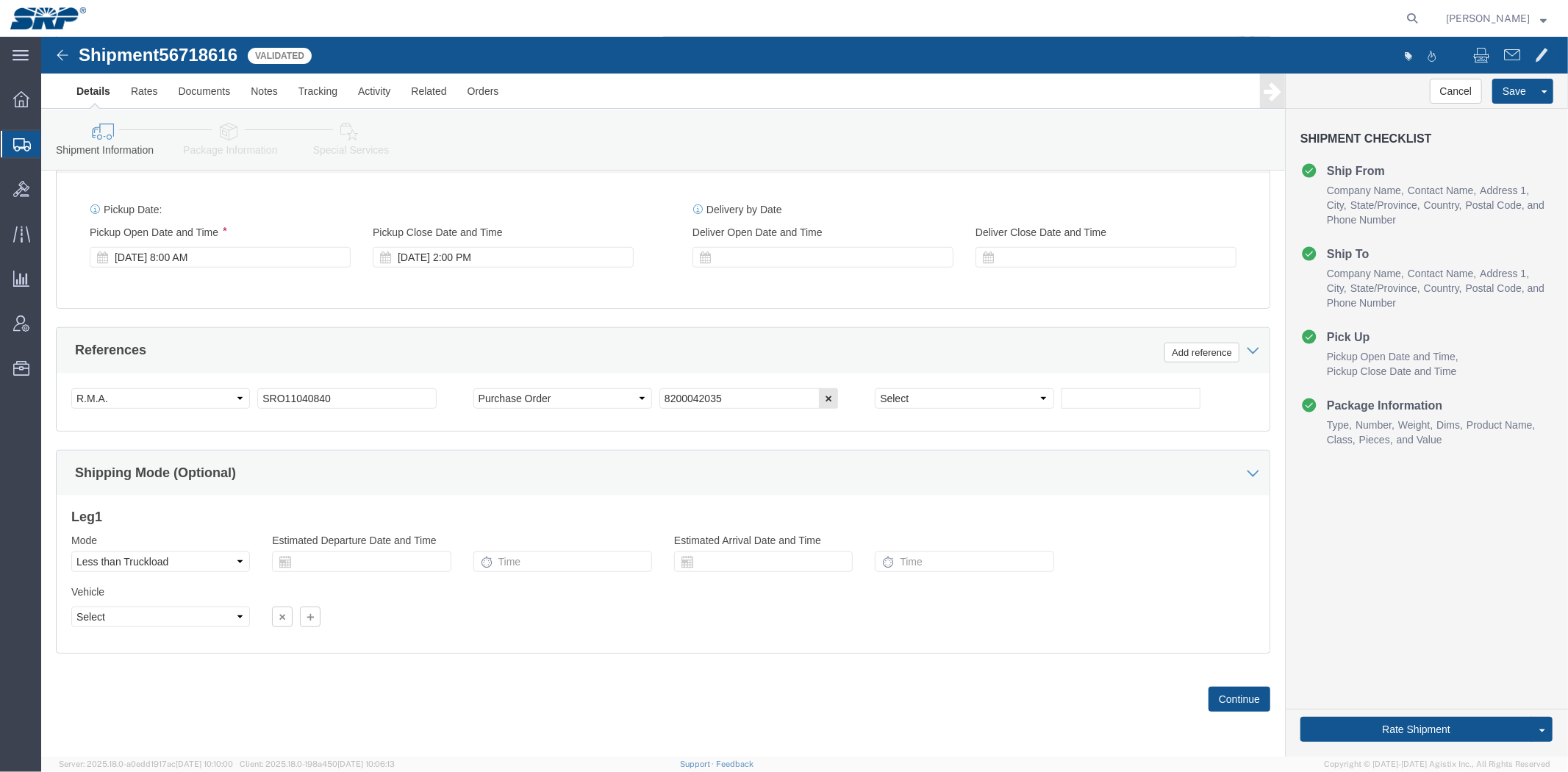
drag, startPoint x: 557, startPoint y: 144, endPoint x: 576, endPoint y: 468, distance: 324.6
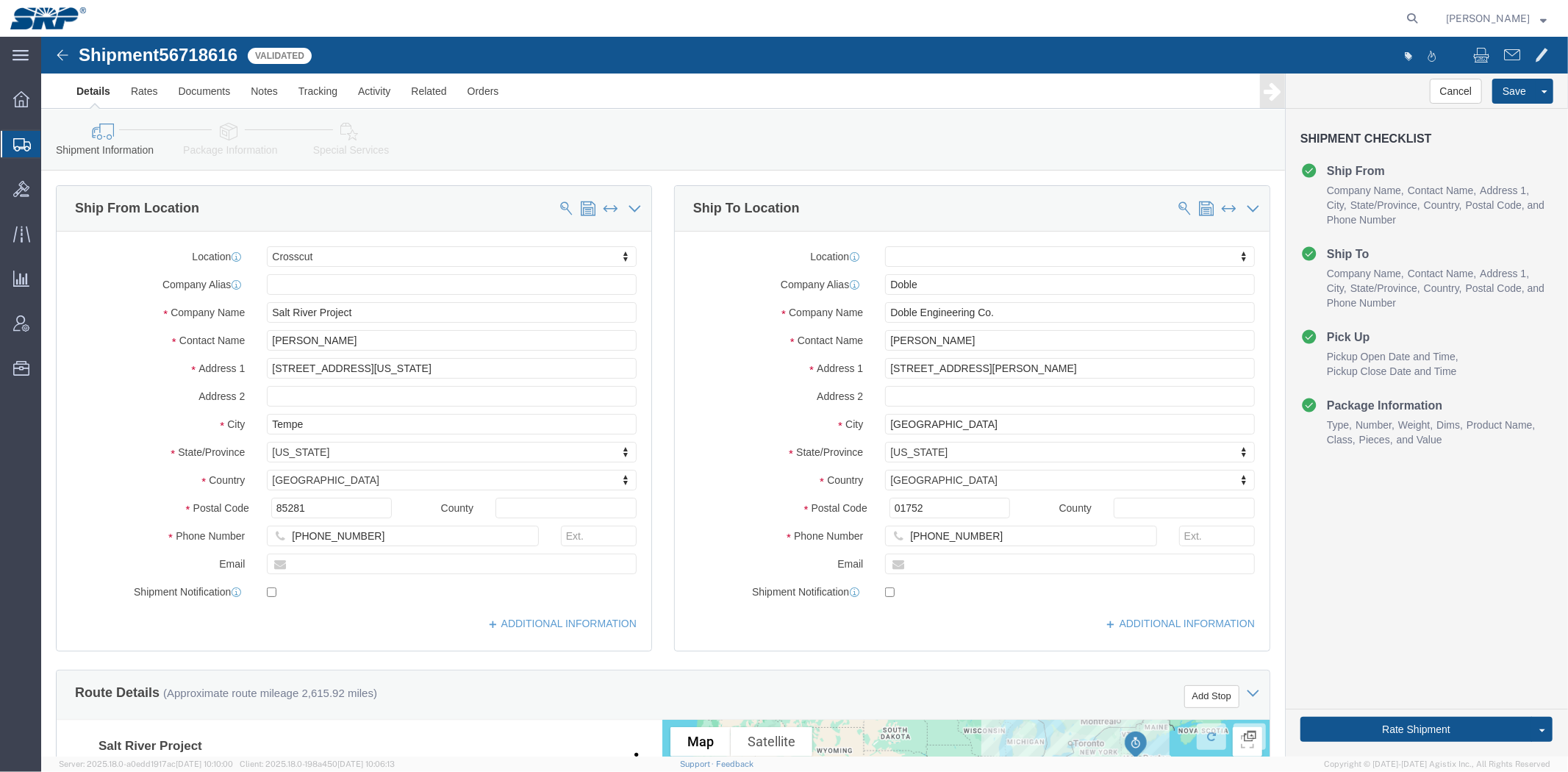
drag, startPoint x: 807, startPoint y: 474, endPoint x: 650, endPoint y: 82, distance: 422.3
drag, startPoint x: 610, startPoint y: 313, endPoint x: 594, endPoint y: 157, distance: 156.8
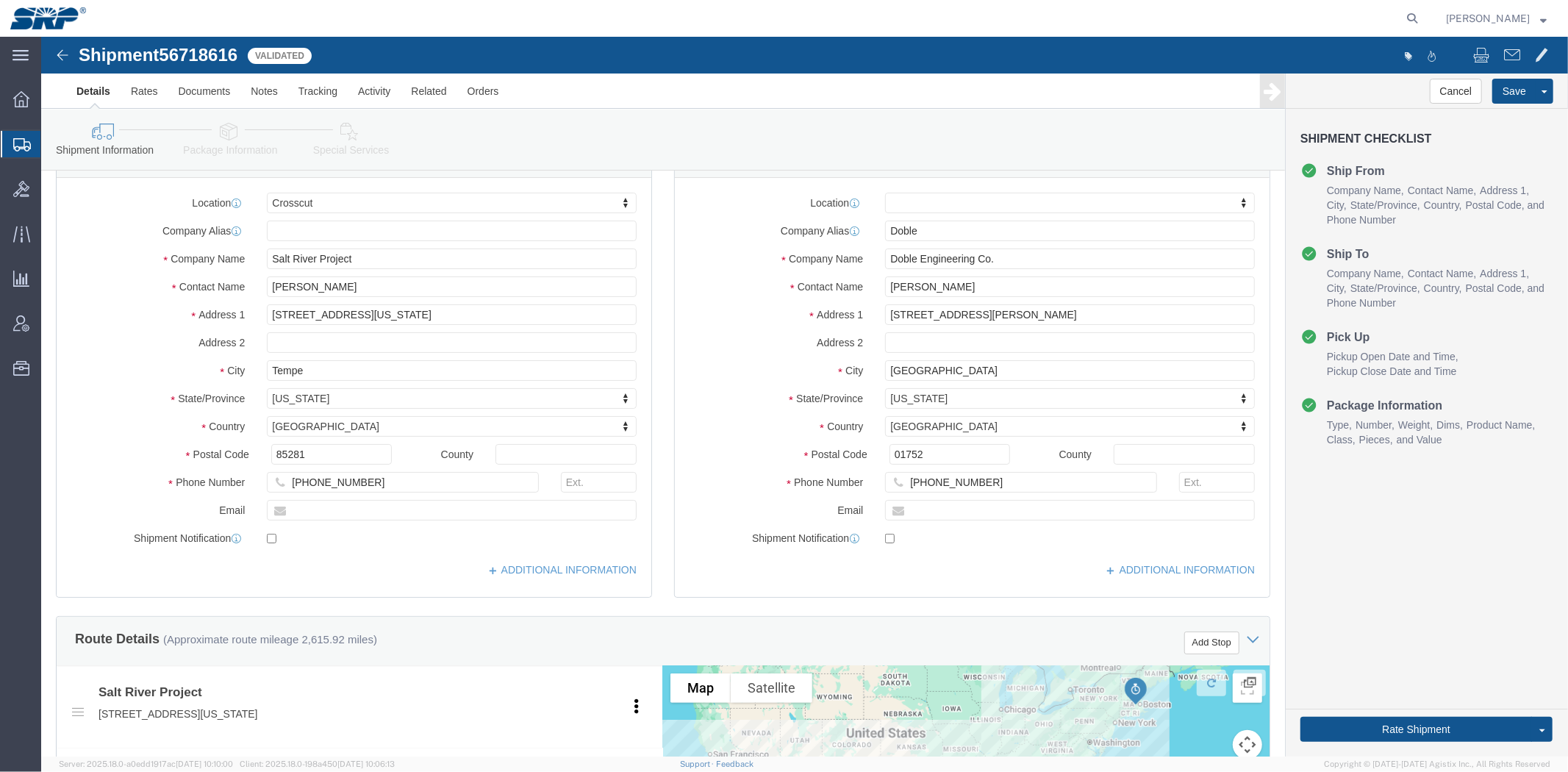
scroll to position [82, 0]
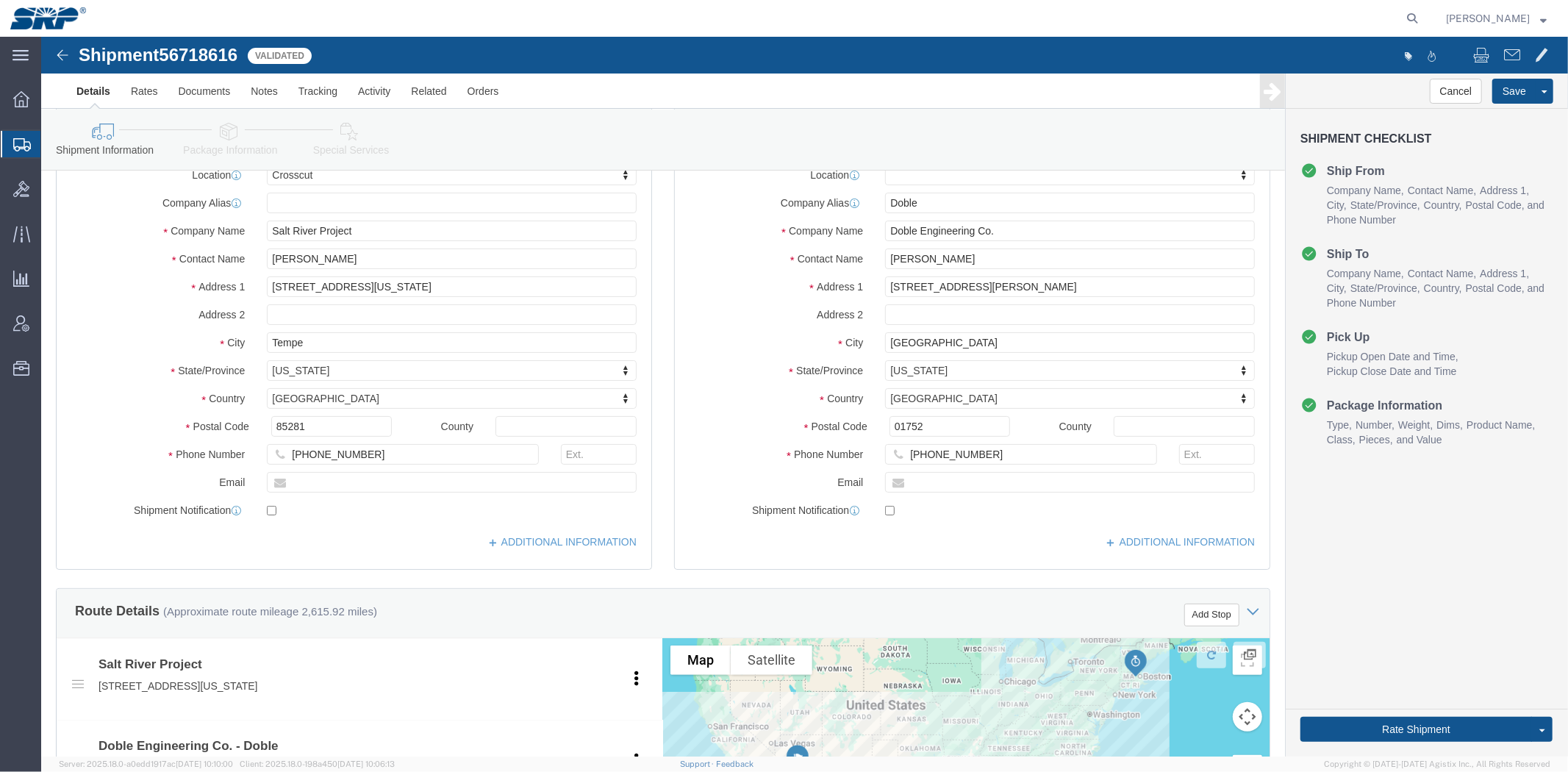
click at [0, 0] on span "Shipment Manager" at bounding box center [0, 0] width 0 height 0
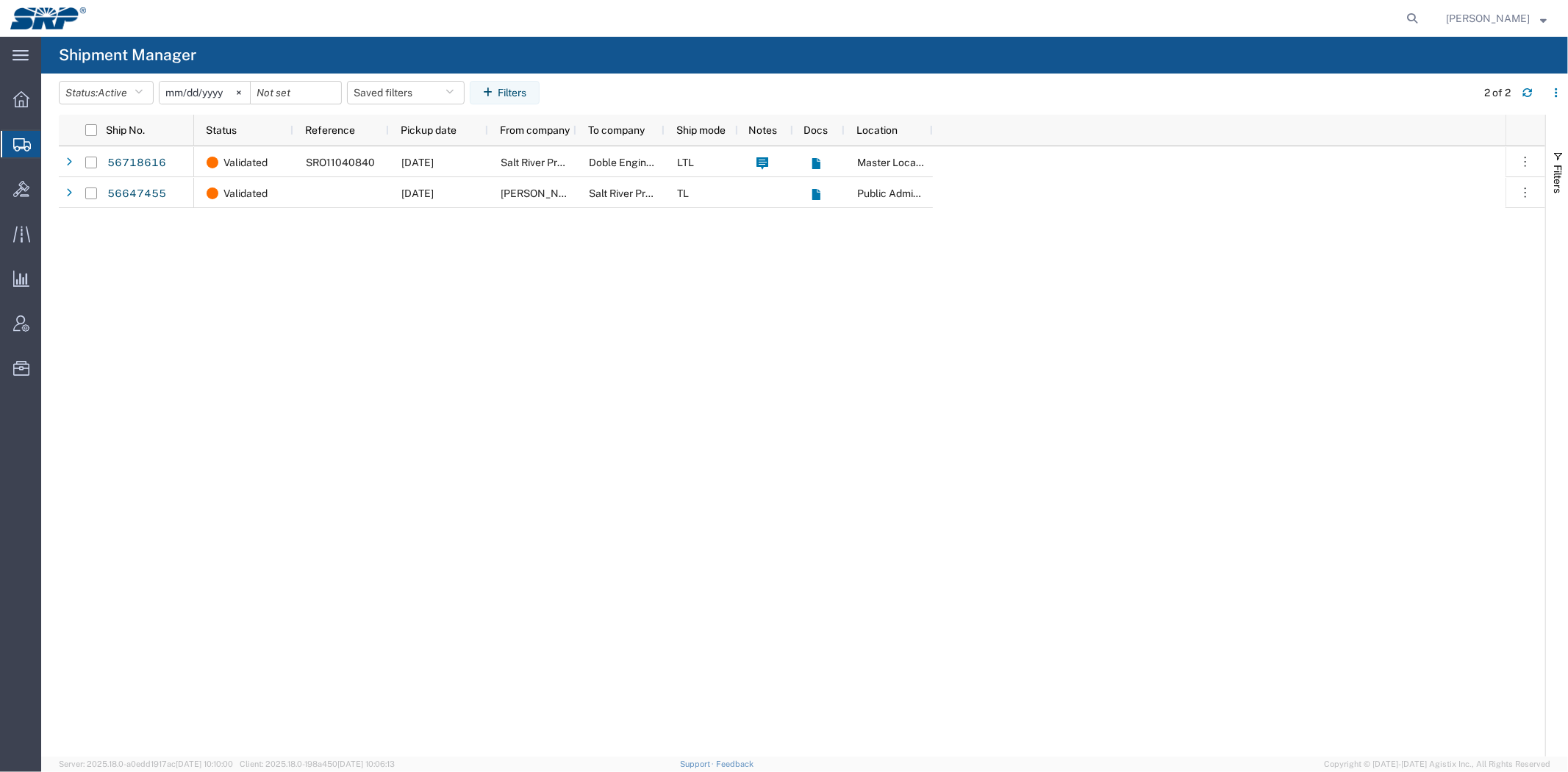
drag, startPoint x: 407, startPoint y: 302, endPoint x: 382, endPoint y: 286, distance: 29.7
click at [407, 302] on div "Validated SRO11040840 [DATE] Salt River Project Doble Engineering Co. LTL Maste…" at bounding box center [850, 451] width 1311 height 610
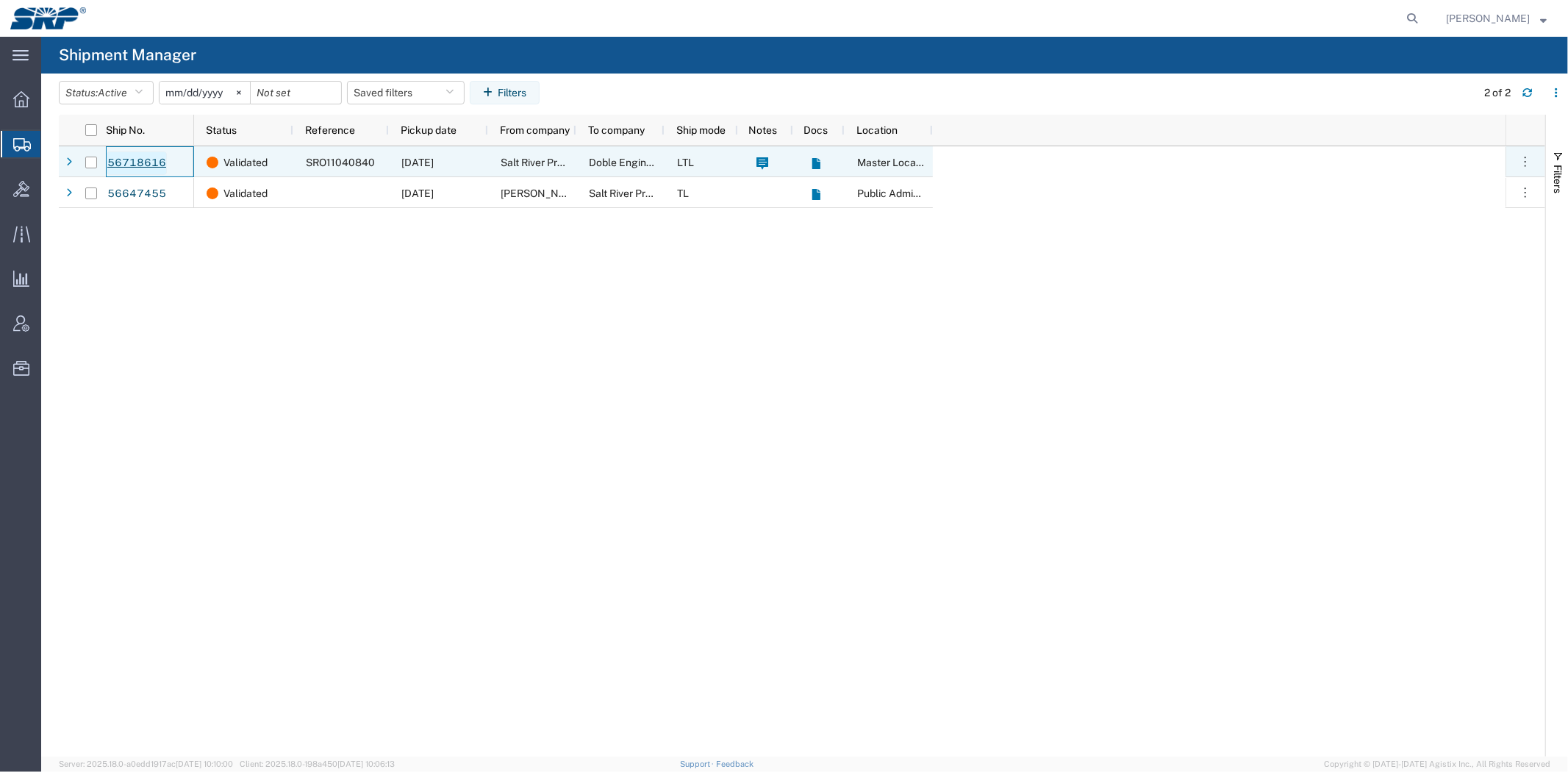
click at [121, 170] on link "56718616" at bounding box center [136, 162] width 60 height 23
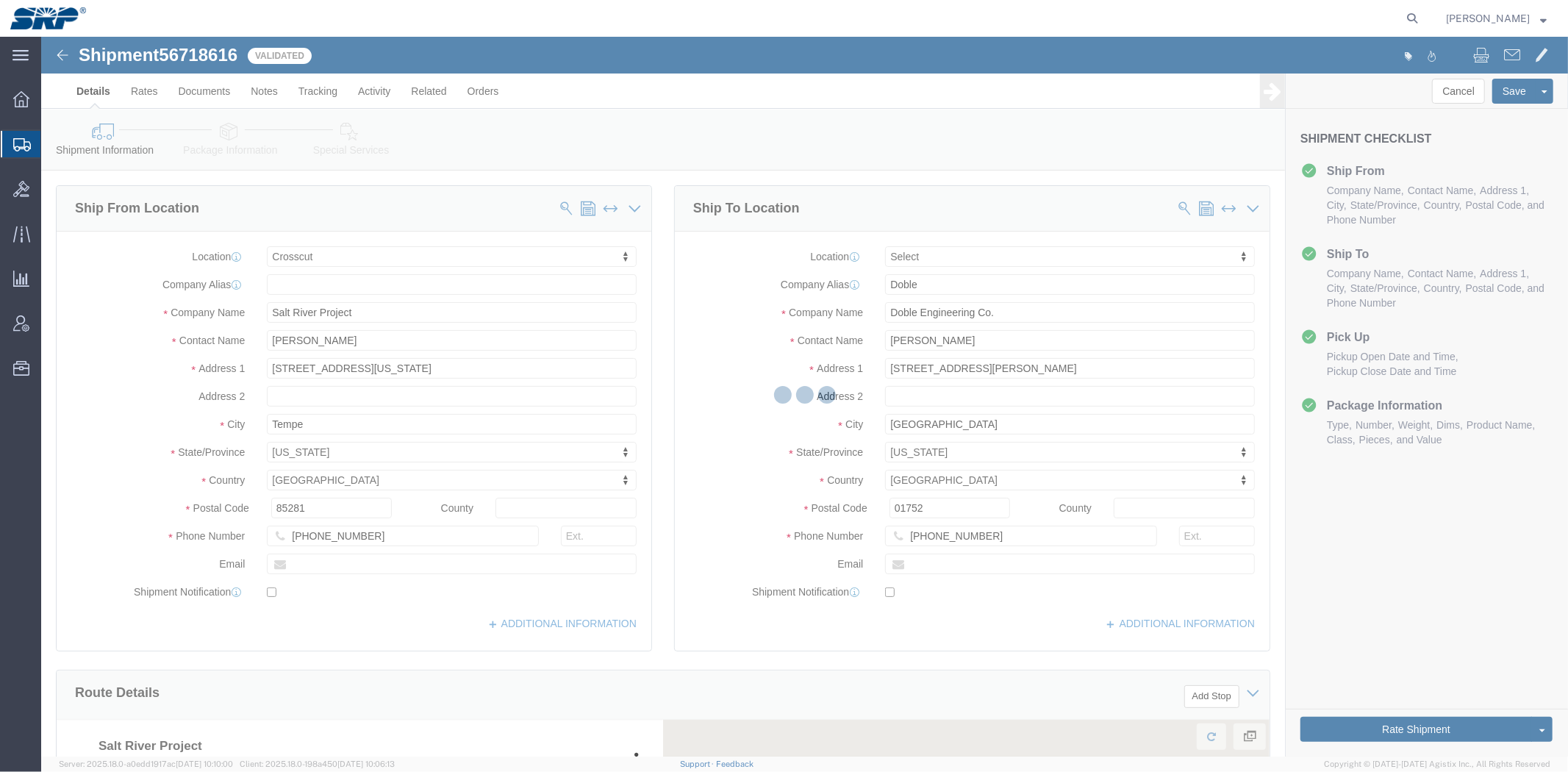
select select "54812"
select select
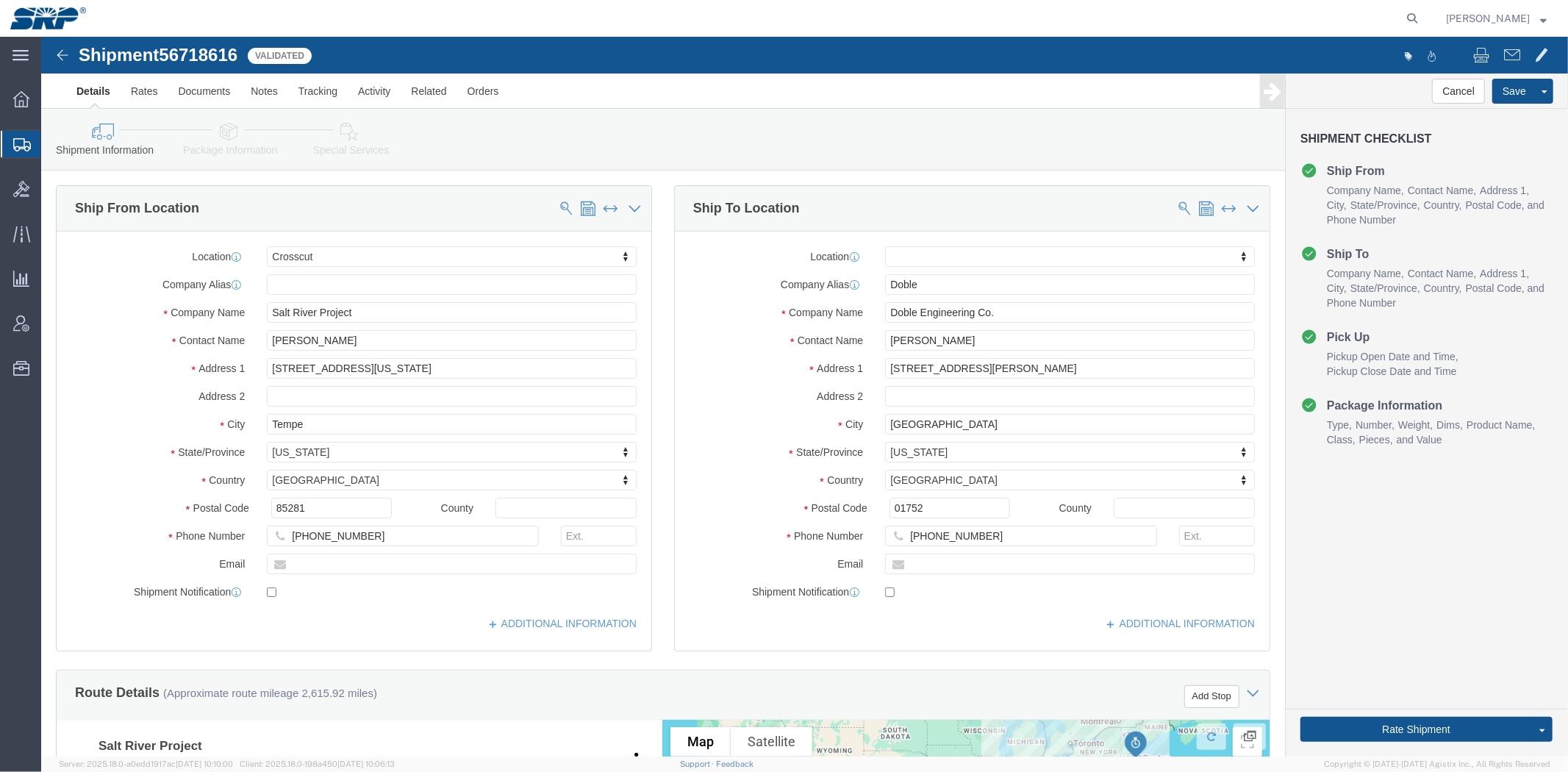
click div "Ship From Location Location Crosscut My Profile Location [GEOGRAPHIC_DATA] Faci…"
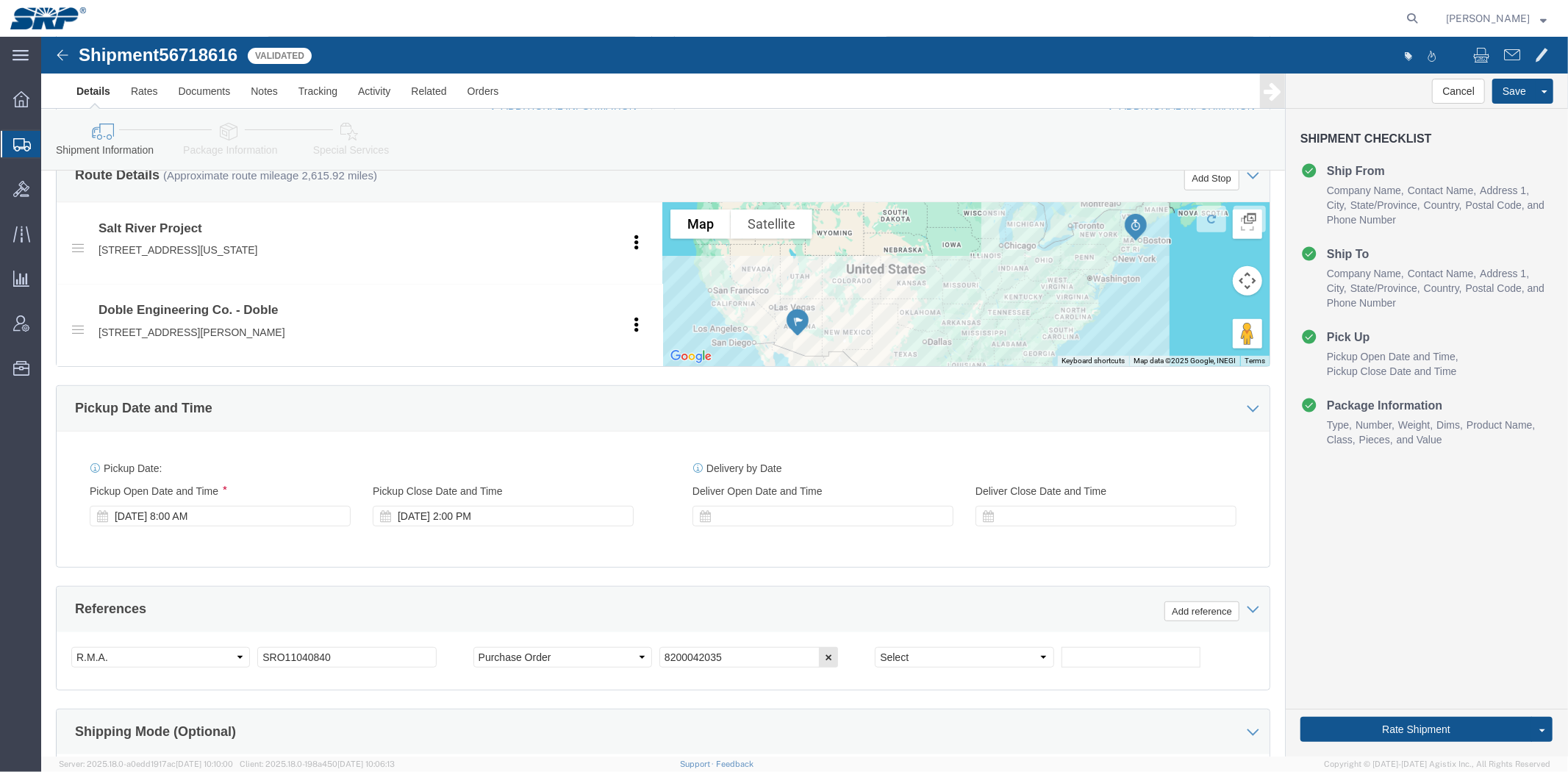
scroll to position [781, 0]
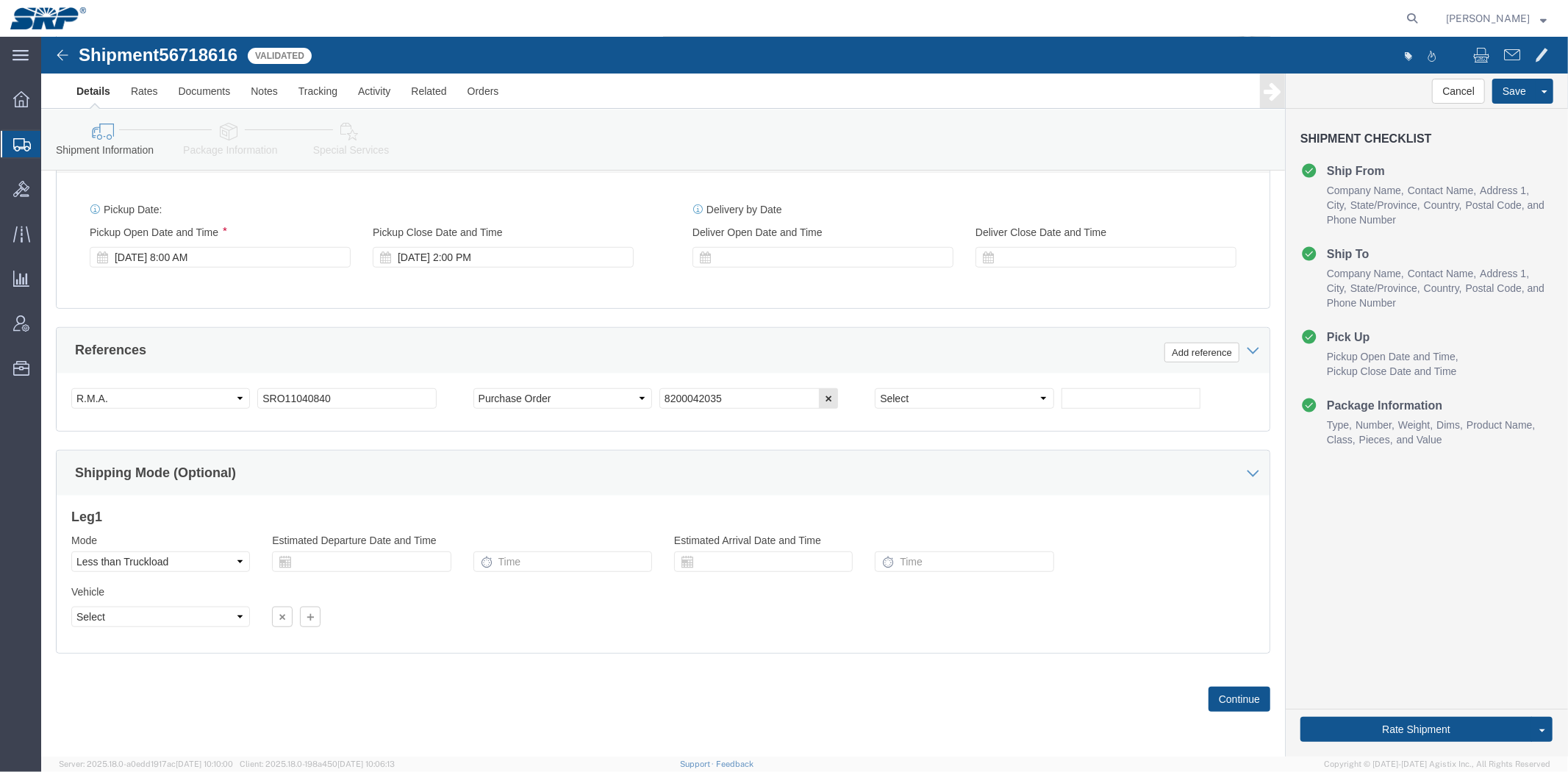
drag, startPoint x: 609, startPoint y: 182, endPoint x: 621, endPoint y: 355, distance: 173.4
drag, startPoint x: 322, startPoint y: 465, endPoint x: 268, endPoint y: 253, distance: 218.8
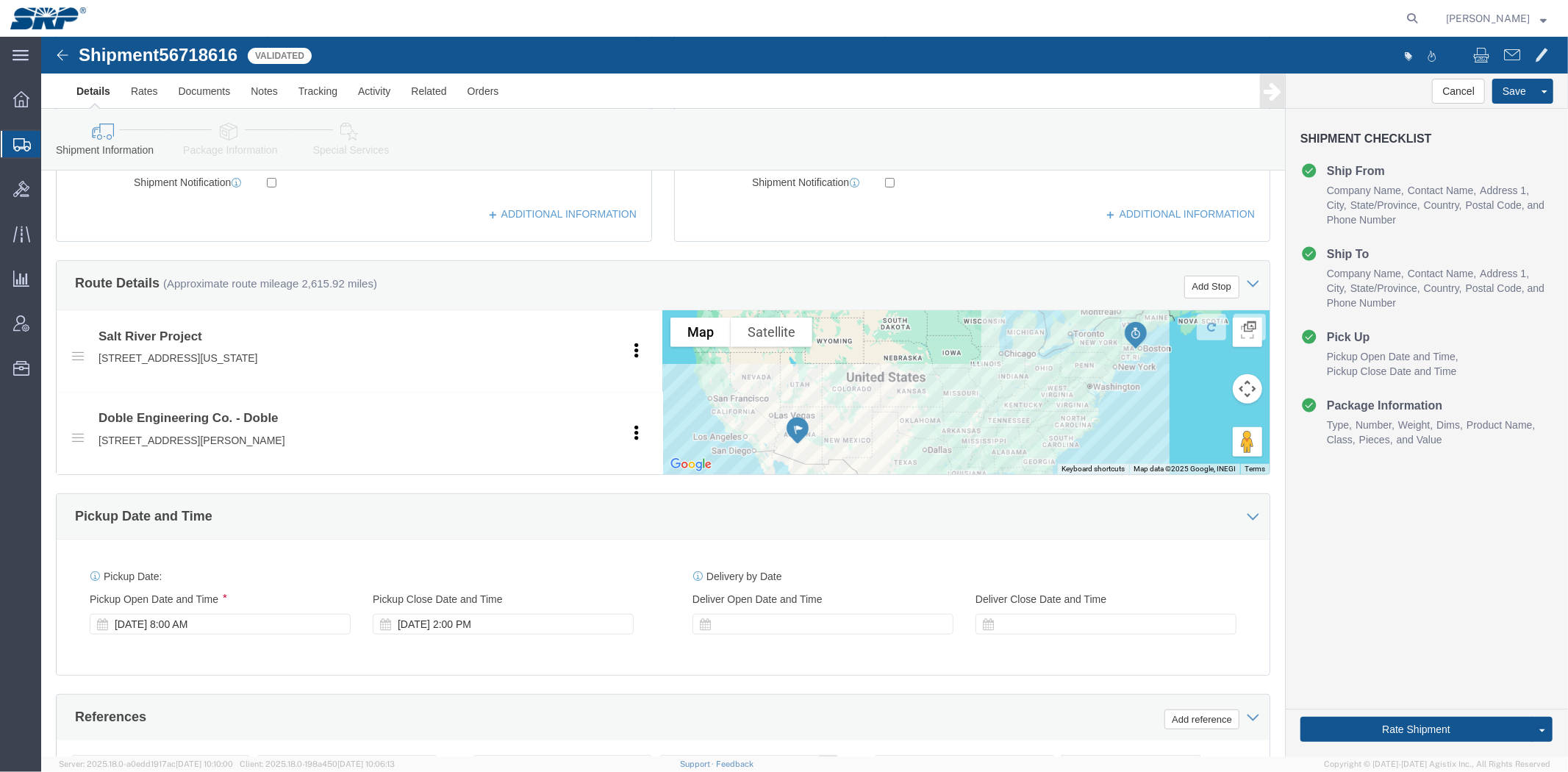
scroll to position [0, 0]
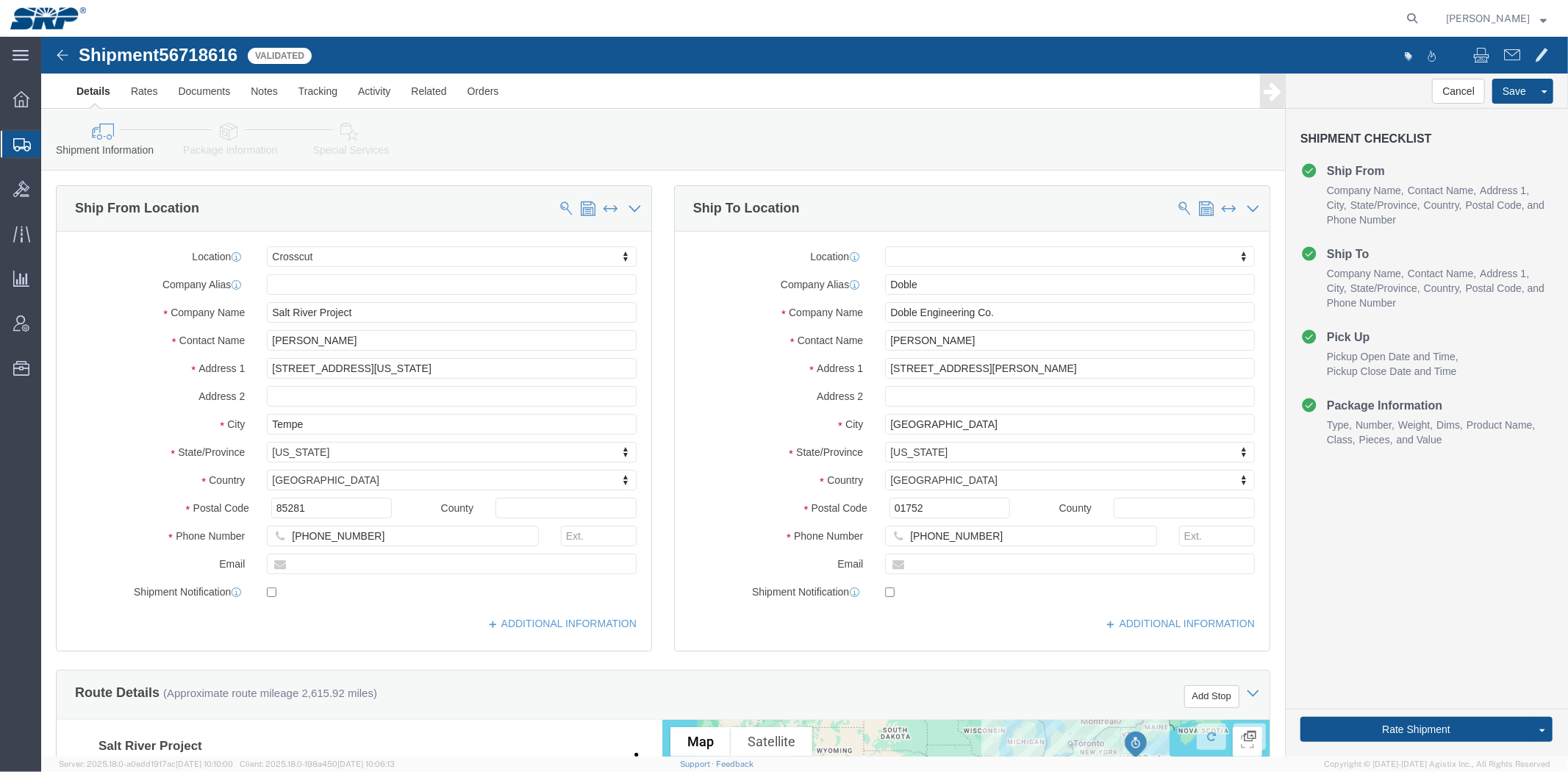
drag, startPoint x: 375, startPoint y: 348, endPoint x: 288, endPoint y: 129, distance: 235.6
click link "Rates"
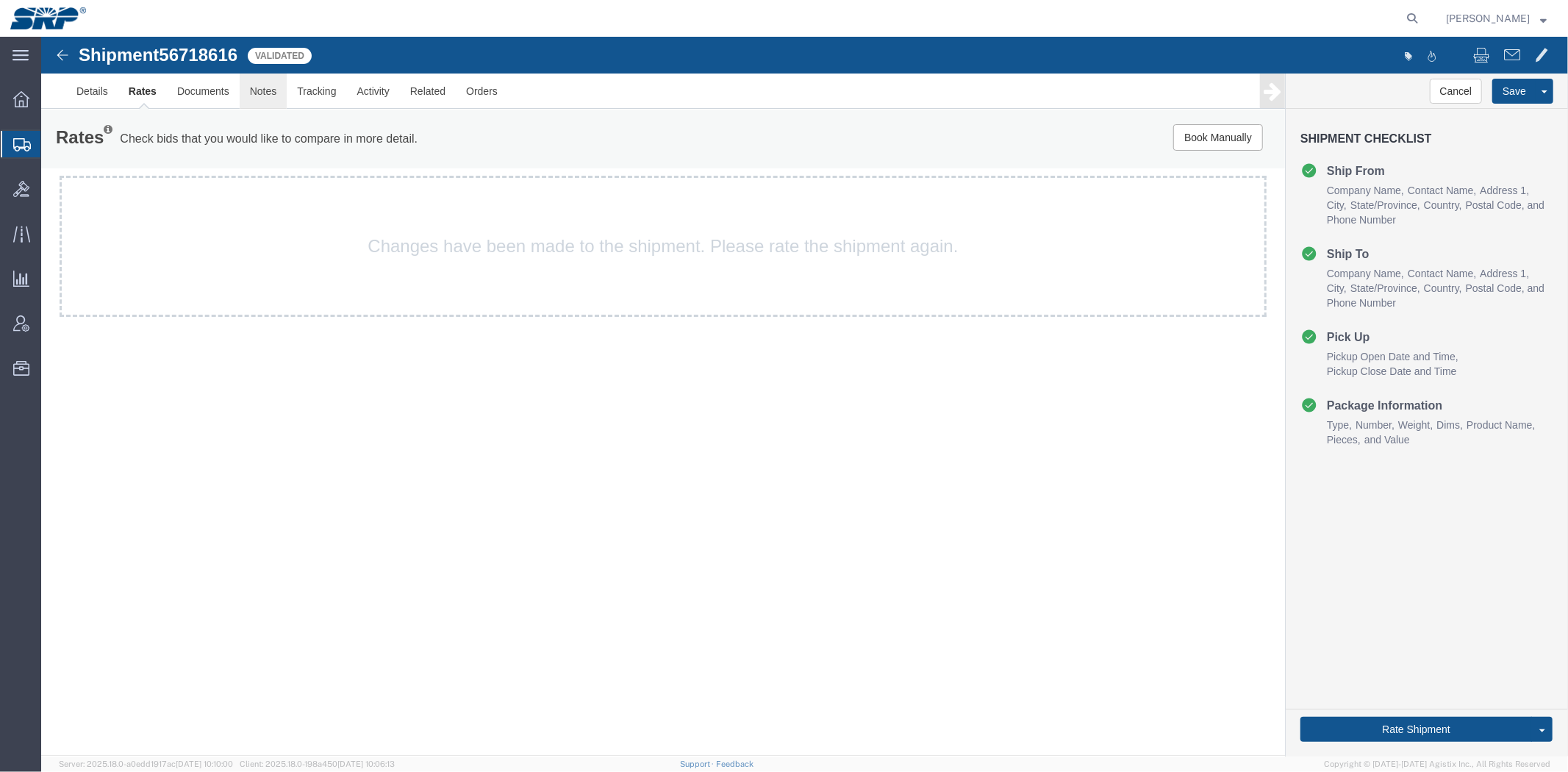
click at [264, 98] on link "Notes" at bounding box center [263, 90] width 48 height 35
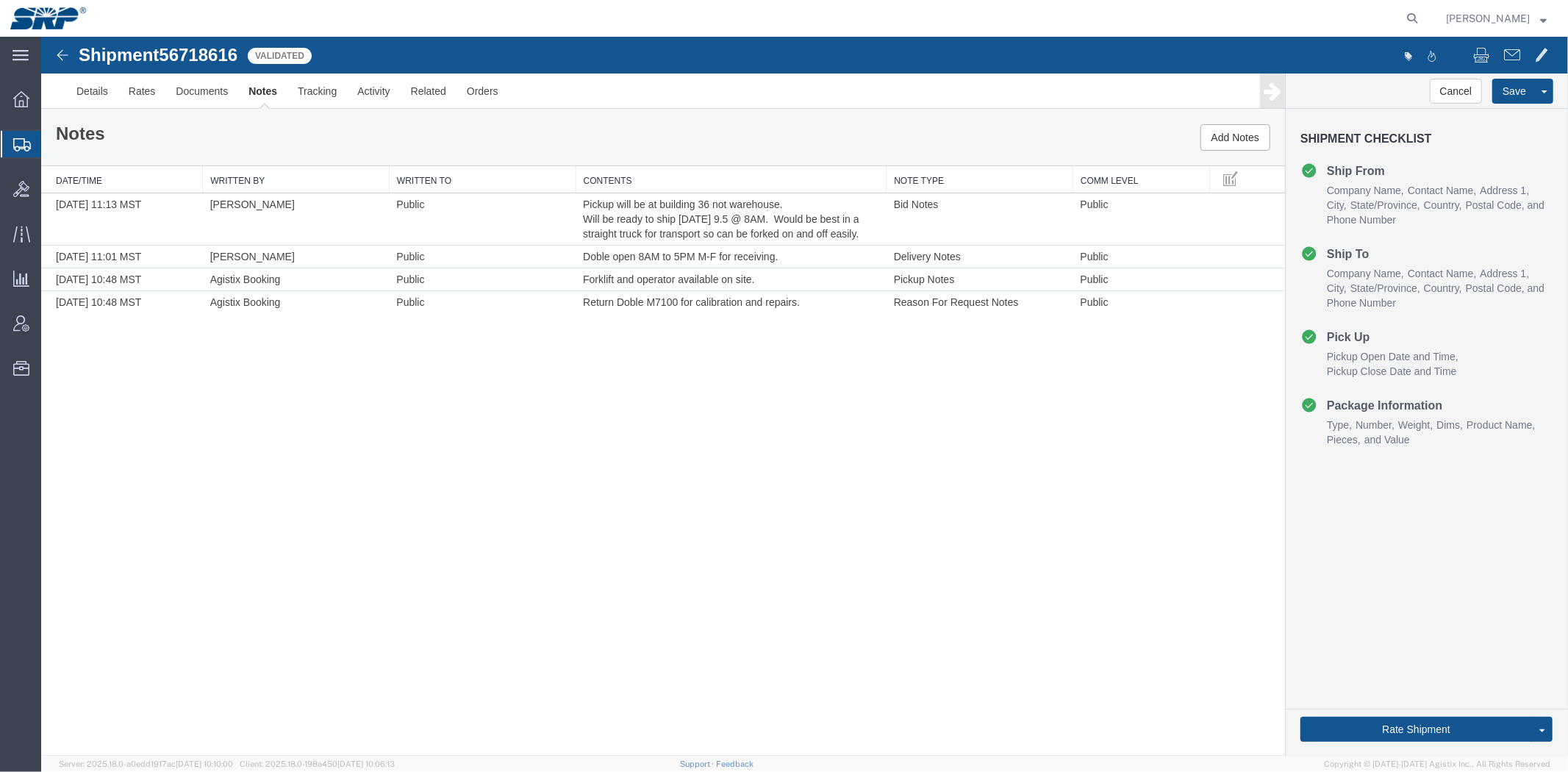
click at [0, 0] on span "Shipment Manager" at bounding box center [0, 0] width 0 height 0
